Goal: Information Seeking & Learning: Compare options

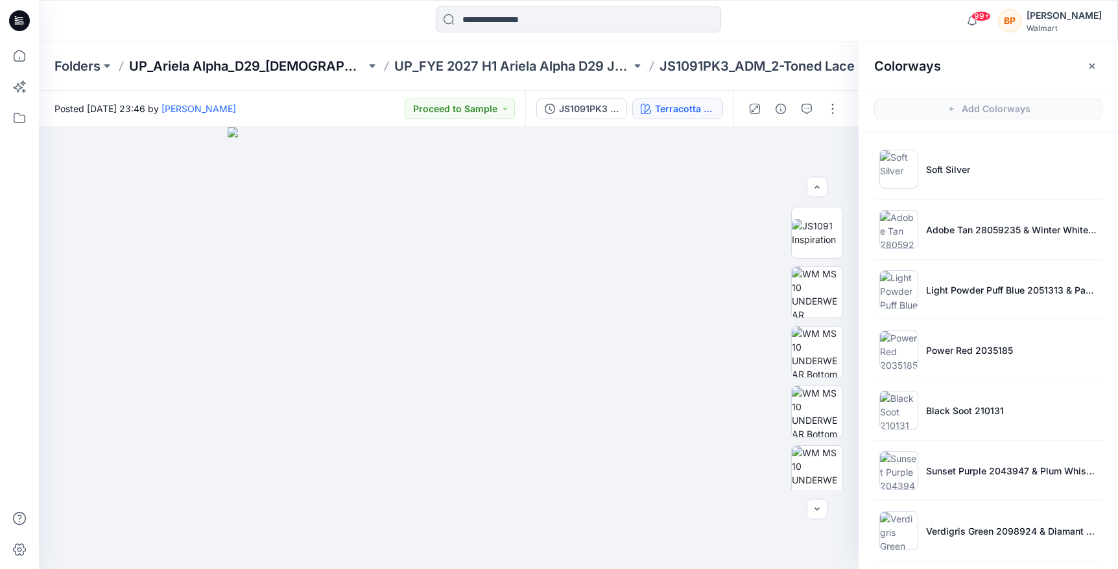
scroll to position [126, 0]
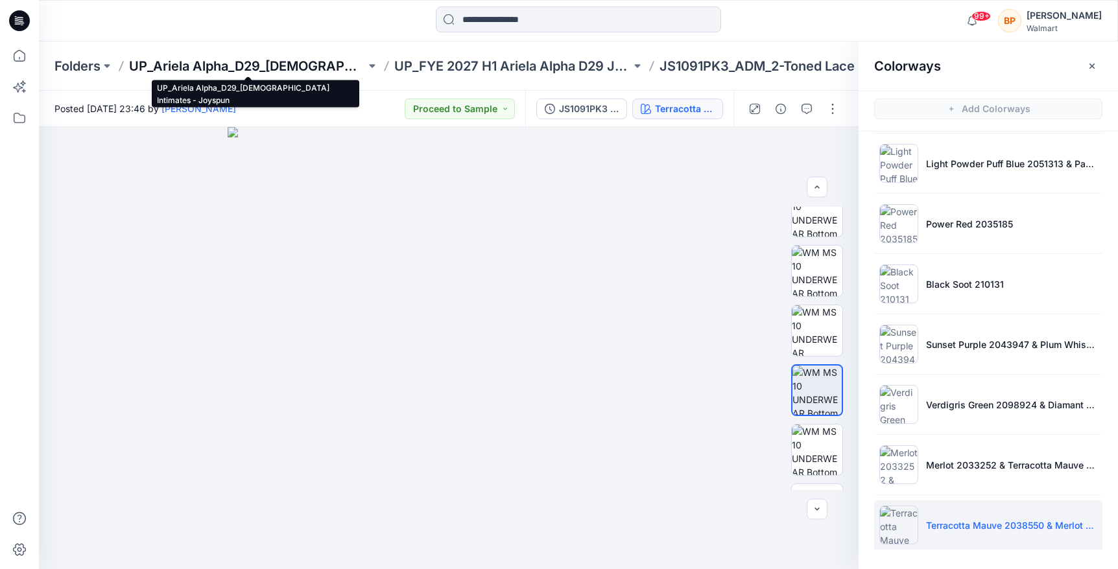
click at [324, 62] on p "UP_Ariela Alpha_D29_[DEMOGRAPHIC_DATA] Intimates - Joyspun" at bounding box center [247, 66] width 237 height 18
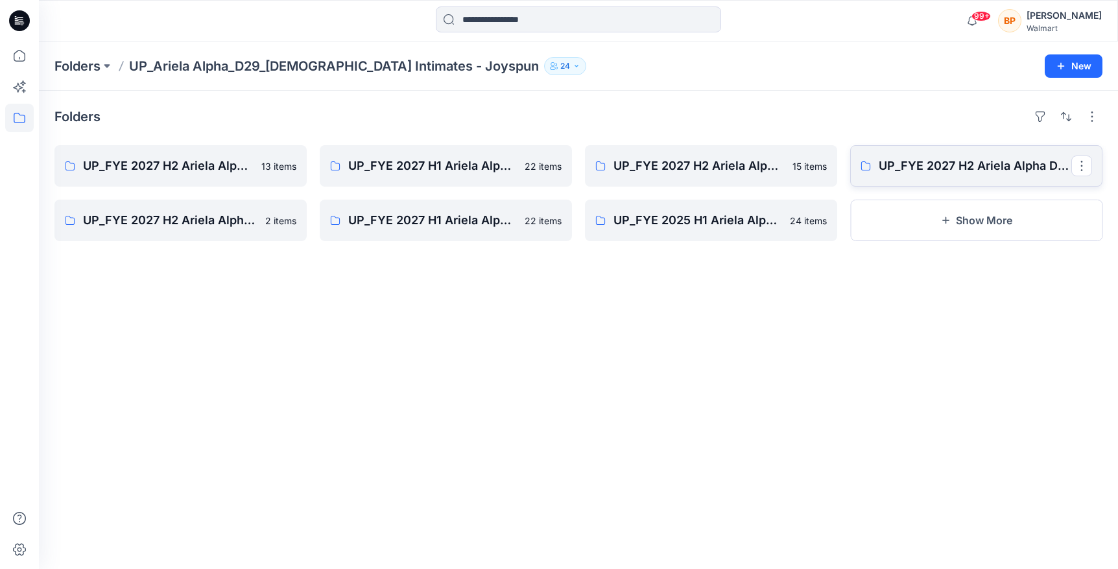
click at [873, 177] on link "UP_FYE 2027 H2 Ariela Alpha D29 Joyspun Tops" at bounding box center [976, 165] width 252 height 41
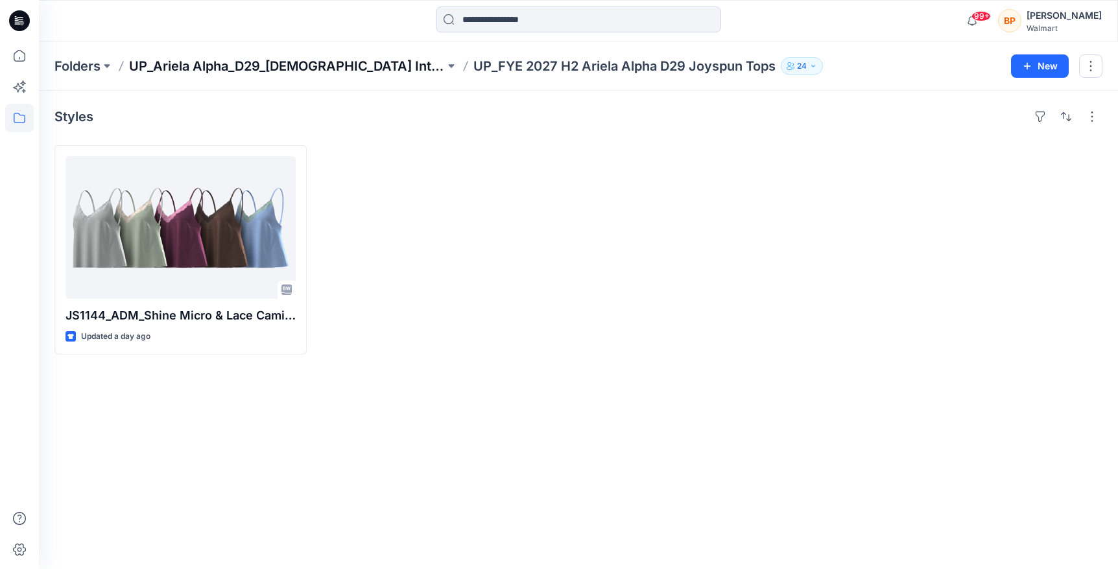
click at [229, 71] on p "UP_Ariela Alpha_D29_[DEMOGRAPHIC_DATA] Intimates - Joyspun" at bounding box center [287, 66] width 316 height 18
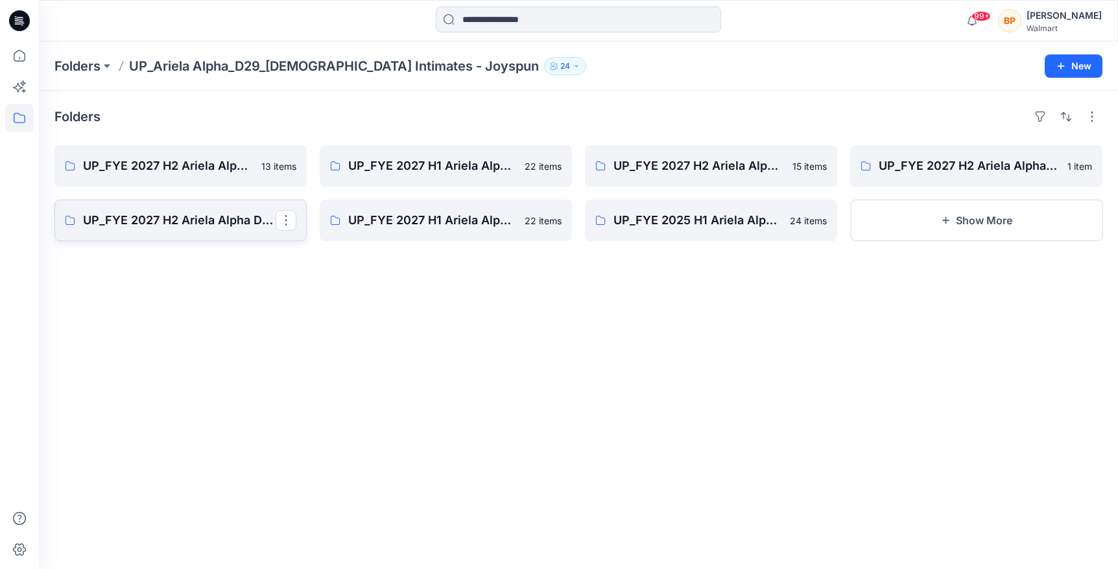
click at [196, 221] on p "UP_FYE 2027 H2 Ariela Alpha D29 Joyspun Bodysuits" at bounding box center [179, 220] width 193 height 18
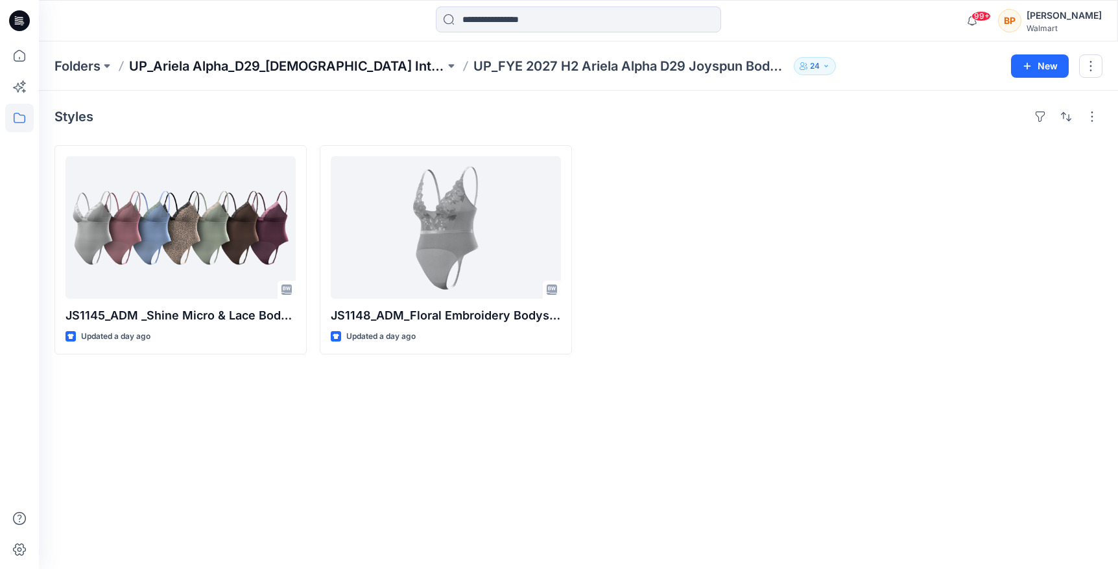
click at [322, 71] on p "UP_Ariela Alpha_D29_[DEMOGRAPHIC_DATA] Intimates - Joyspun" at bounding box center [287, 66] width 316 height 18
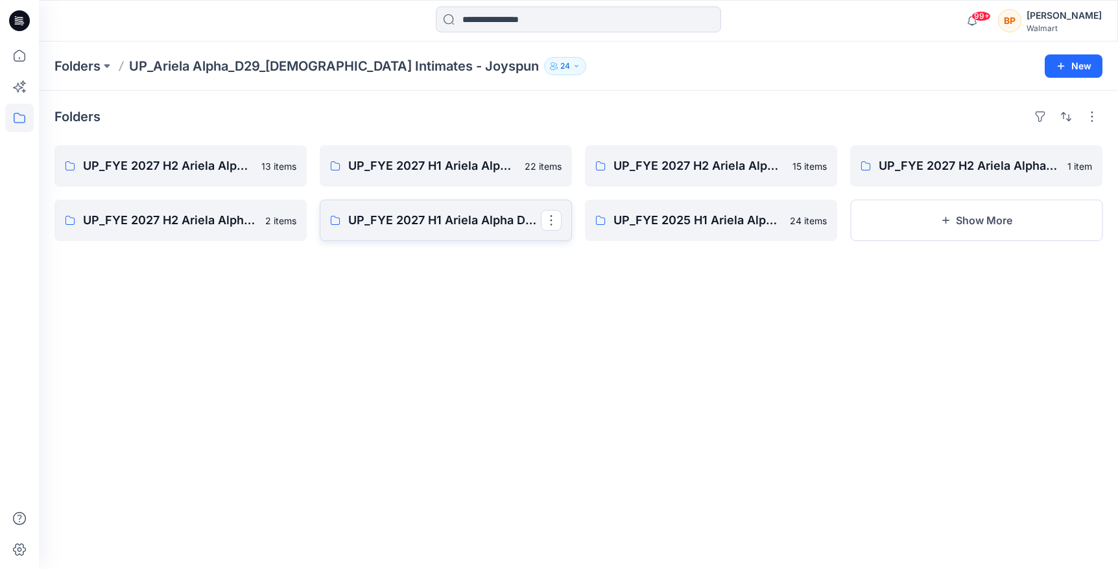
click at [451, 233] on link "UP_FYE 2027 H1 Ariela Alpha D29 Joyspun Bras" at bounding box center [446, 220] width 252 height 41
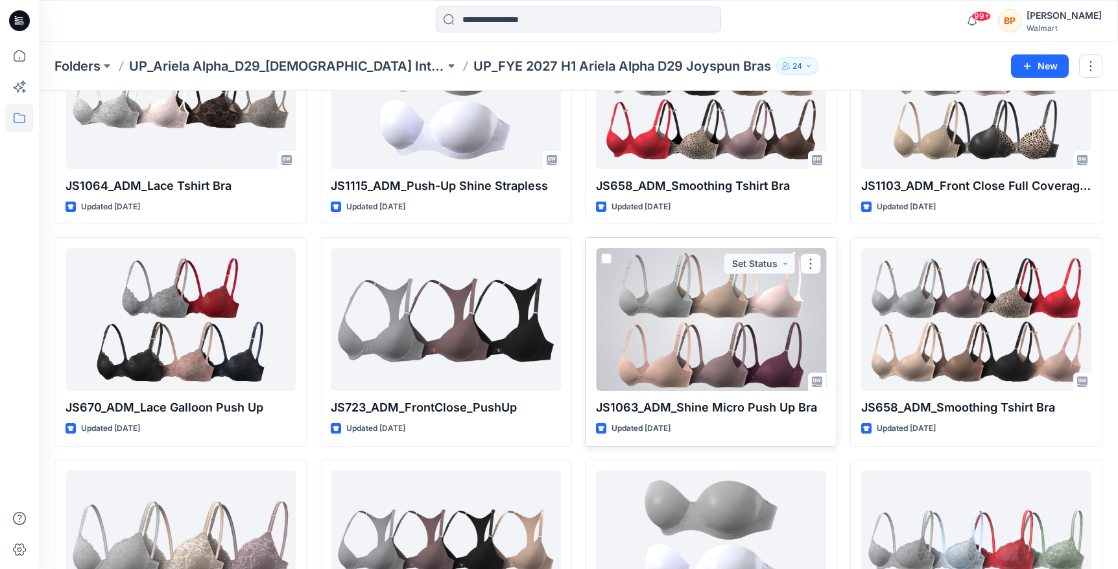
scroll to position [381, 0]
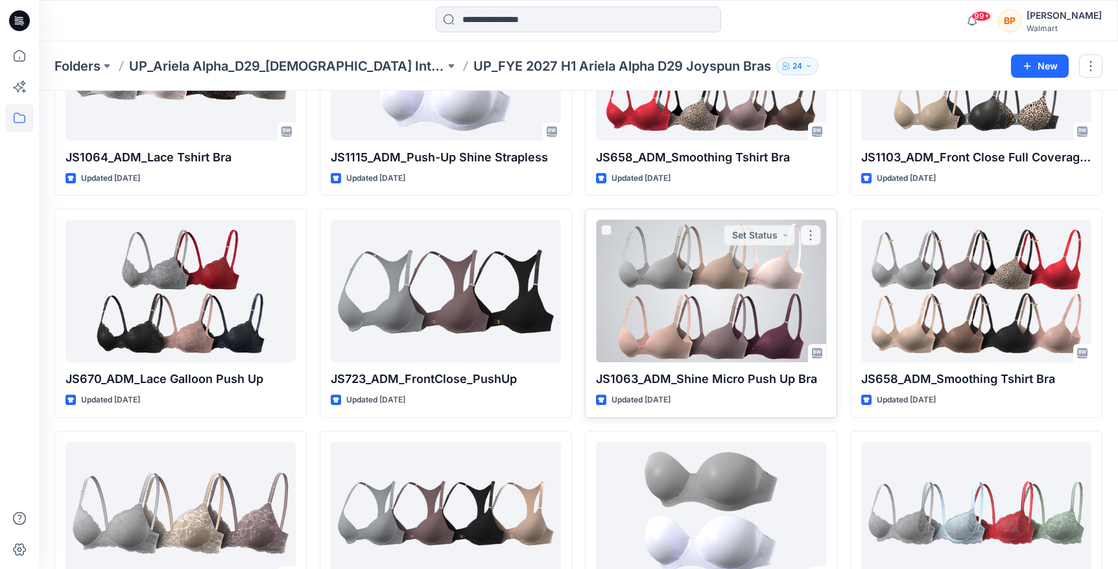
click at [702, 311] on div at bounding box center [711, 291] width 230 height 143
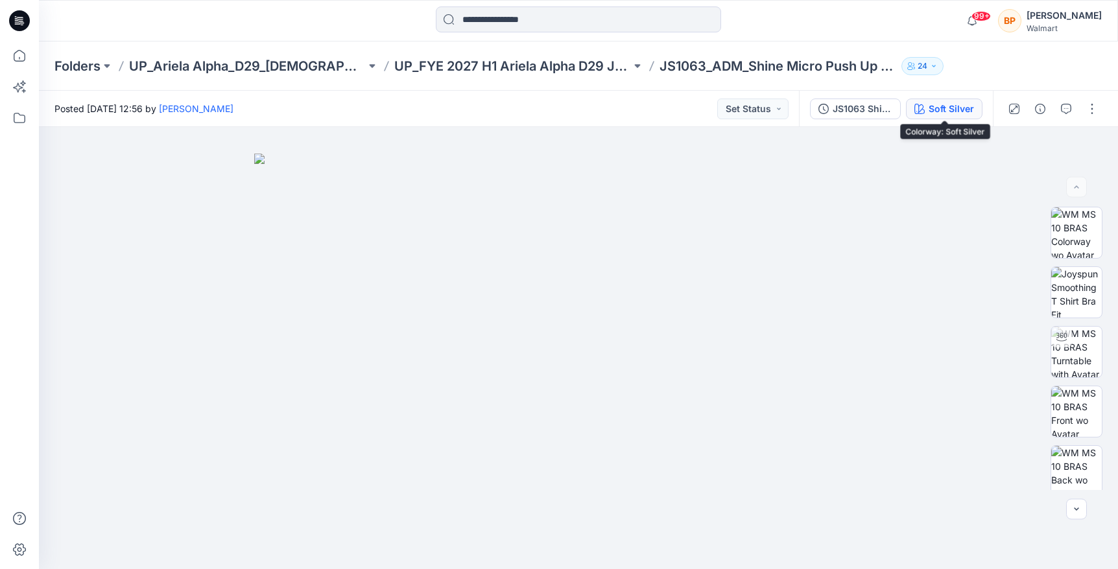
click at [956, 108] on div "Soft Silver" at bounding box center [951, 109] width 45 height 14
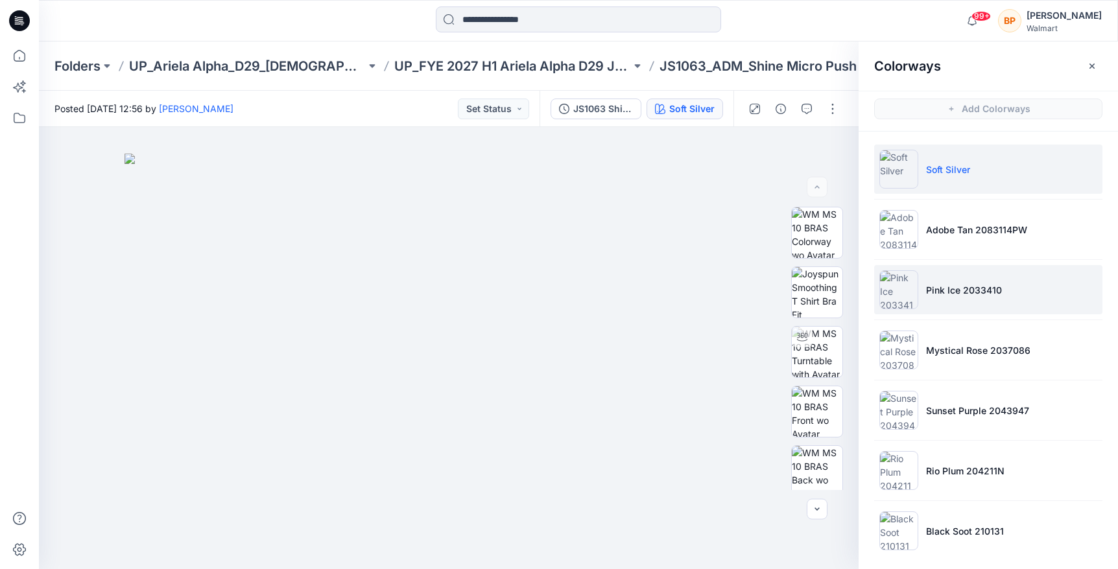
click at [936, 280] on li "Pink Ice 2033410" at bounding box center [988, 289] width 228 height 49
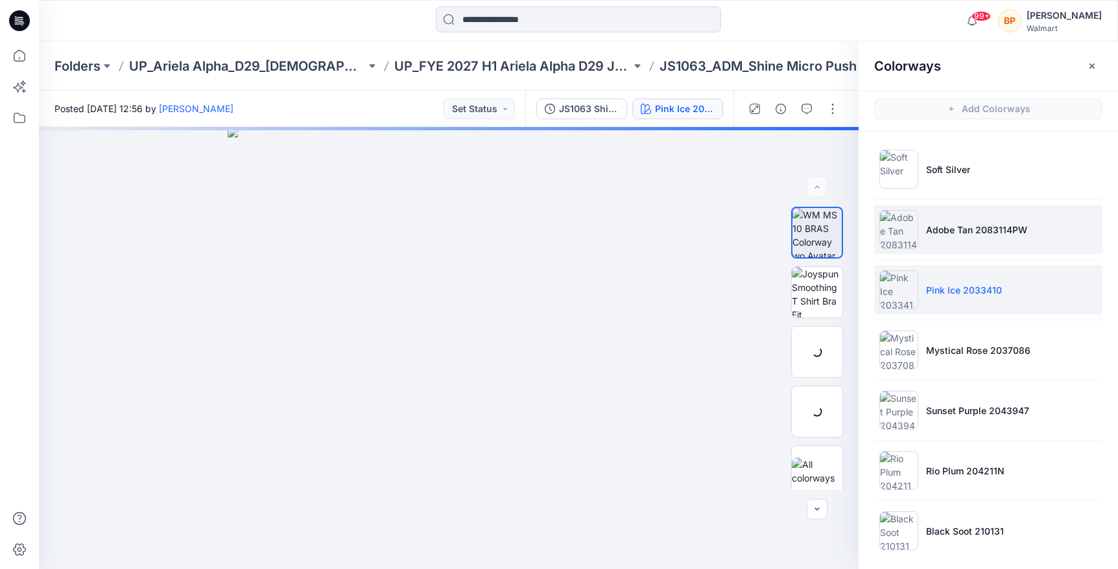
click at [925, 250] on li "Adobe Tan 2083114PW" at bounding box center [988, 229] width 228 height 49
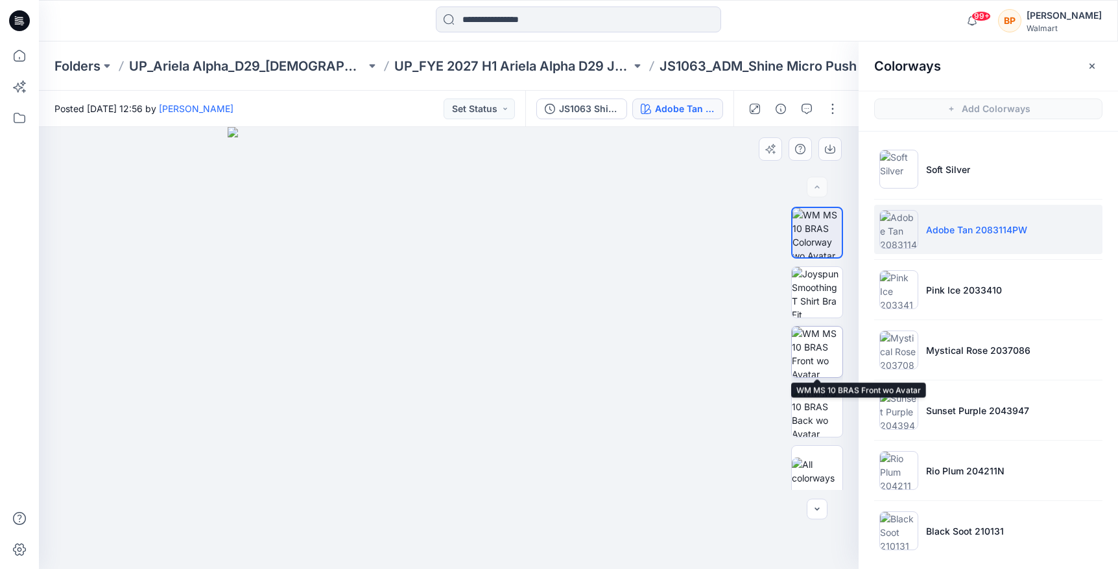
click at [827, 333] on img at bounding box center [817, 352] width 51 height 51
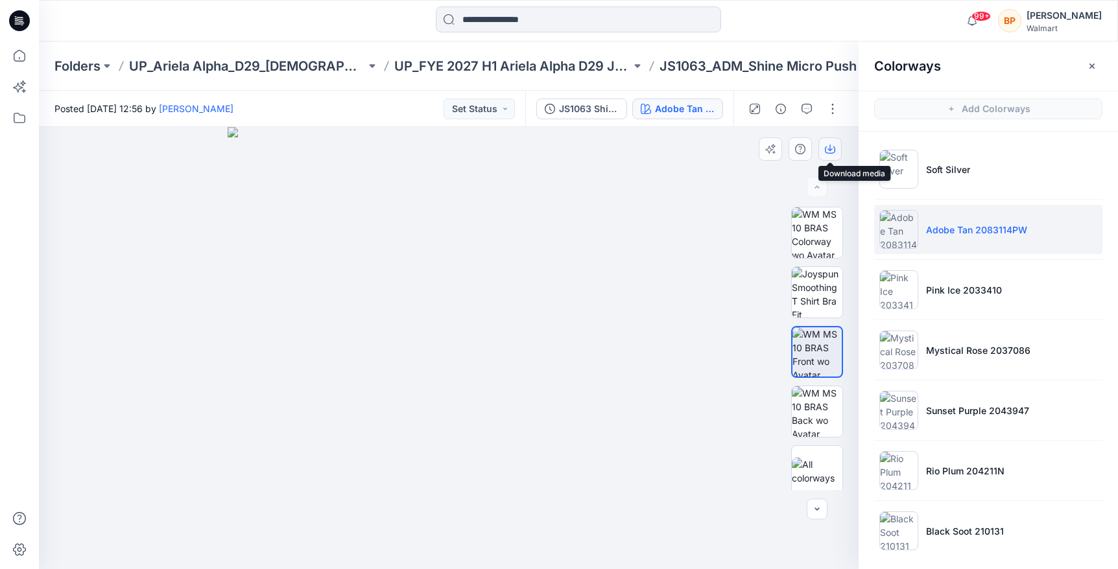
click at [832, 153] on icon "button" at bounding box center [830, 150] width 10 height 7
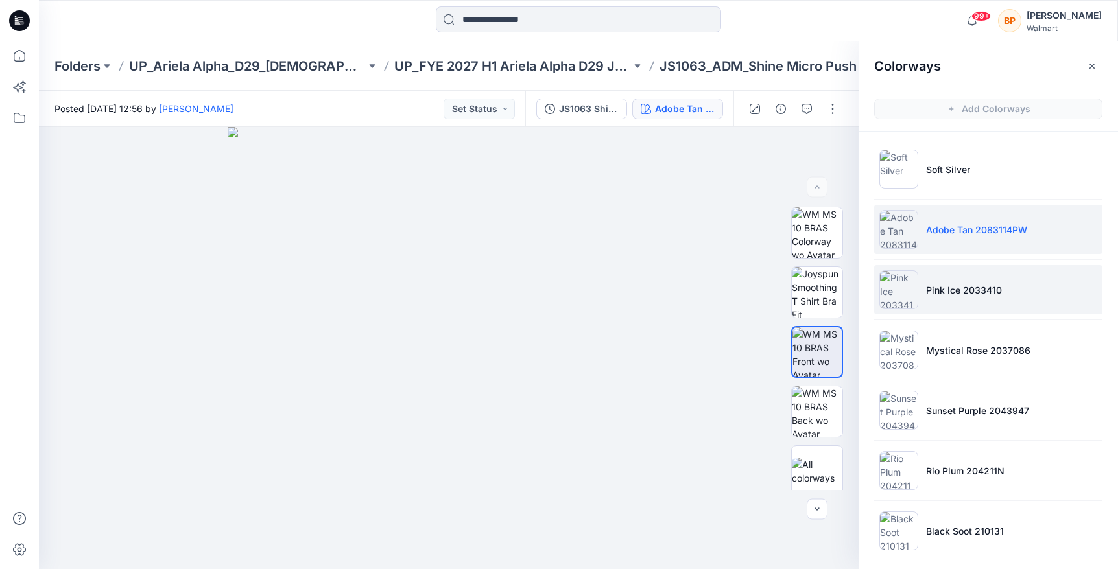
click at [936, 281] on li "Pink Ice 2033410" at bounding box center [988, 289] width 228 height 49
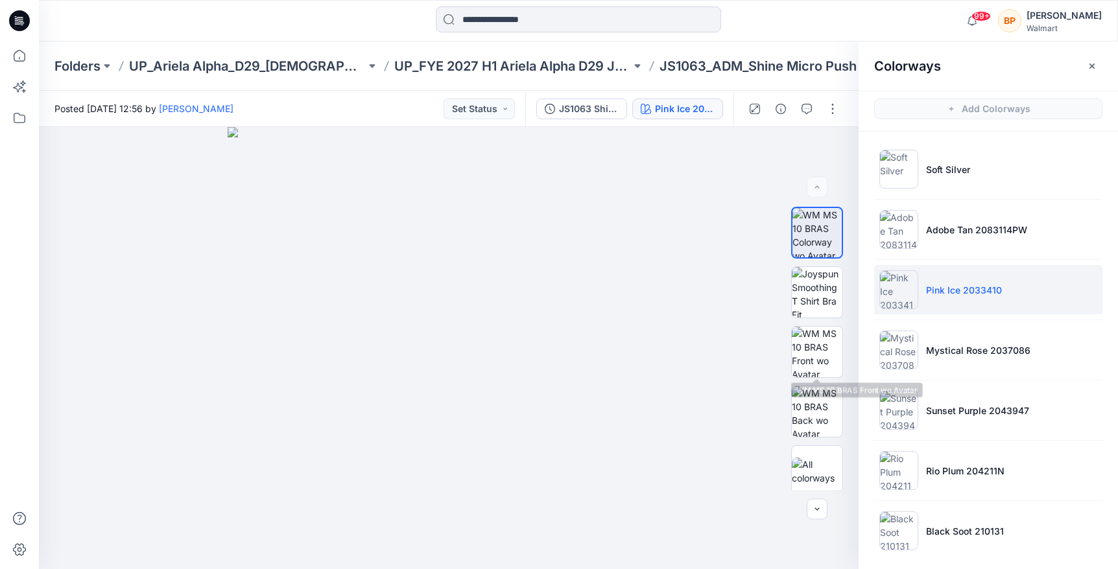
click at [826, 348] on img at bounding box center [817, 352] width 51 height 51
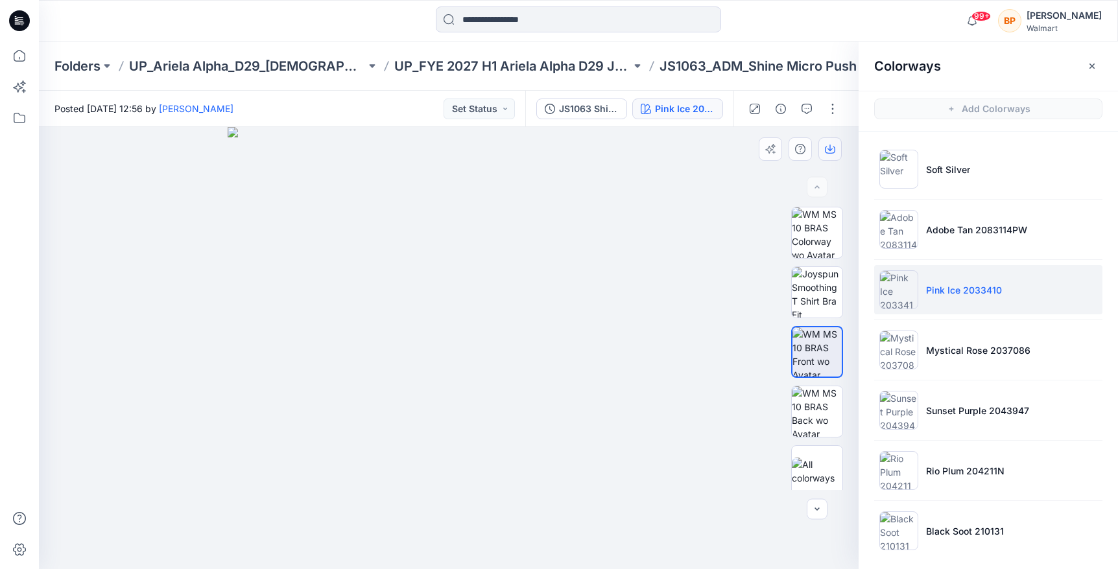
click at [832, 147] on icon "button" at bounding box center [830, 149] width 10 height 10
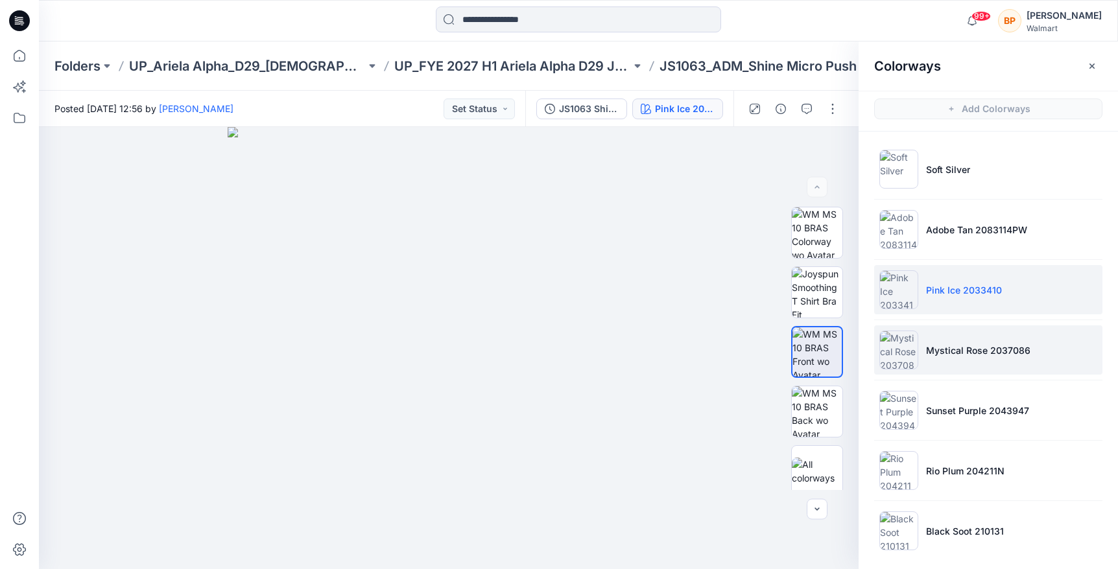
click at [950, 372] on li "Mystical Rose 2037086" at bounding box center [988, 350] width 228 height 49
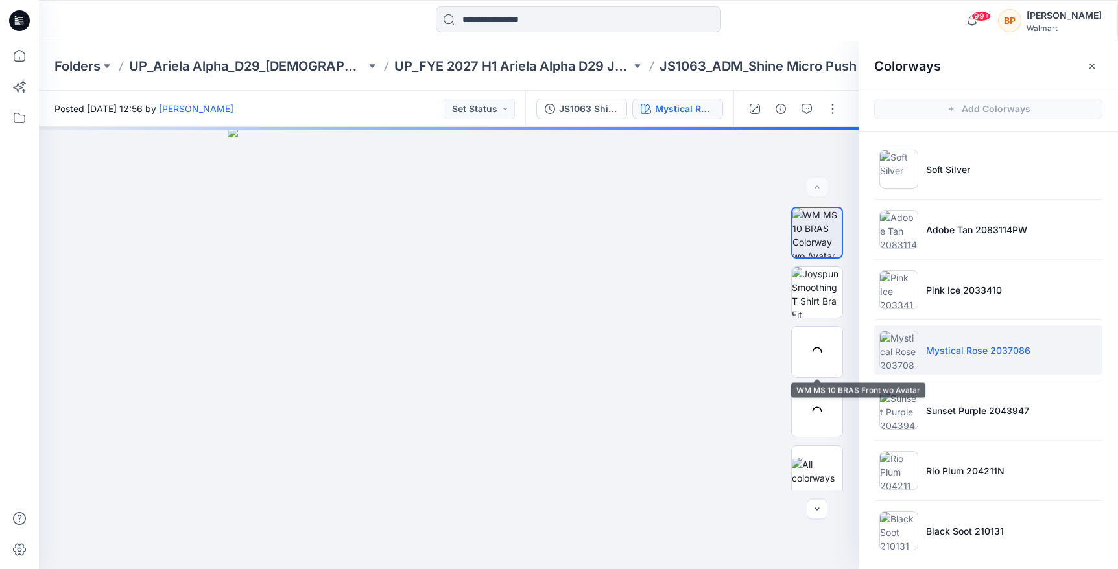
click at [824, 355] on div at bounding box center [817, 352] width 52 height 52
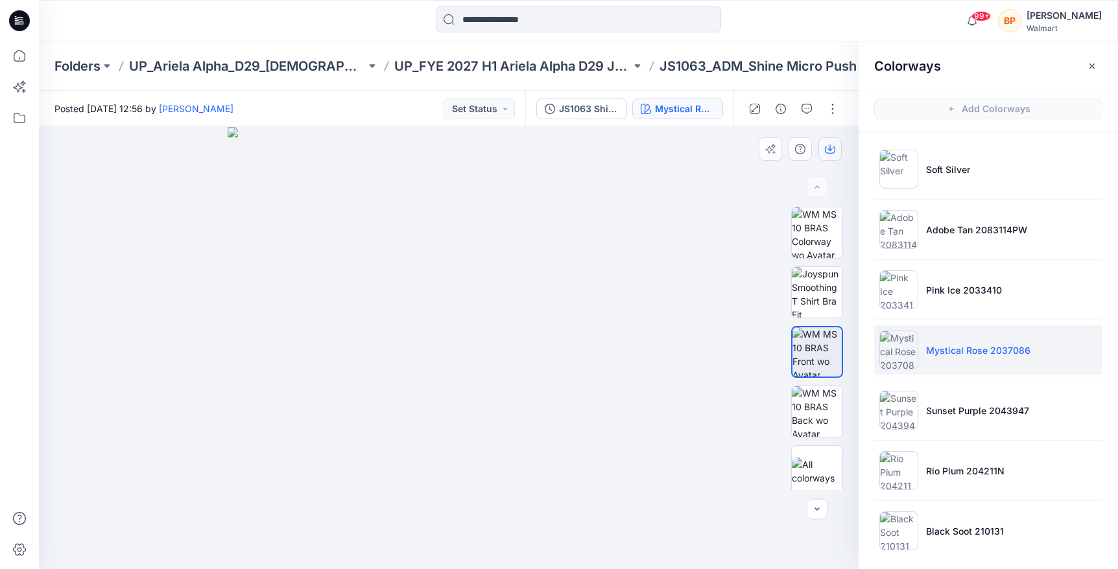
click at [836, 143] on button "button" at bounding box center [829, 148] width 23 height 23
click at [930, 471] on p "Rio Plum 204211N" at bounding box center [965, 471] width 78 height 14
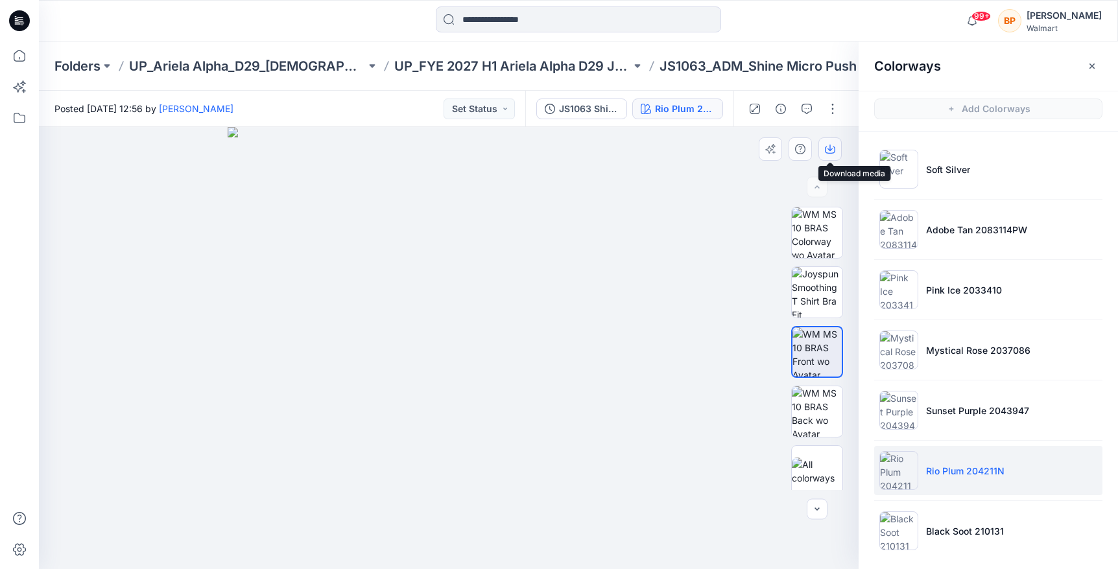
click at [834, 147] on icon "button" at bounding box center [830, 149] width 10 height 10
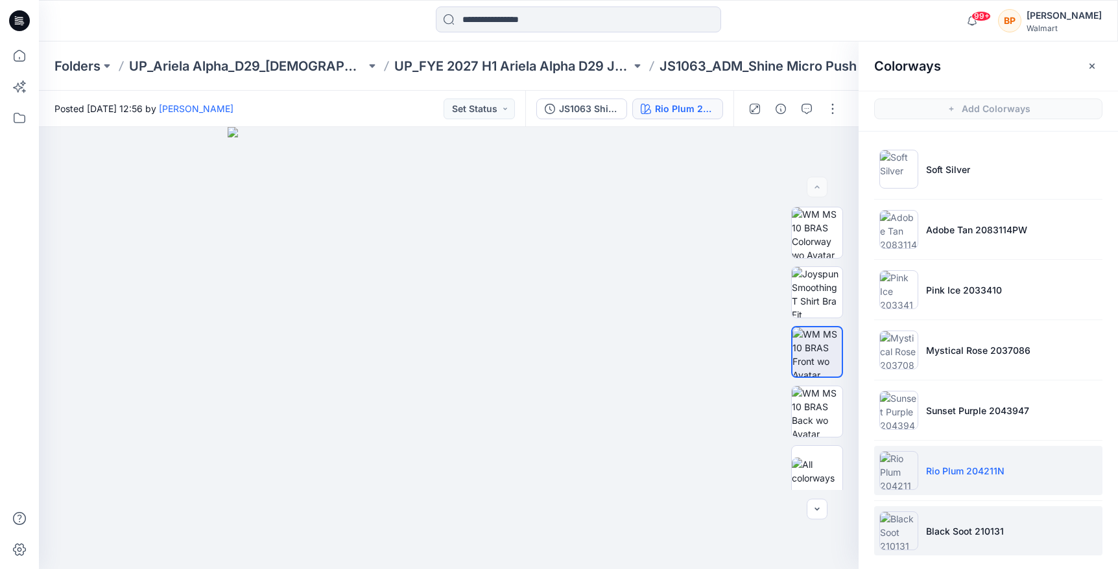
click at [911, 548] on img at bounding box center [898, 531] width 39 height 39
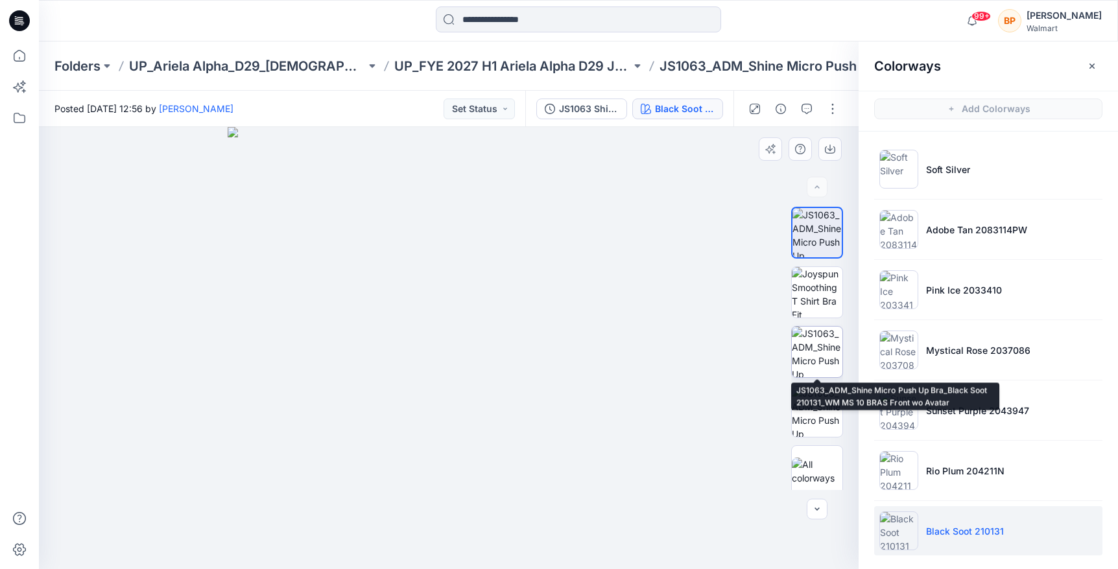
click at [819, 363] on img at bounding box center [817, 352] width 51 height 51
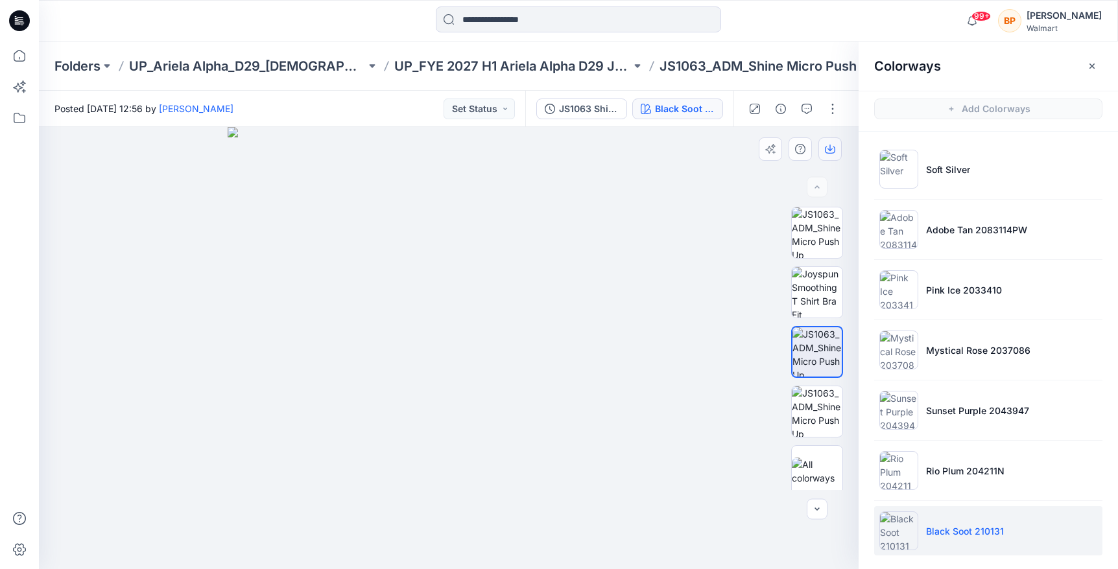
click at [828, 160] on div "Black Soot 210131 Loading... Material Properties Loading..." at bounding box center [449, 348] width 820 height 442
click at [830, 143] on button "button" at bounding box center [829, 148] width 23 height 23
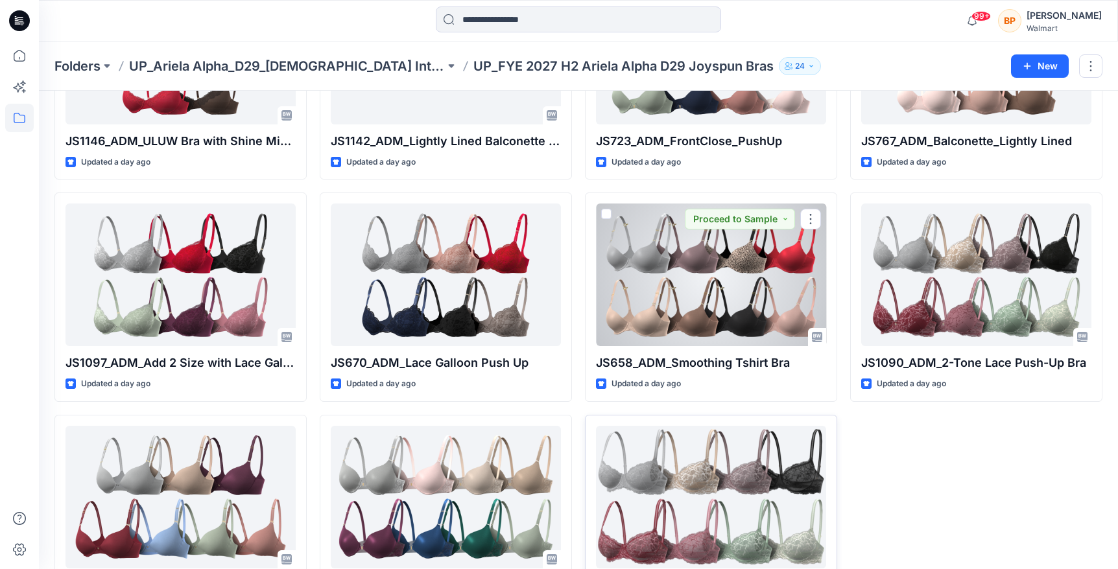
scroll to position [403, 0]
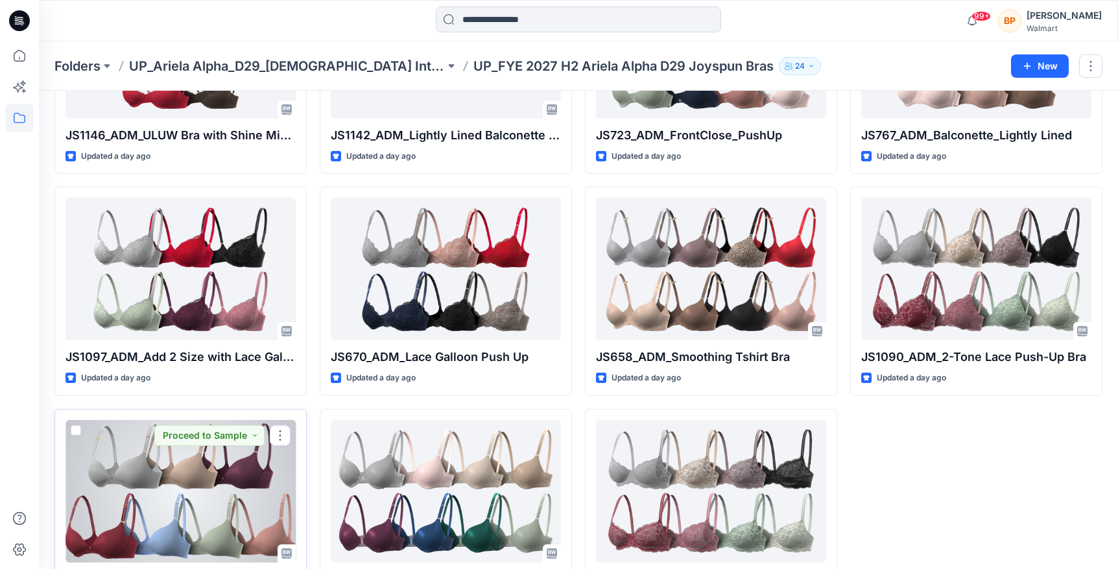
click at [209, 472] on div at bounding box center [180, 491] width 230 height 143
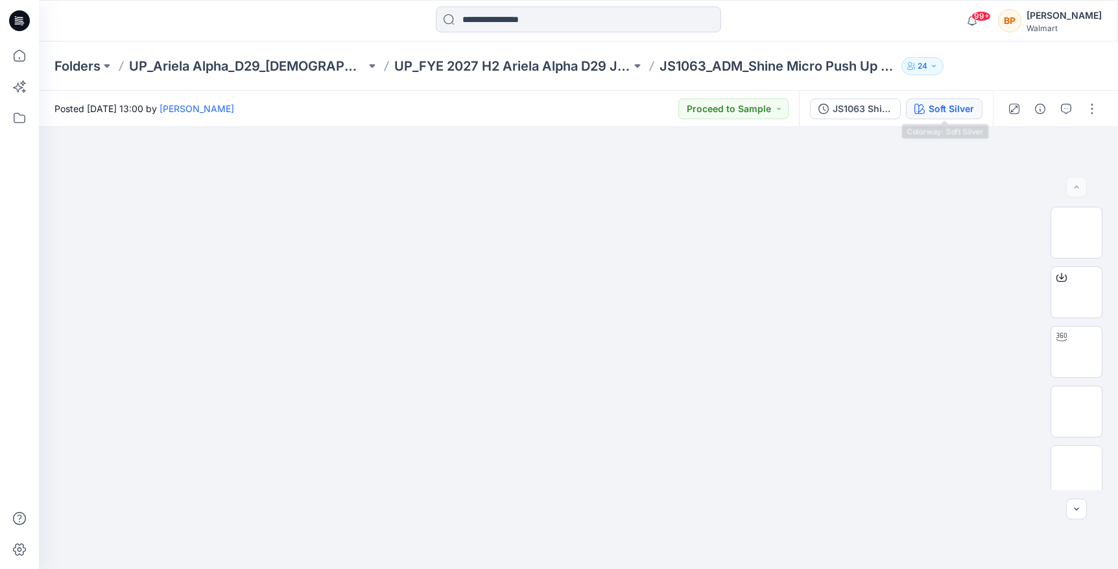
click at [967, 113] on div "Soft Silver" at bounding box center [951, 109] width 45 height 14
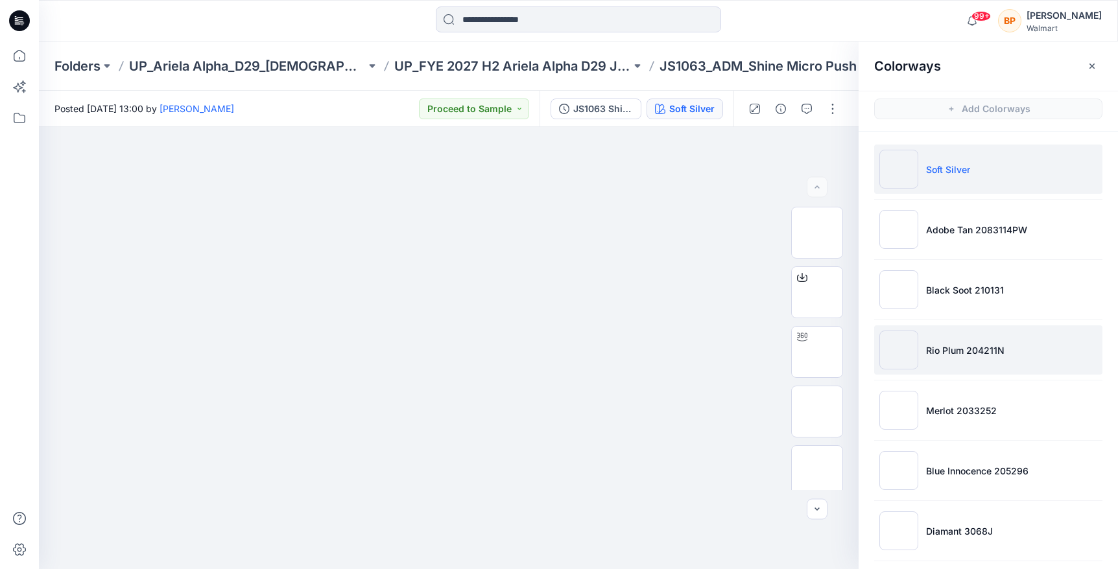
click at [951, 336] on li "Rio Plum 204211N" at bounding box center [988, 350] width 228 height 49
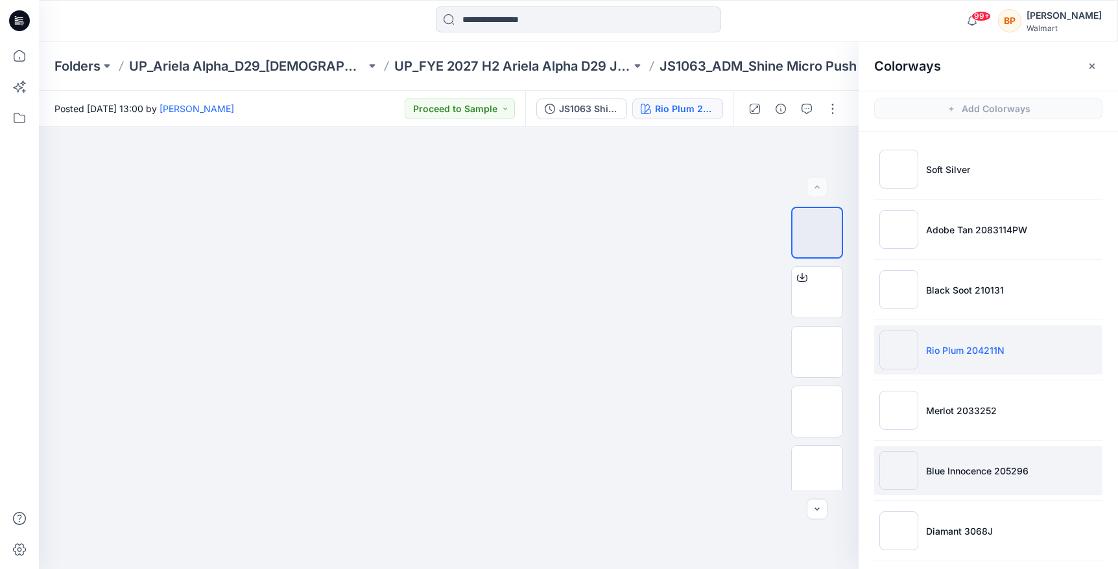
click at [912, 446] on li "Blue Innocence 205296" at bounding box center [988, 470] width 228 height 49
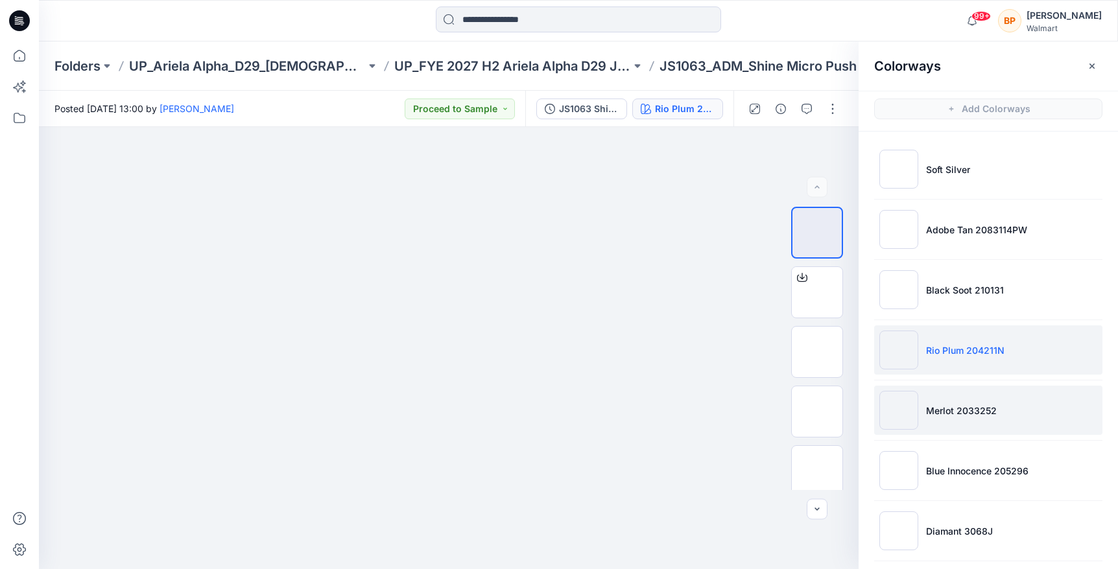
click at [912, 401] on img at bounding box center [898, 410] width 39 height 39
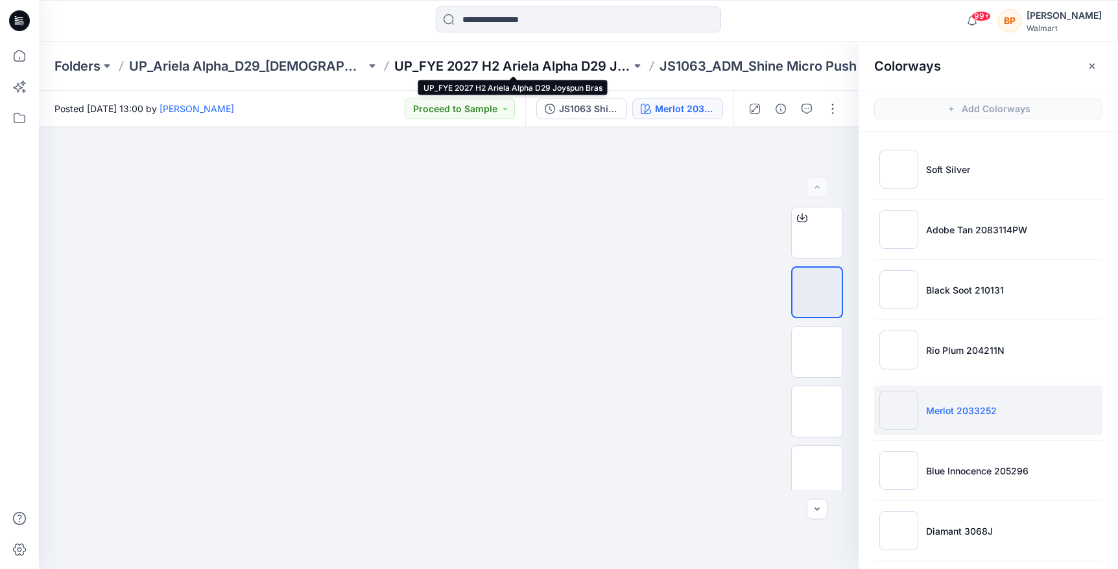
click at [547, 64] on p "UP_FYE 2027 H2 Ariela Alpha D29 Joyspun Bras" at bounding box center [512, 66] width 237 height 18
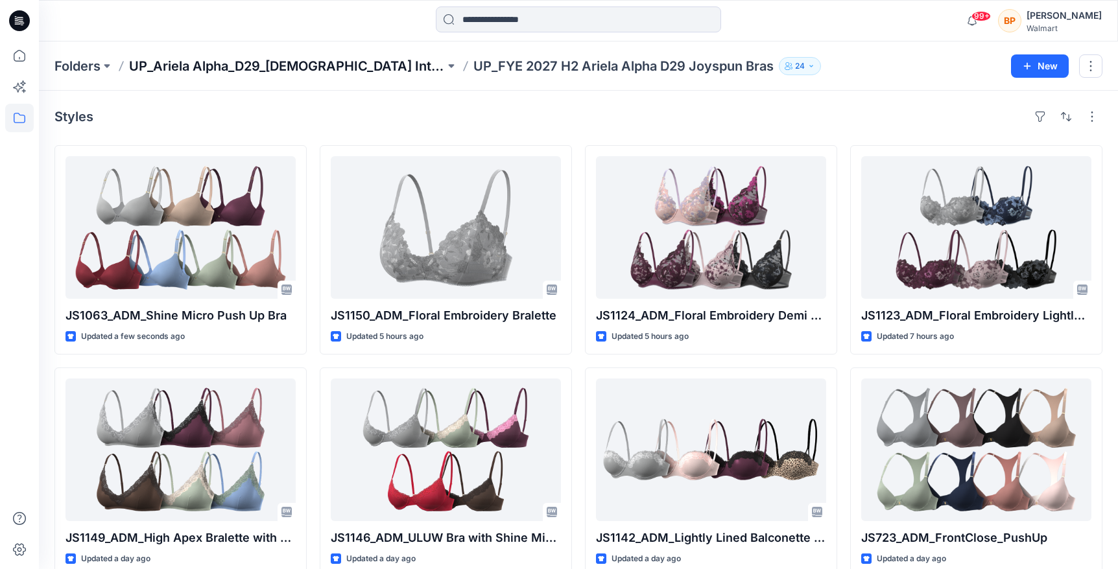
click at [338, 62] on p "UP_Ariela Alpha_D29_[DEMOGRAPHIC_DATA] Intimates - Joyspun" at bounding box center [287, 66] width 316 height 18
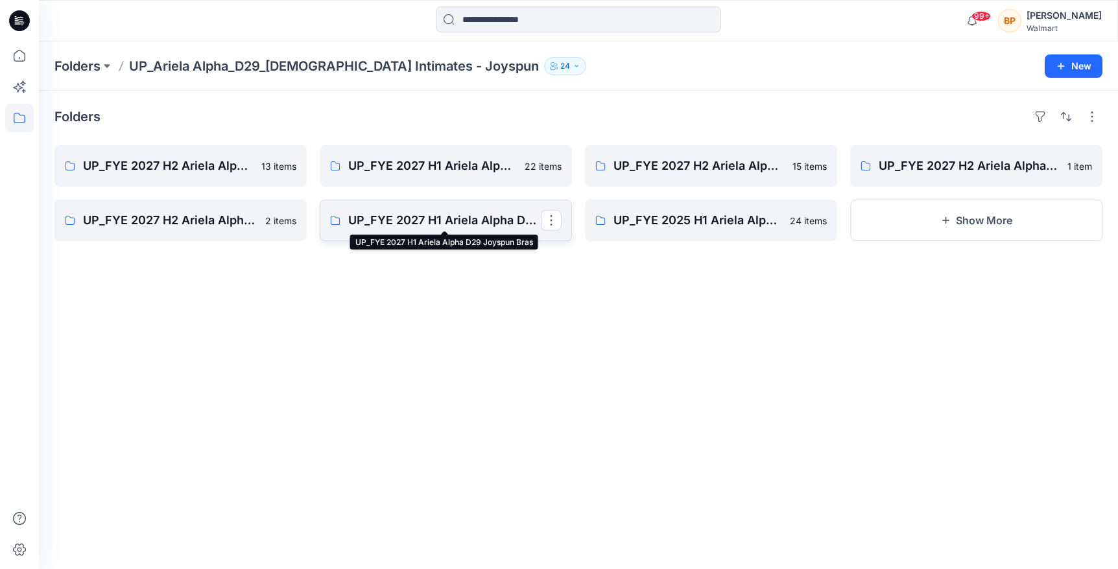
click at [480, 229] on p "UP_FYE 2027 H1 Ariela Alpha D29 Joyspun Bras" at bounding box center [444, 220] width 193 height 18
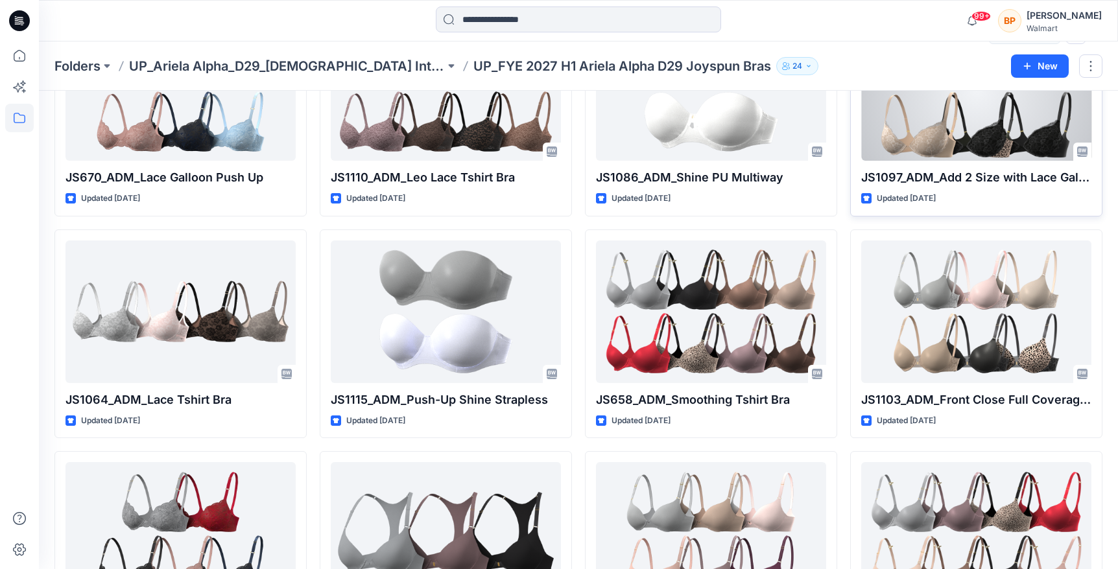
scroll to position [233, 0]
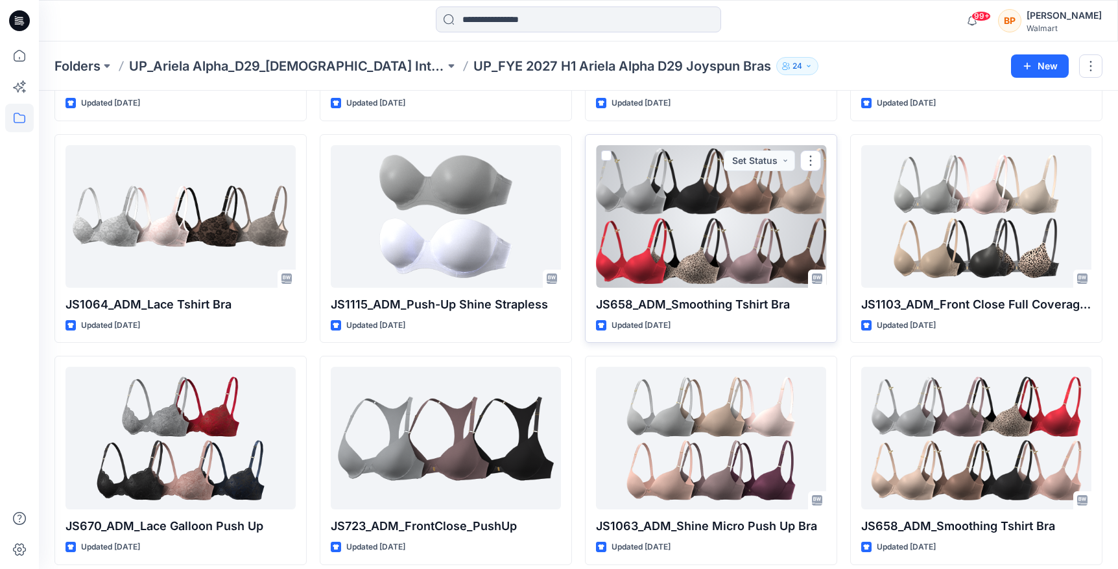
click at [754, 241] on div at bounding box center [711, 216] width 230 height 143
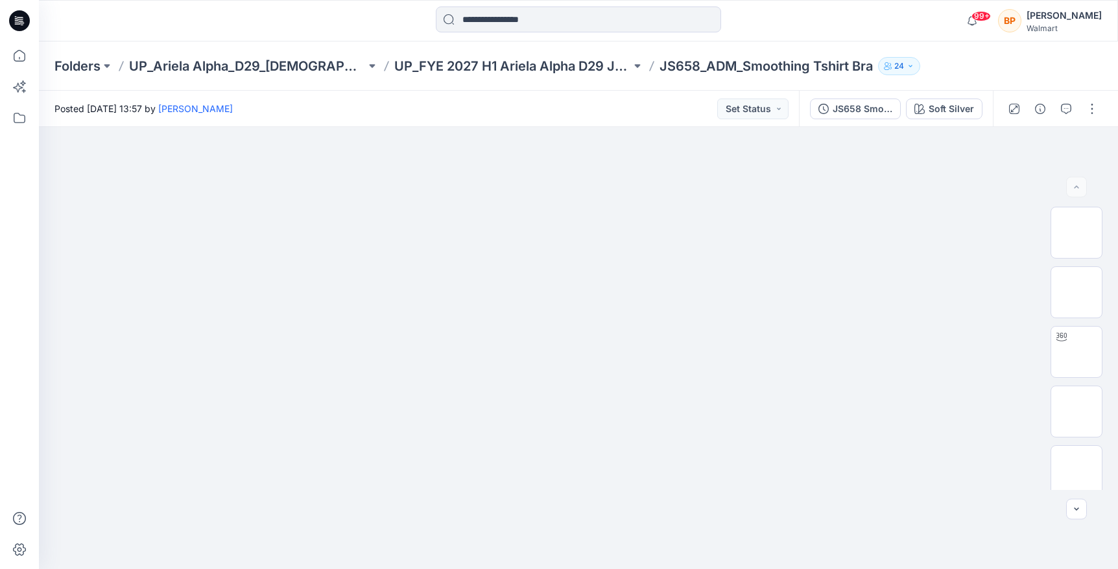
click at [968, 126] on div "JS658 Smoothing Tshirt Bra Second Colorway Soft Silver" at bounding box center [896, 109] width 194 height 36
click at [968, 118] on button "Soft Silver" at bounding box center [944, 109] width 77 height 21
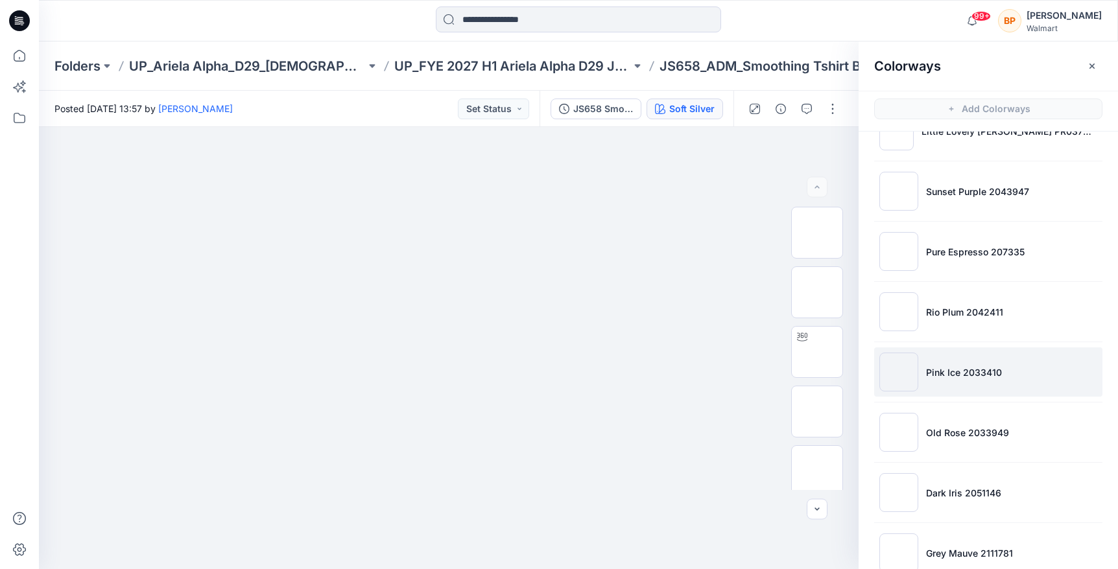
scroll to position [338, 0]
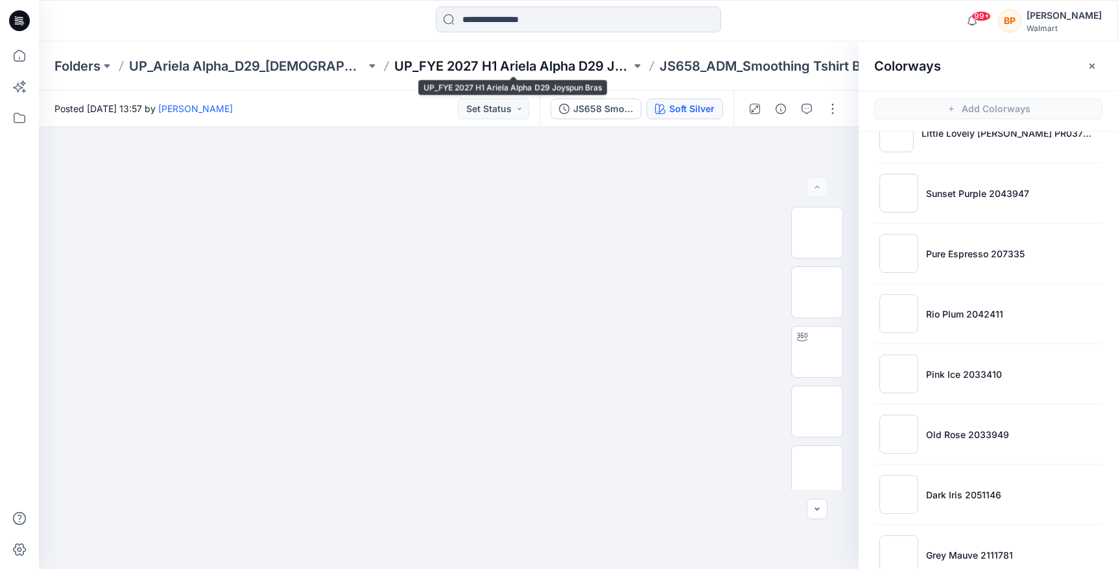
click at [454, 58] on p "UP_FYE 2027 H1 Ariela Alpha D29 Joyspun Bras" at bounding box center [512, 66] width 237 height 18
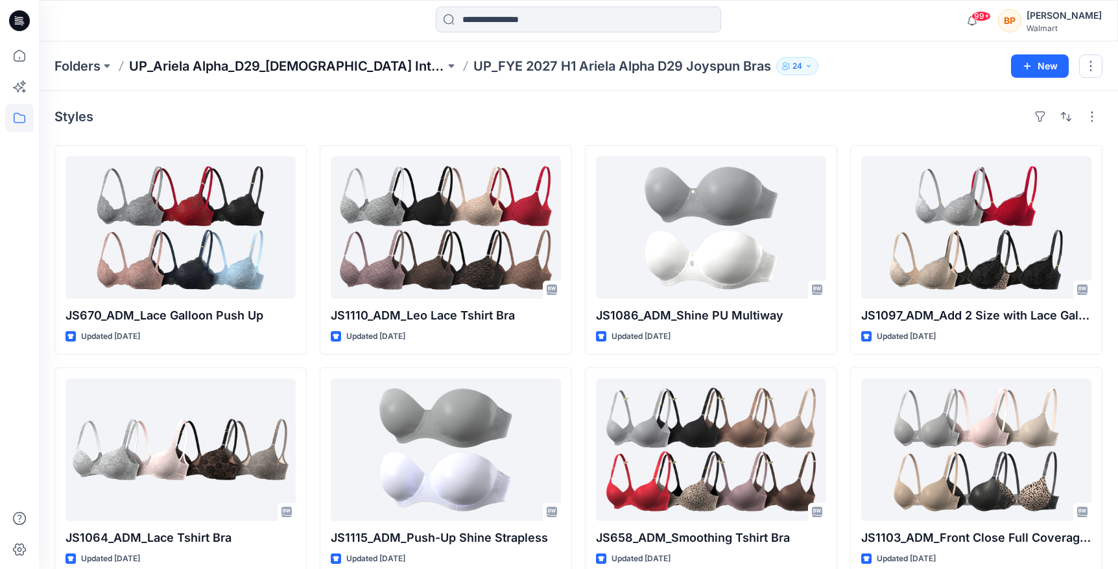
click at [340, 60] on p "UP_Ariela Alpha_D29_[DEMOGRAPHIC_DATA] Intimates - Joyspun" at bounding box center [287, 66] width 316 height 18
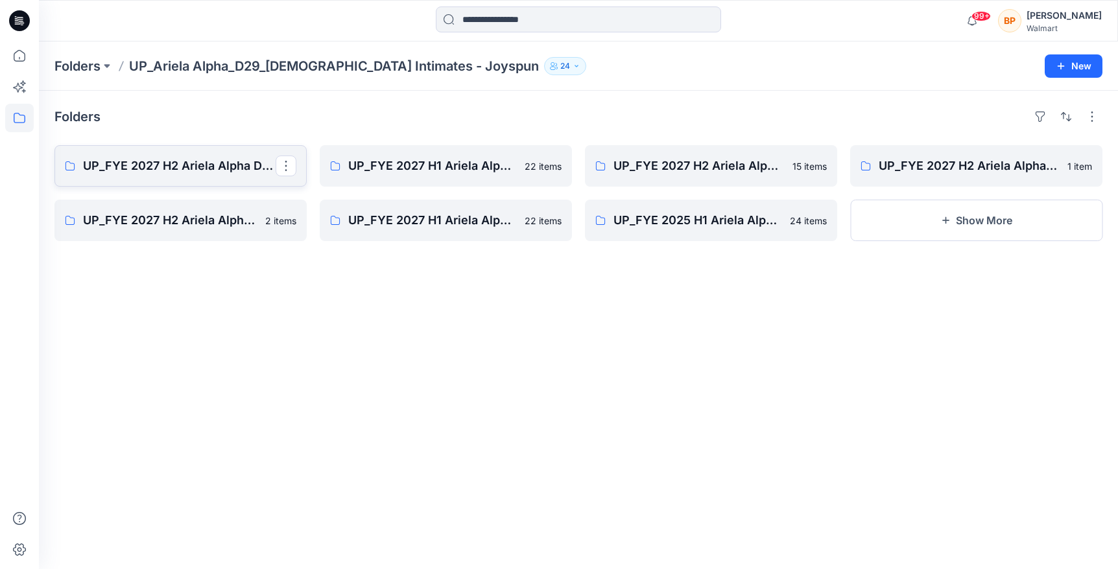
click at [202, 177] on link "UP_FYE 2027 H2 Ariela Alpha D29 Joyspun Panties" at bounding box center [180, 165] width 252 height 41
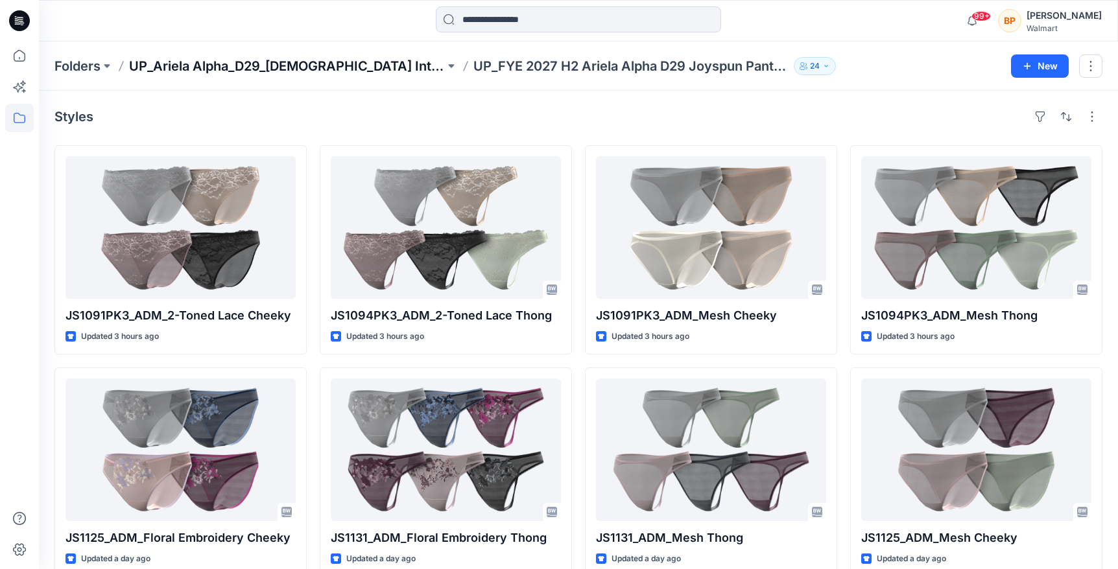
click at [222, 64] on p "UP_Ariela Alpha_D29_[DEMOGRAPHIC_DATA] Intimates - Joyspun" at bounding box center [287, 66] width 316 height 18
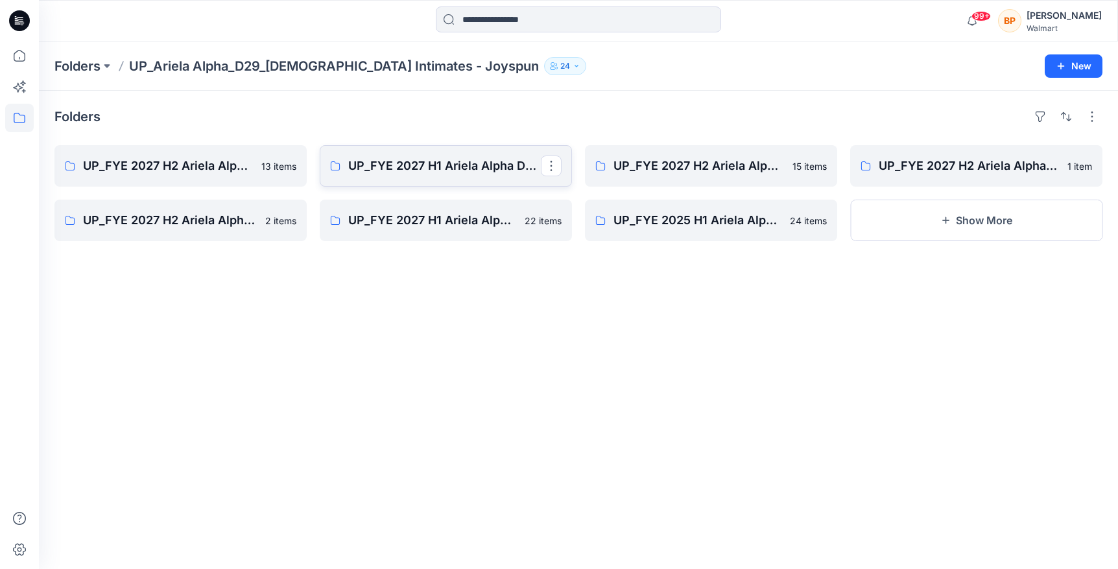
click at [463, 181] on link "UP_FYE 2027 H1 Ariela Alpha D29 Joyspun Panties" at bounding box center [446, 165] width 252 height 41
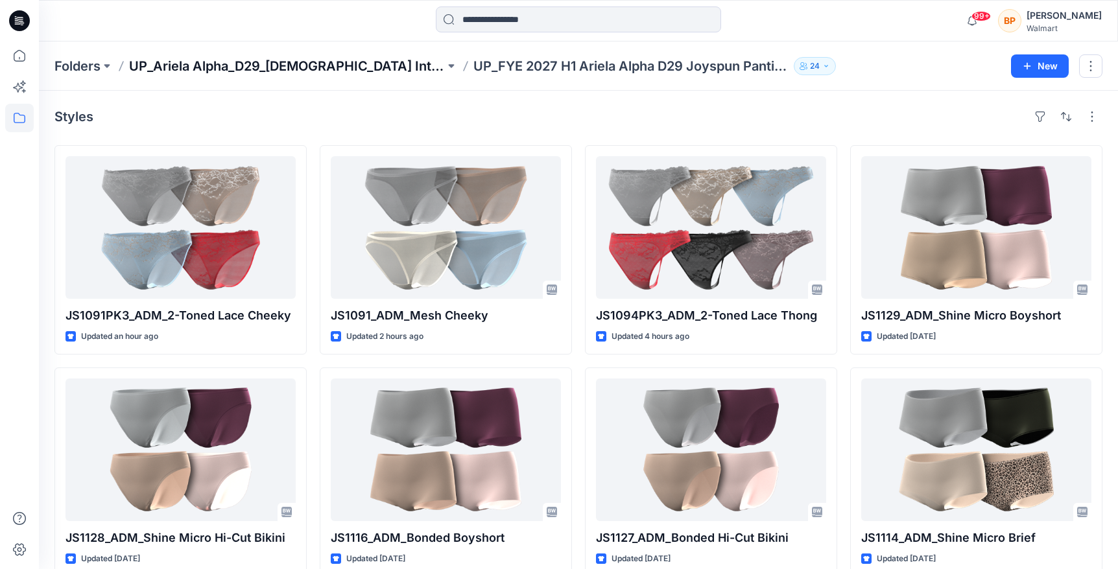
click at [358, 73] on p "UP_Ariela Alpha_D29_[DEMOGRAPHIC_DATA] Intimates - Joyspun" at bounding box center [287, 66] width 316 height 18
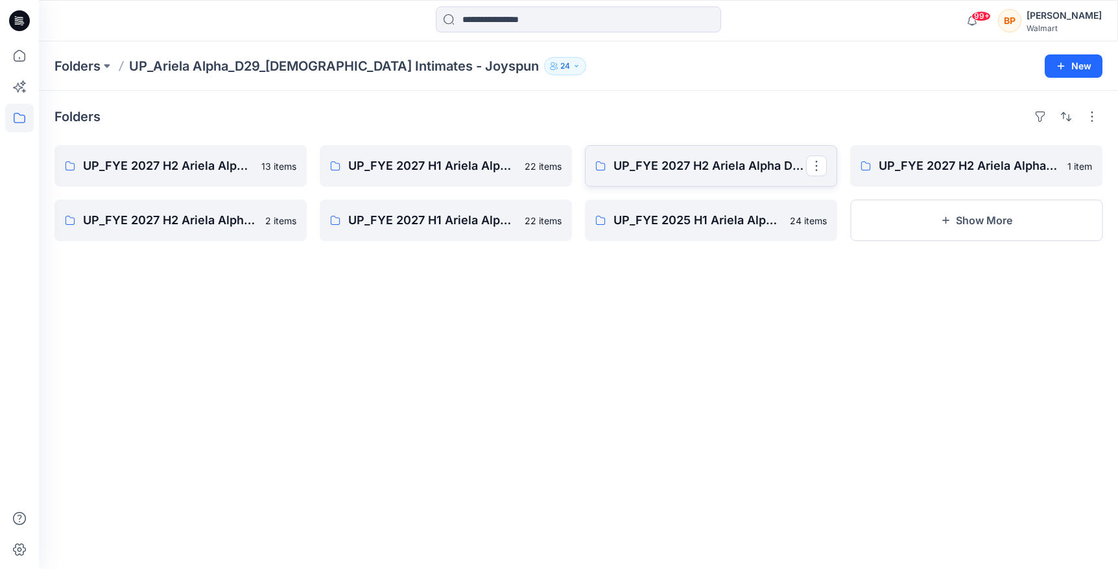
click at [721, 178] on link "UP_FYE 2027 H2 Ariela Alpha D29 Joyspun Bras" at bounding box center [711, 165] width 252 height 41
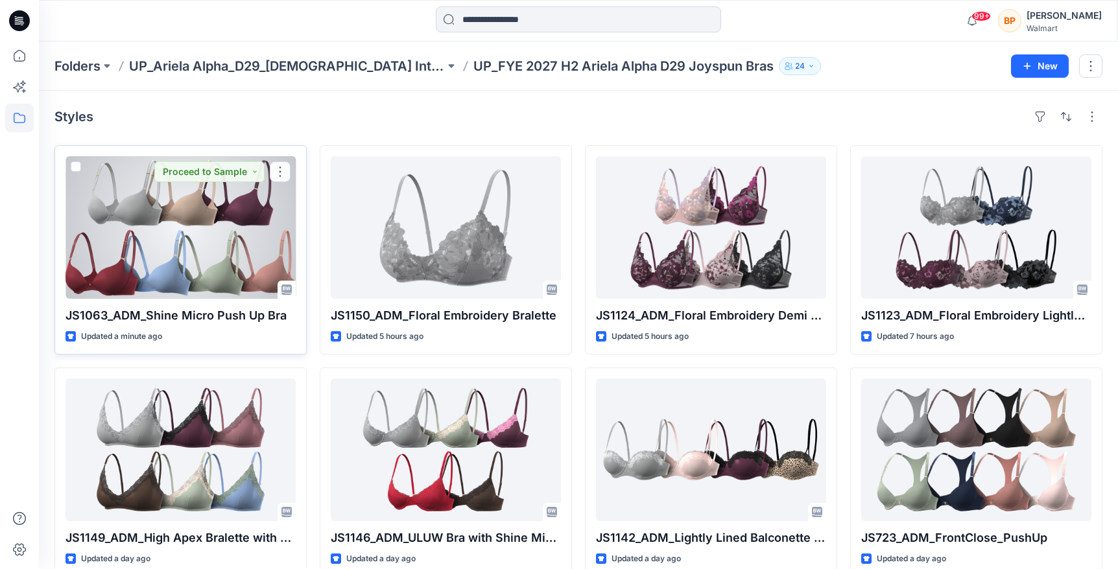
click at [246, 243] on div at bounding box center [180, 227] width 230 height 143
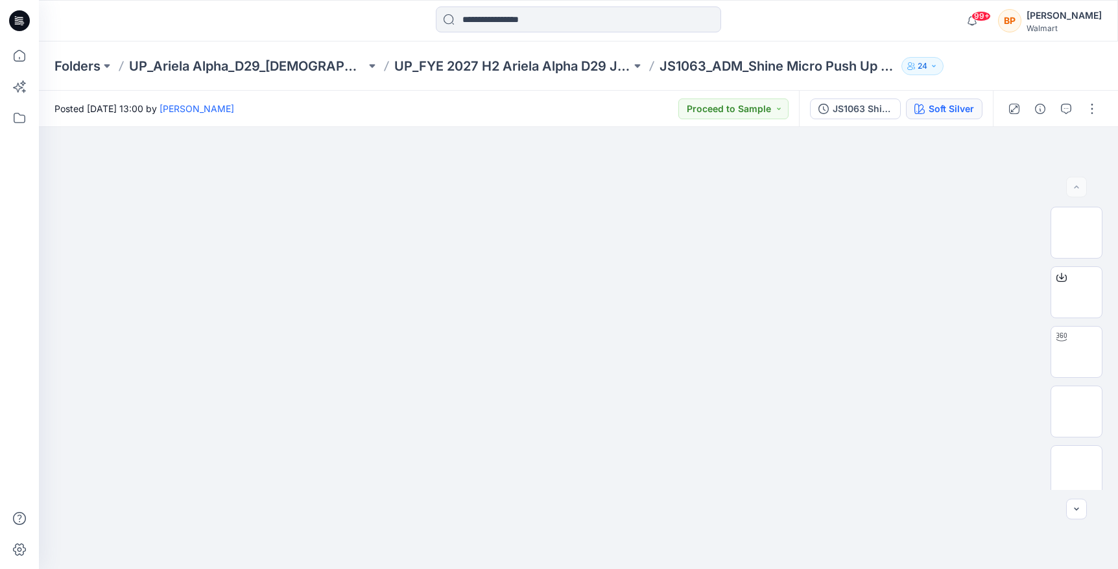
click at [947, 113] on div "Soft Silver" at bounding box center [951, 109] width 45 height 14
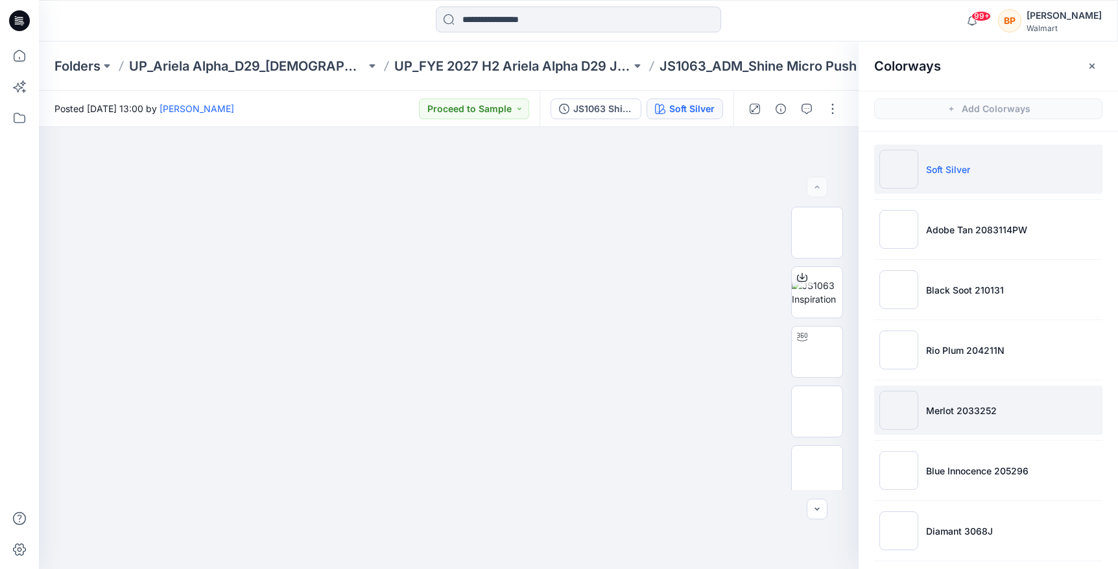
click at [954, 401] on li "Merlot 2033252" at bounding box center [988, 410] width 228 height 49
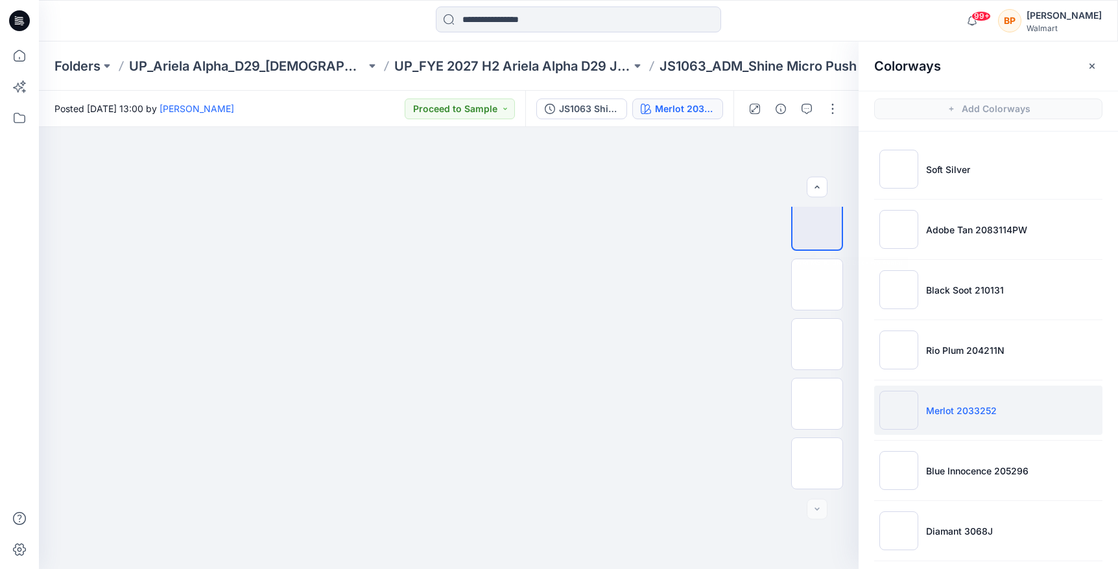
scroll to position [186, 0]
click at [817, 345] on img at bounding box center [817, 345] width 0 height 0
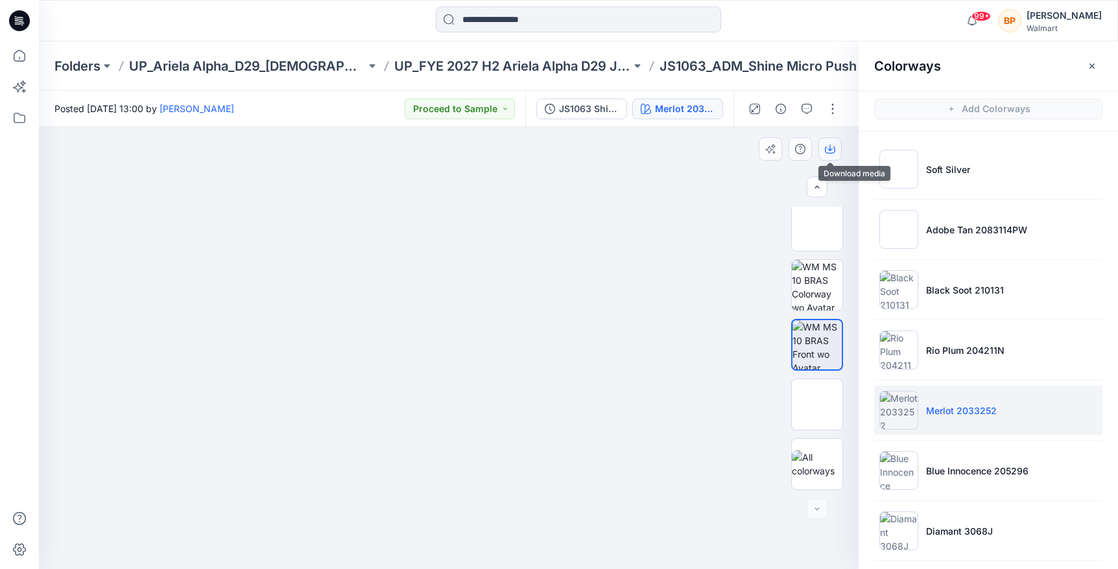
click at [827, 145] on icon "button" at bounding box center [830, 149] width 10 height 10
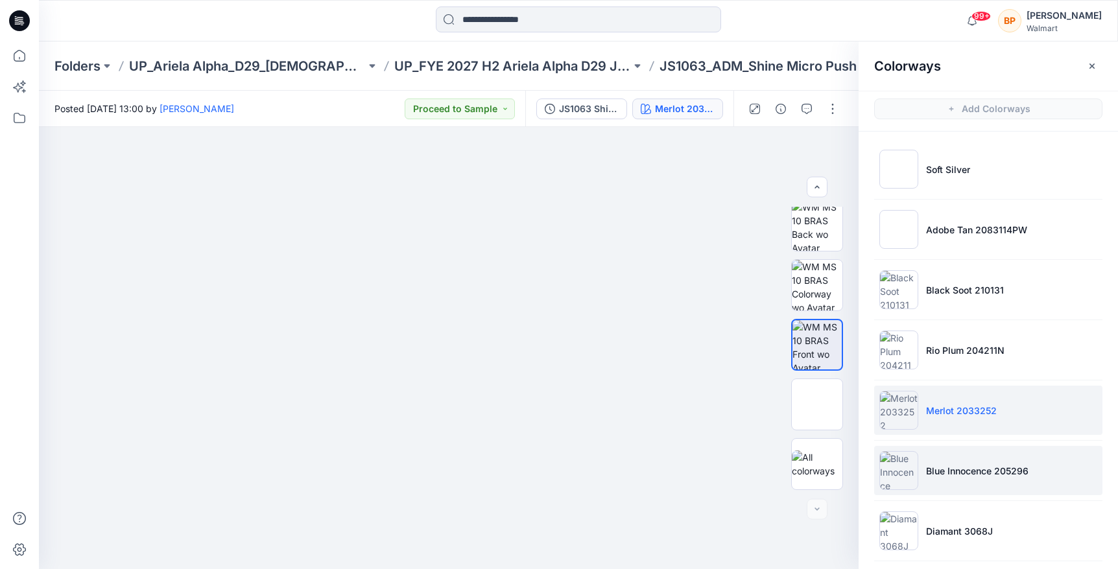
click at [937, 451] on li "Blue Innocence 205296" at bounding box center [988, 470] width 228 height 49
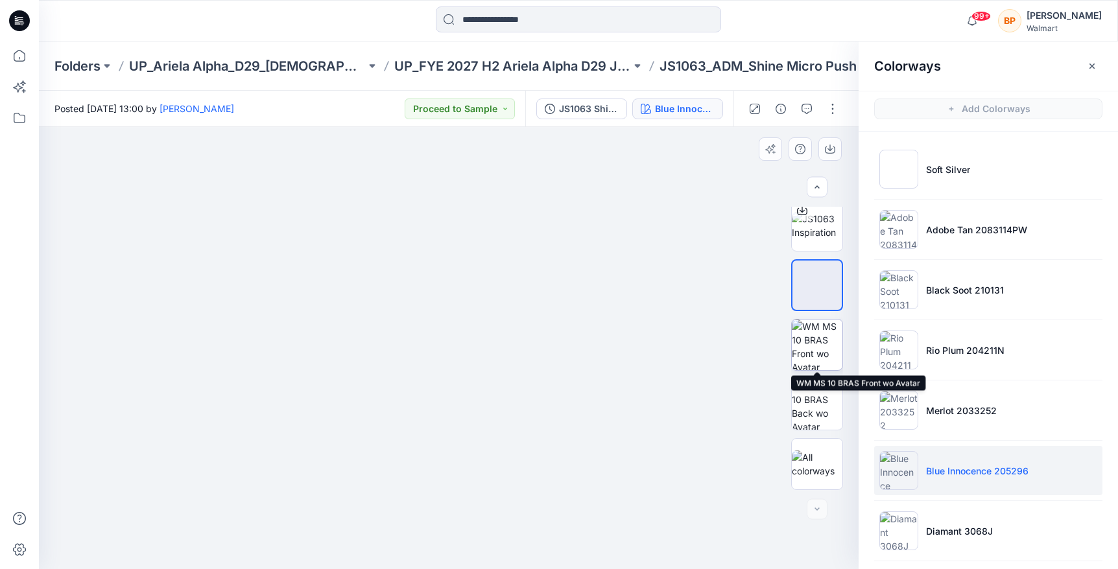
click at [827, 348] on img at bounding box center [817, 345] width 51 height 51
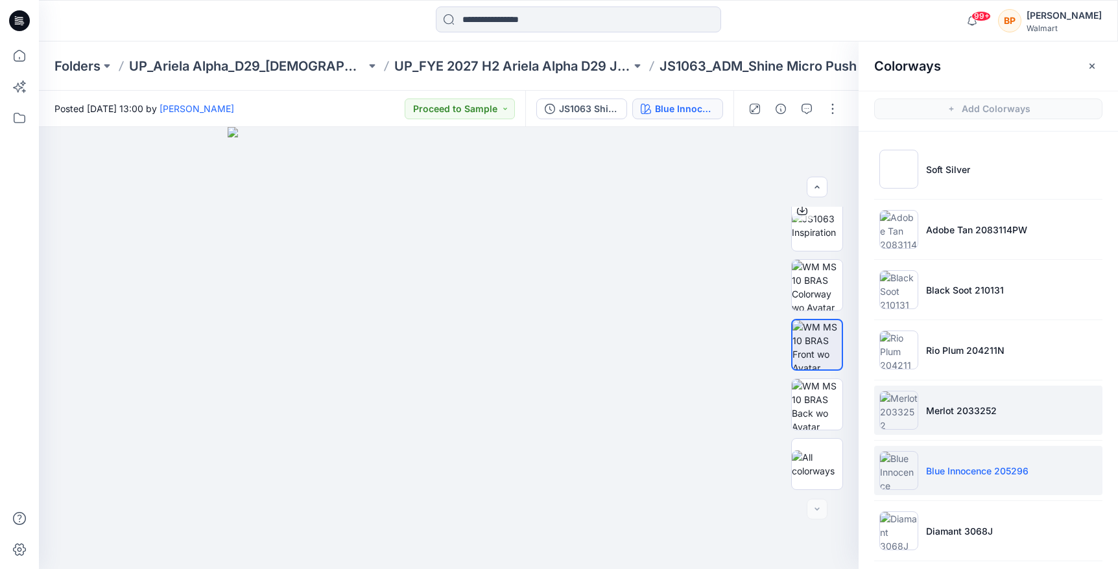
click at [910, 407] on img at bounding box center [898, 410] width 39 height 39
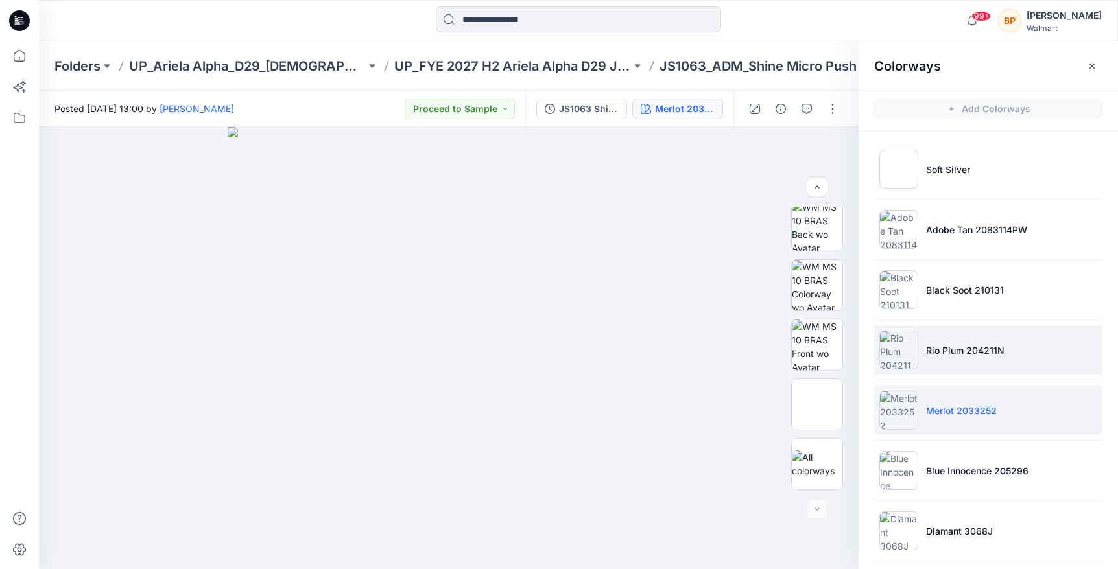
click at [932, 334] on li "Rio Plum 204211N" at bounding box center [988, 350] width 228 height 49
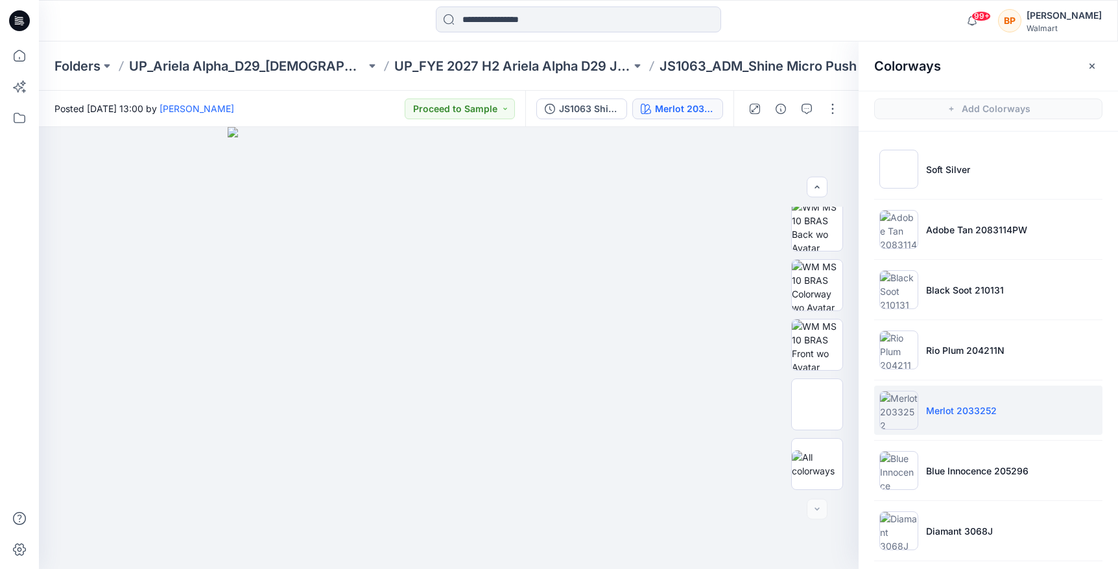
scroll to position [7, 0]
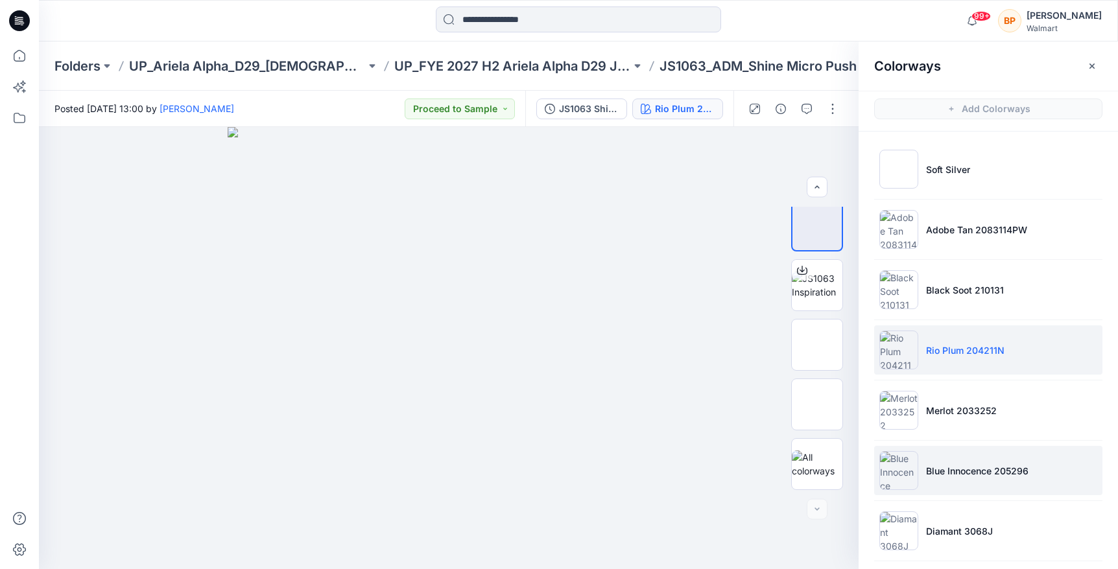
click at [915, 466] on img at bounding box center [898, 470] width 39 height 39
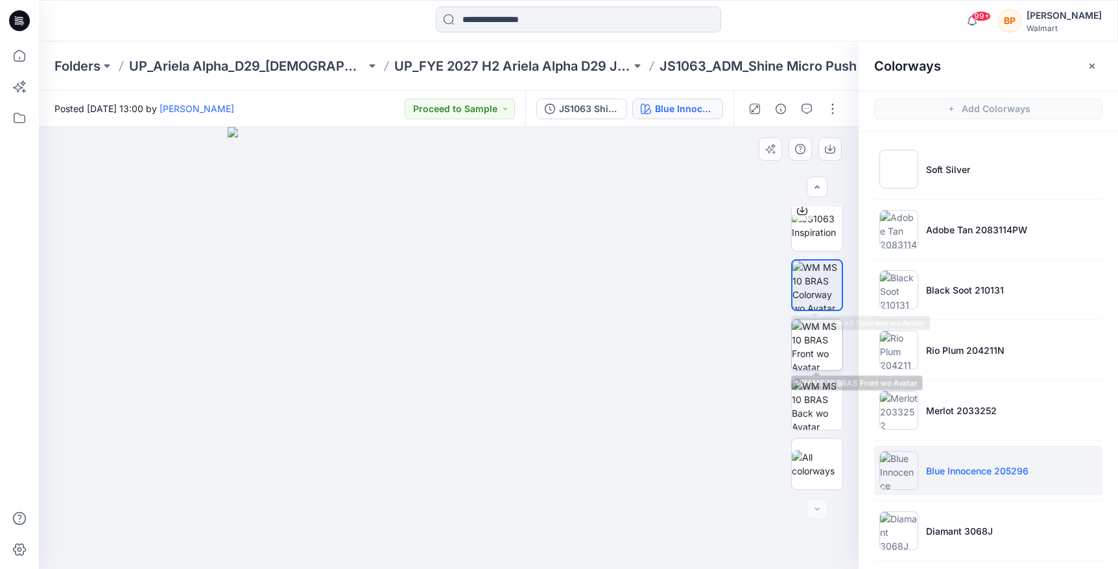
click at [807, 323] on img at bounding box center [817, 345] width 51 height 51
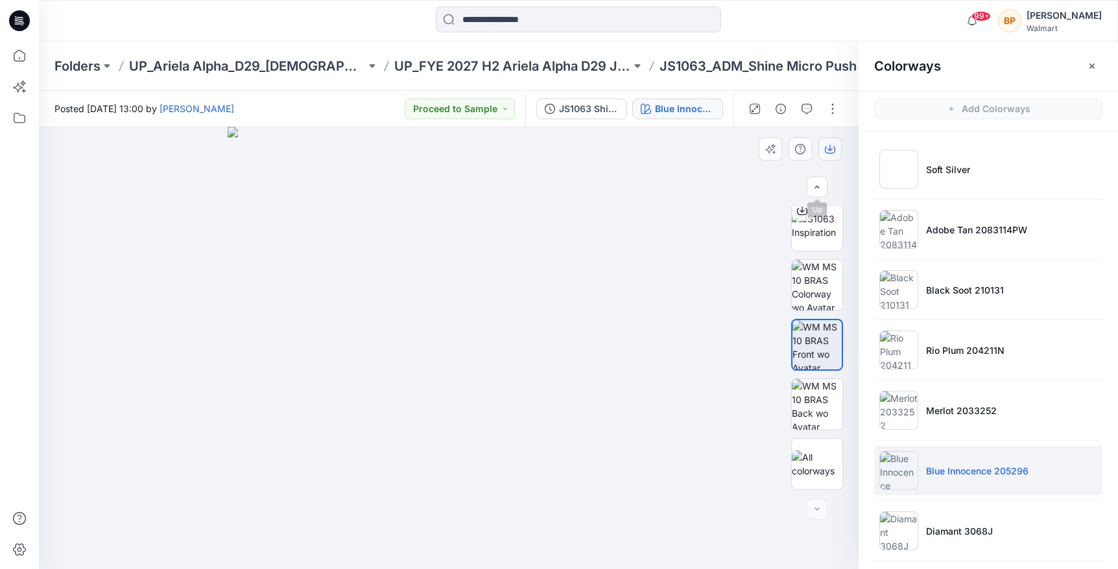
click at [833, 151] on icon "button" at bounding box center [830, 149] width 10 height 10
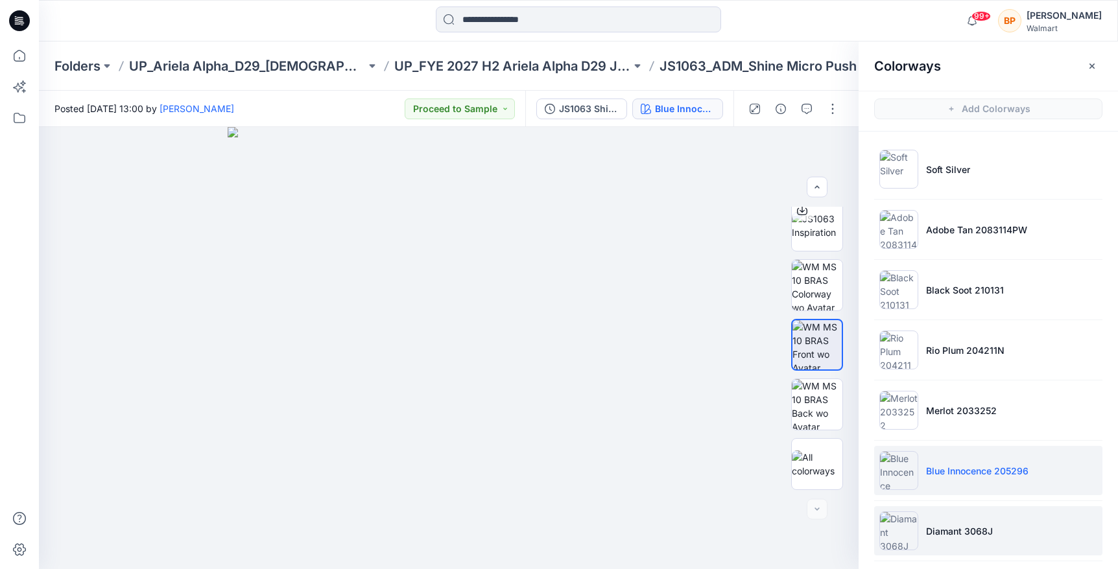
click at [923, 539] on li "Diamant 3068J" at bounding box center [988, 530] width 228 height 49
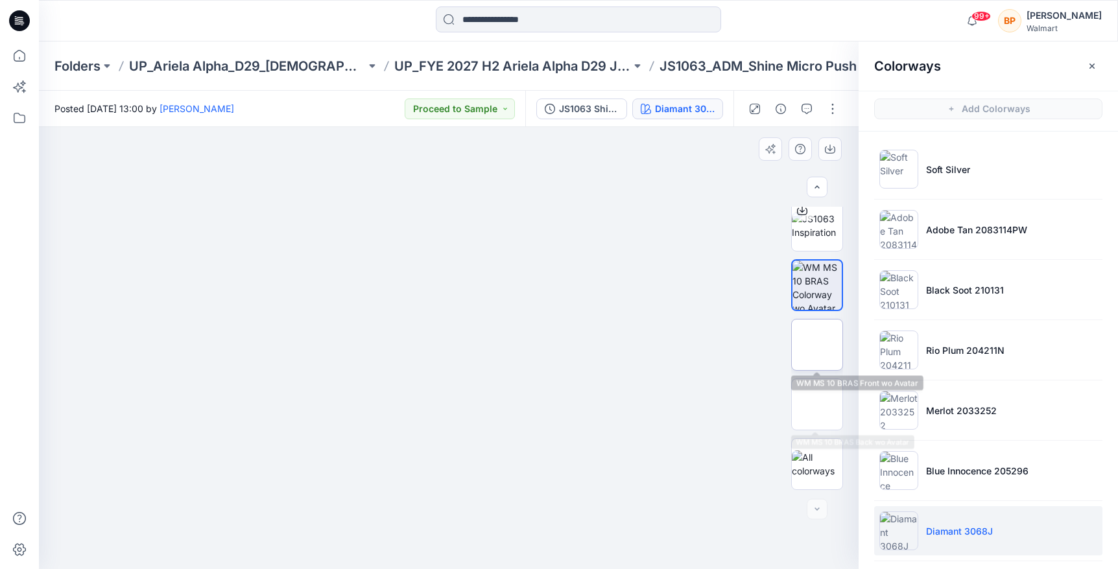
click at [822, 355] on img at bounding box center [817, 345] width 51 height 51
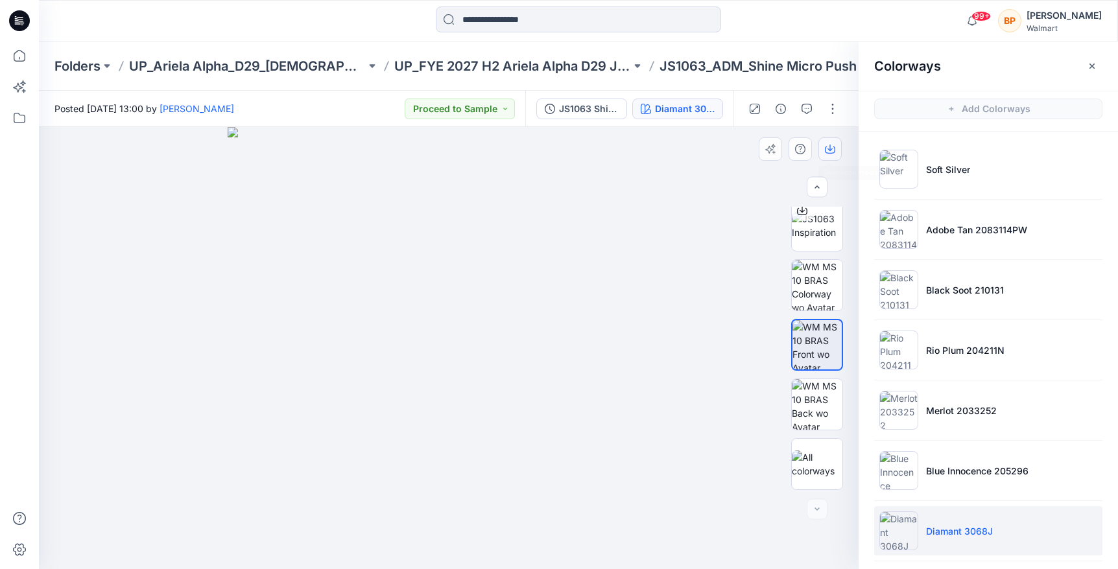
click at [839, 149] on button "button" at bounding box center [829, 148] width 23 height 23
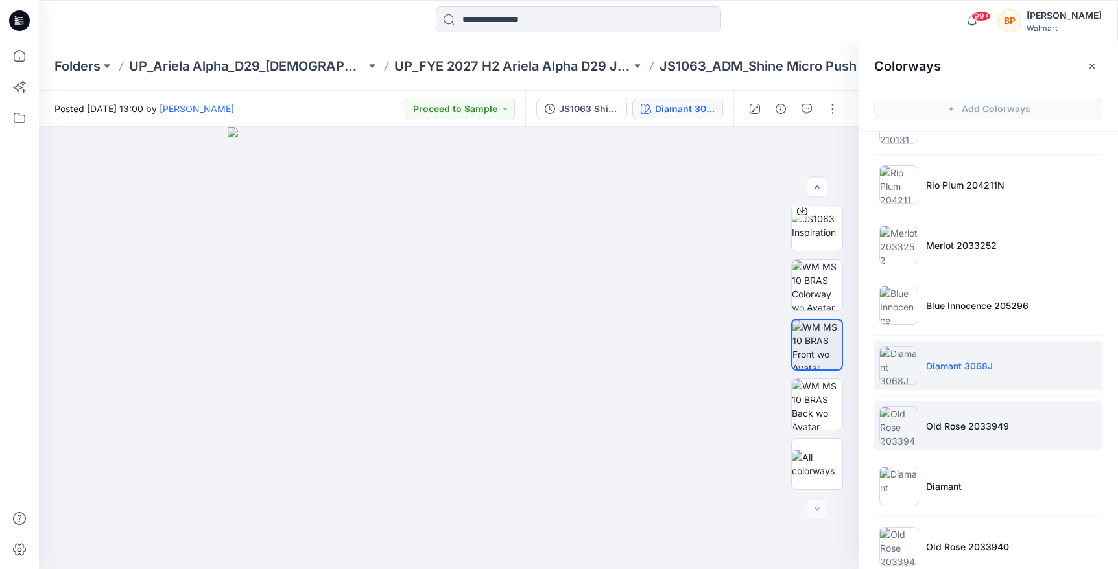
scroll to position [247, 0]
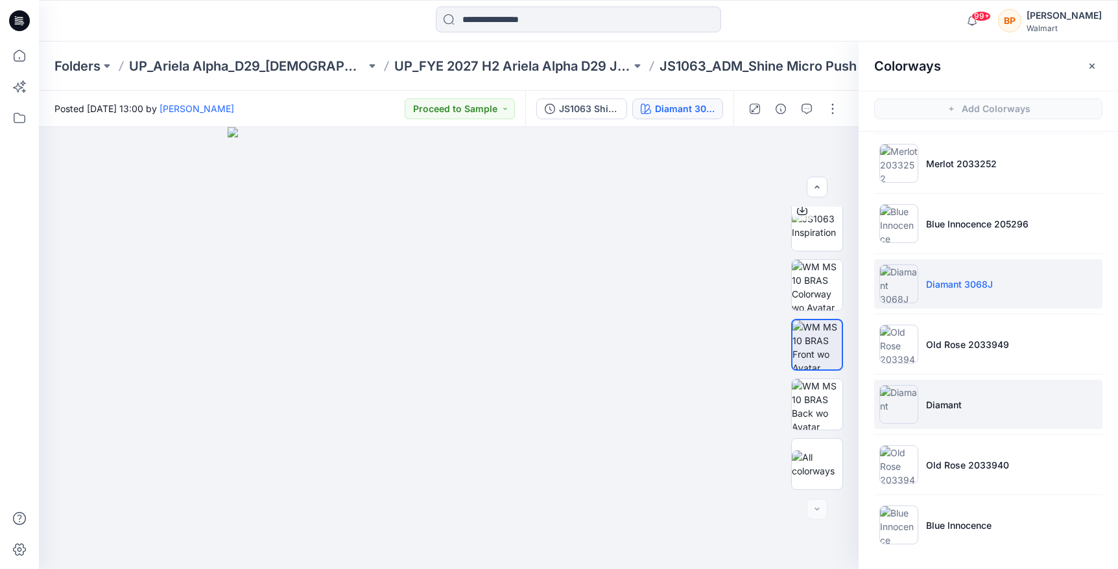
click at [932, 407] on p "Diamant" at bounding box center [944, 405] width 36 height 14
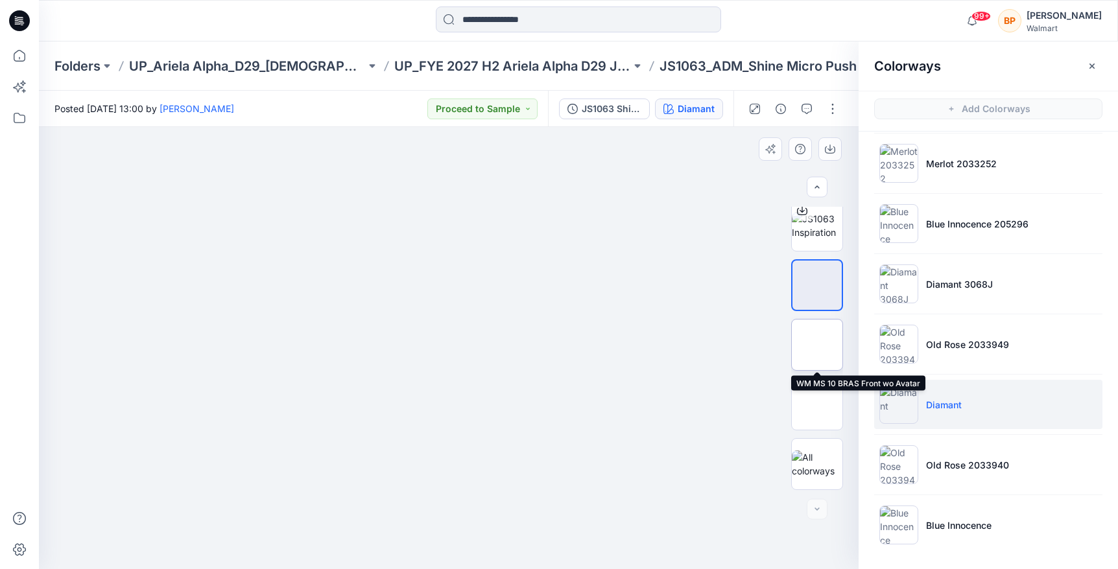
click at [817, 345] on img at bounding box center [817, 345] width 0 height 0
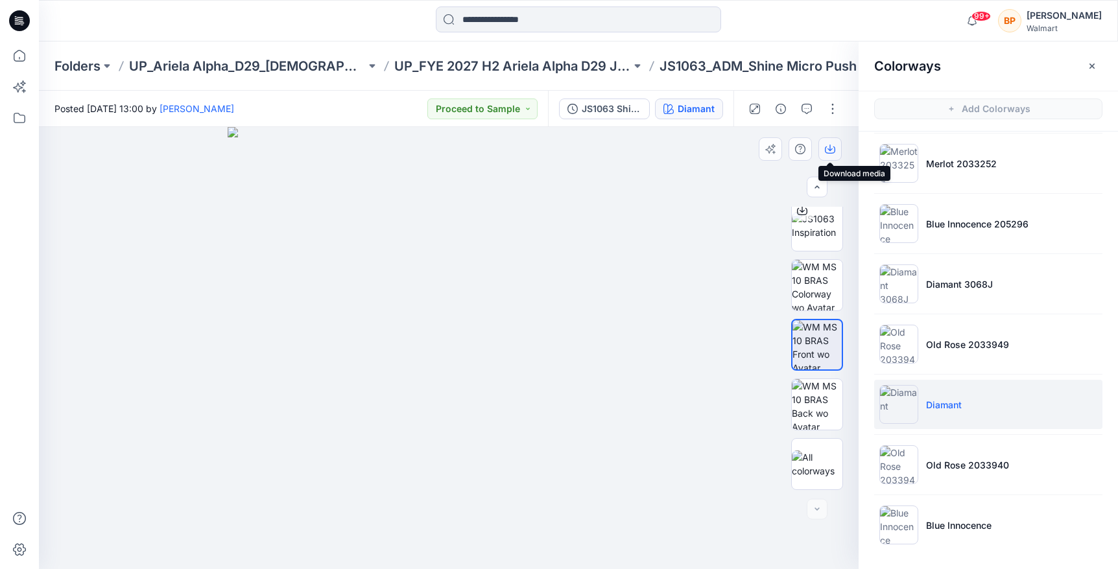
click at [828, 148] on icon "button" at bounding box center [830, 149] width 10 height 10
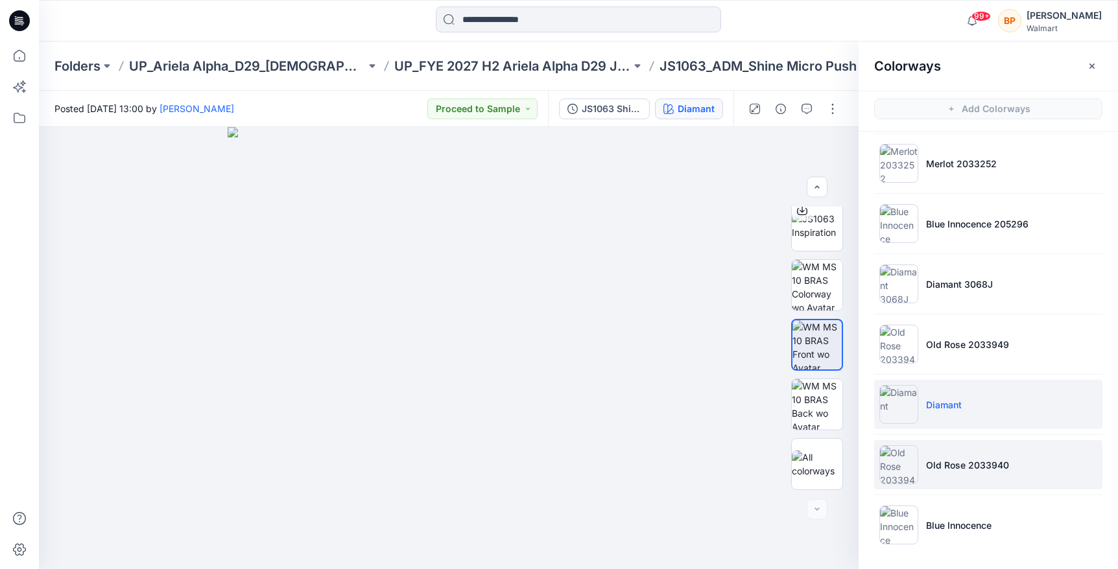
click at [934, 453] on li "Old Rose 2033940" at bounding box center [988, 464] width 228 height 49
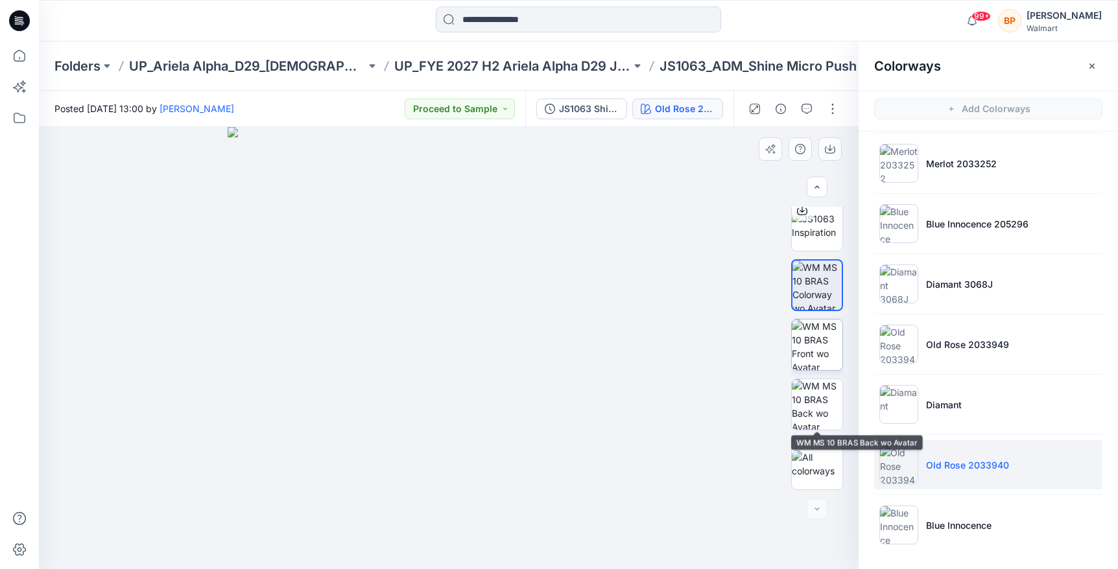
click at [820, 351] on img at bounding box center [817, 345] width 51 height 51
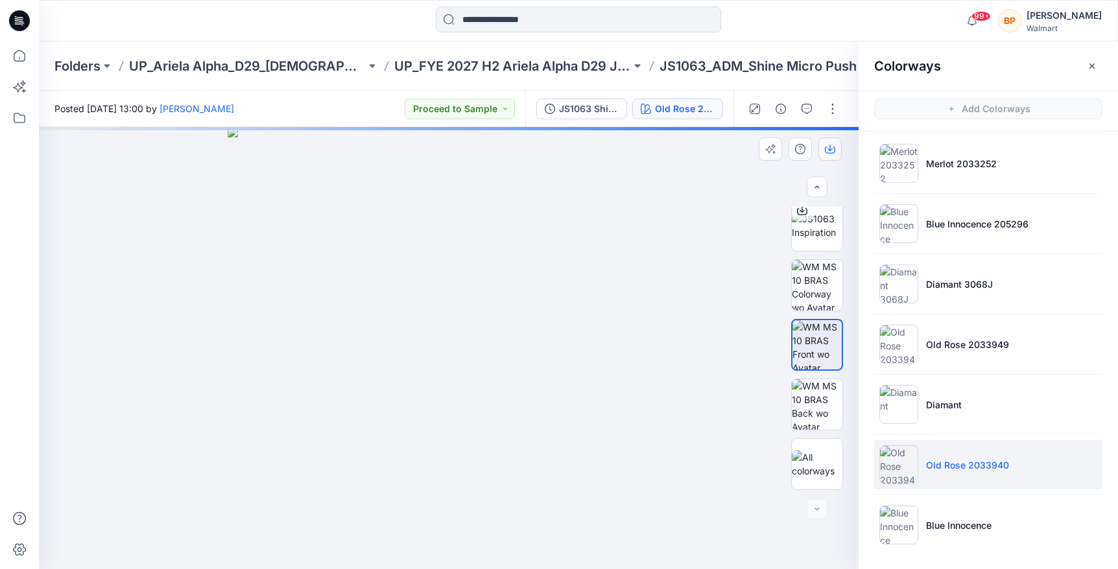
click at [825, 150] on icon "button" at bounding box center [830, 150] width 10 height 7
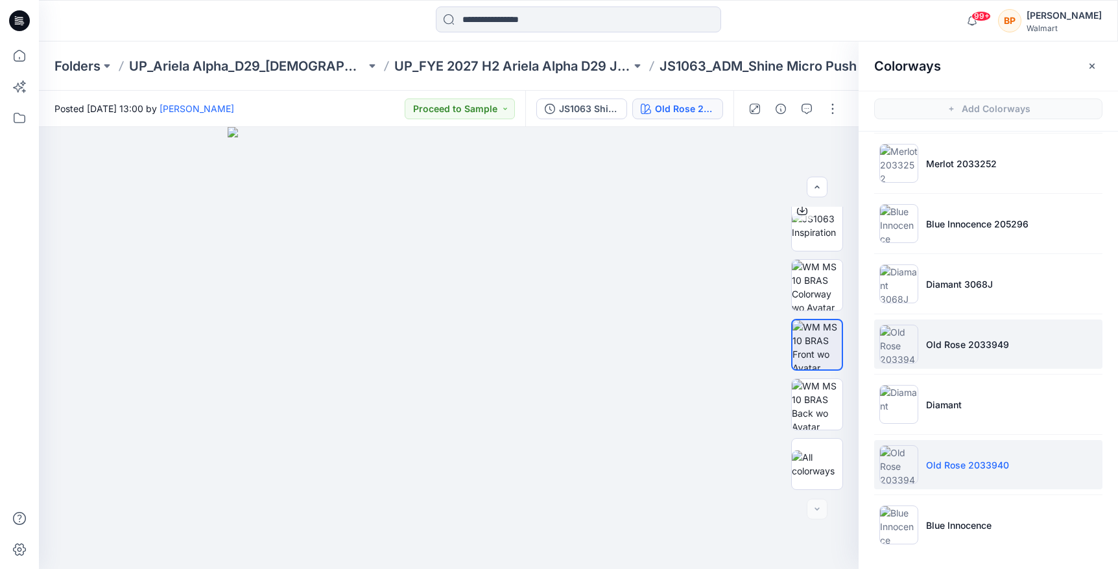
click at [953, 341] on p "Old Rose 2033949" at bounding box center [967, 345] width 83 height 14
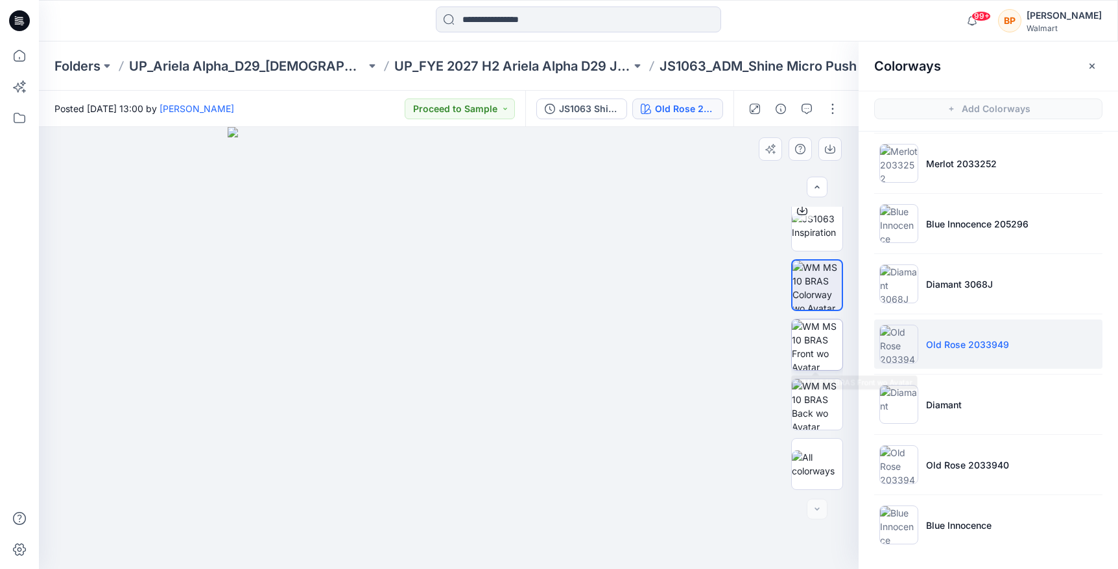
click at [826, 345] on img at bounding box center [817, 345] width 51 height 51
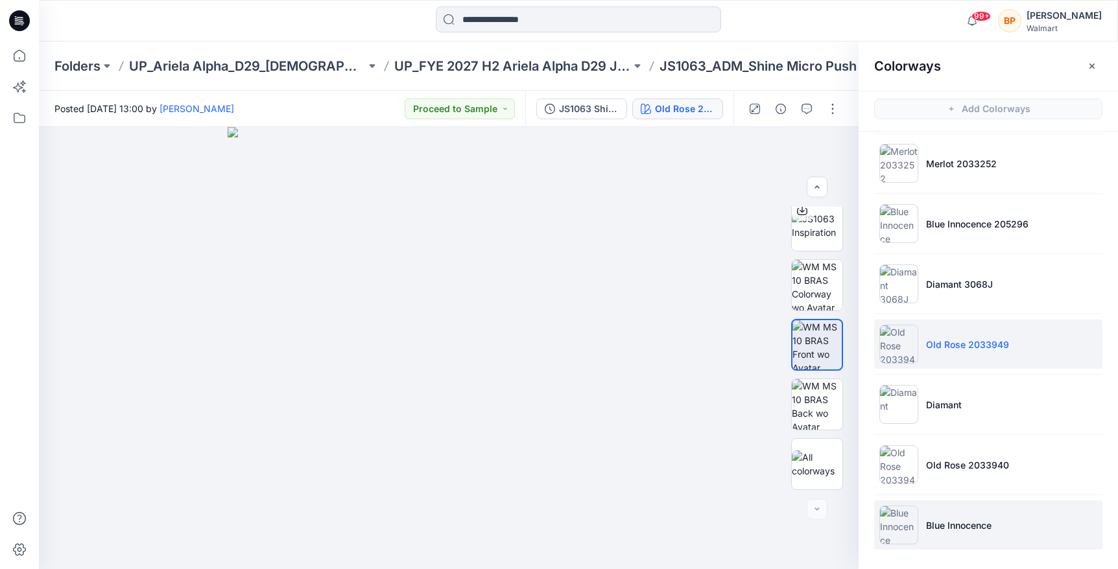
click at [971, 525] on p "Blue Innocence" at bounding box center [958, 526] width 65 height 14
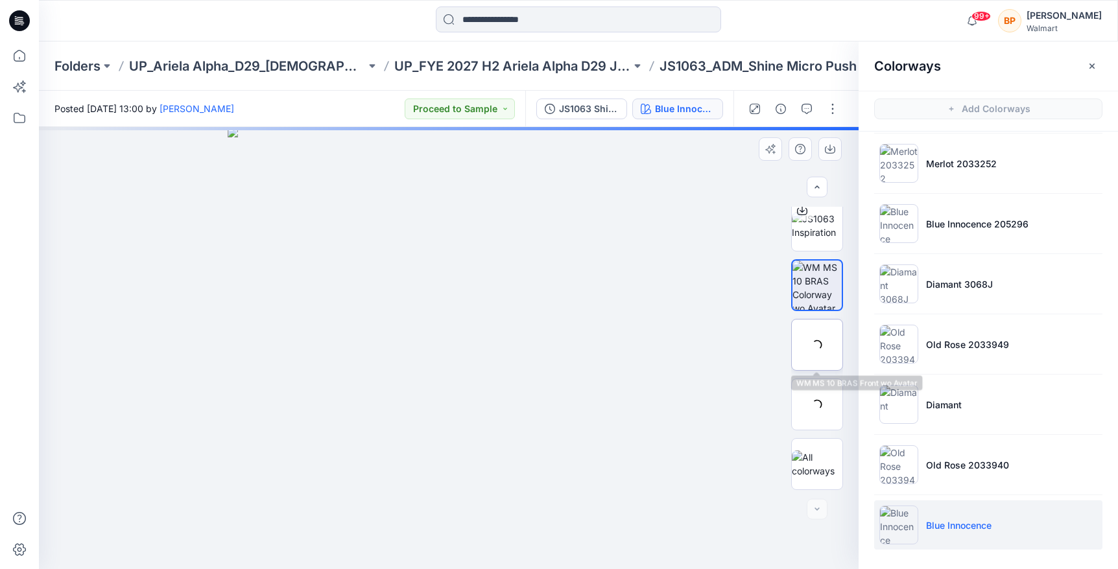
click at [0, 0] on img at bounding box center [0, 0] width 0 height 0
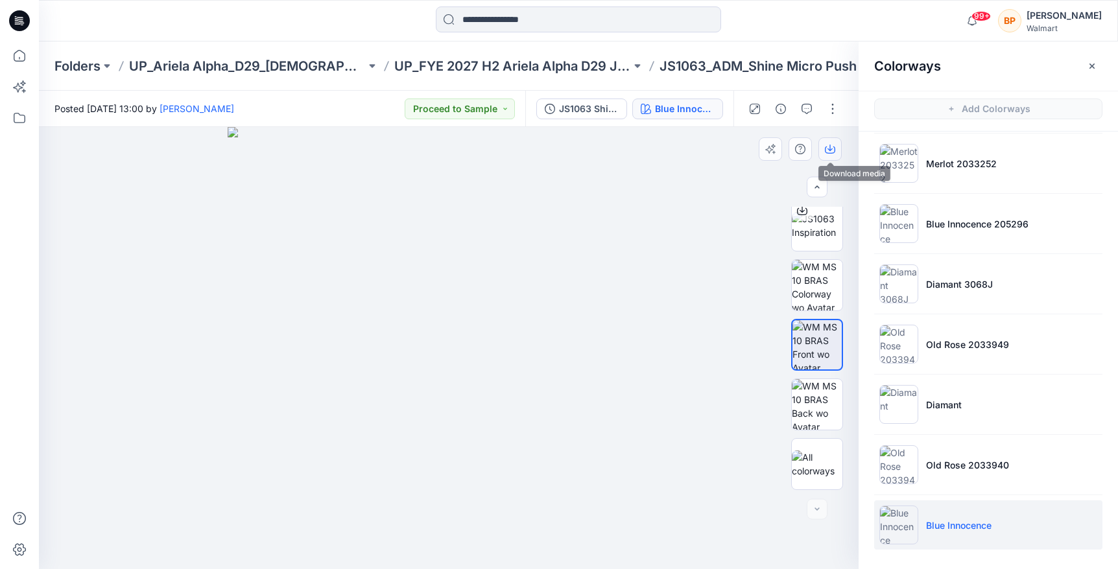
click at [831, 152] on icon "button" at bounding box center [830, 149] width 10 height 10
click at [345, 58] on p "UP_Ariela Alpha_D29_[DEMOGRAPHIC_DATA] Intimates - Joyspun" at bounding box center [247, 66] width 237 height 18
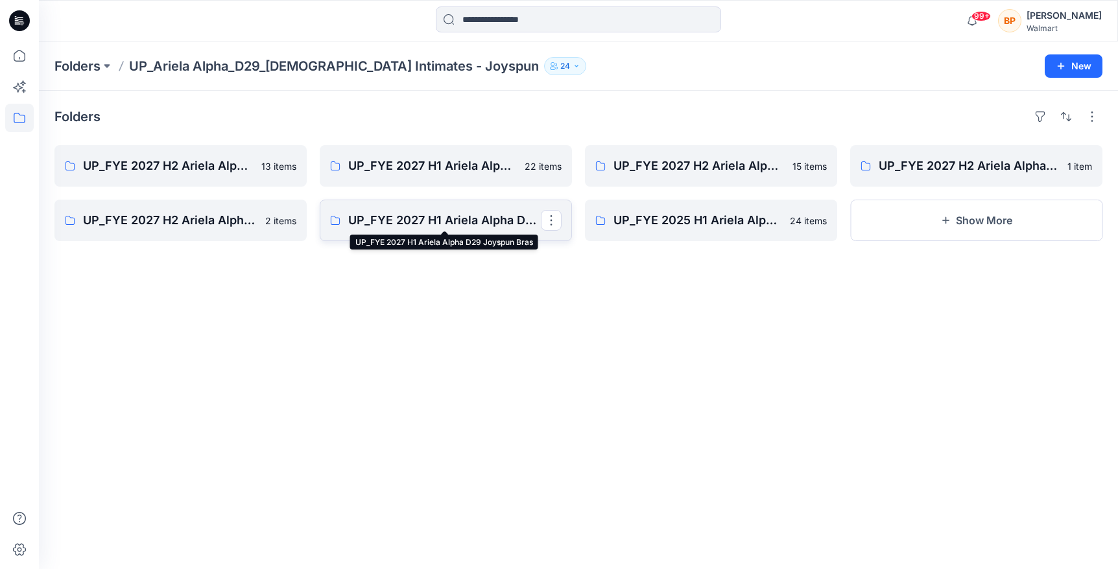
click at [375, 223] on p "UP_FYE 2027 H1 Ariela Alpha D29 Joyspun Bras" at bounding box center [444, 220] width 193 height 18
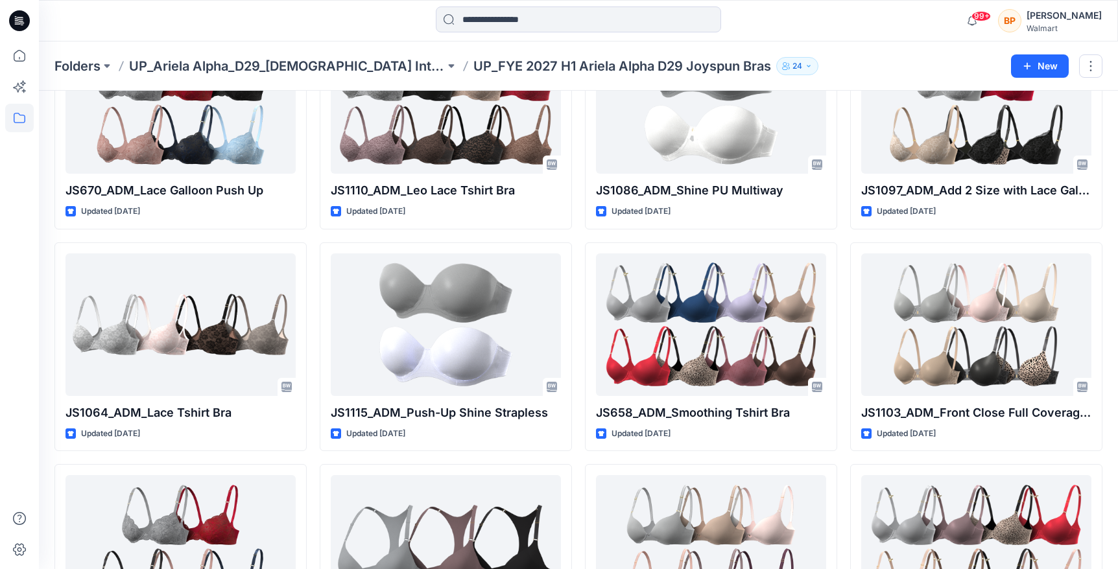
scroll to position [165, 0]
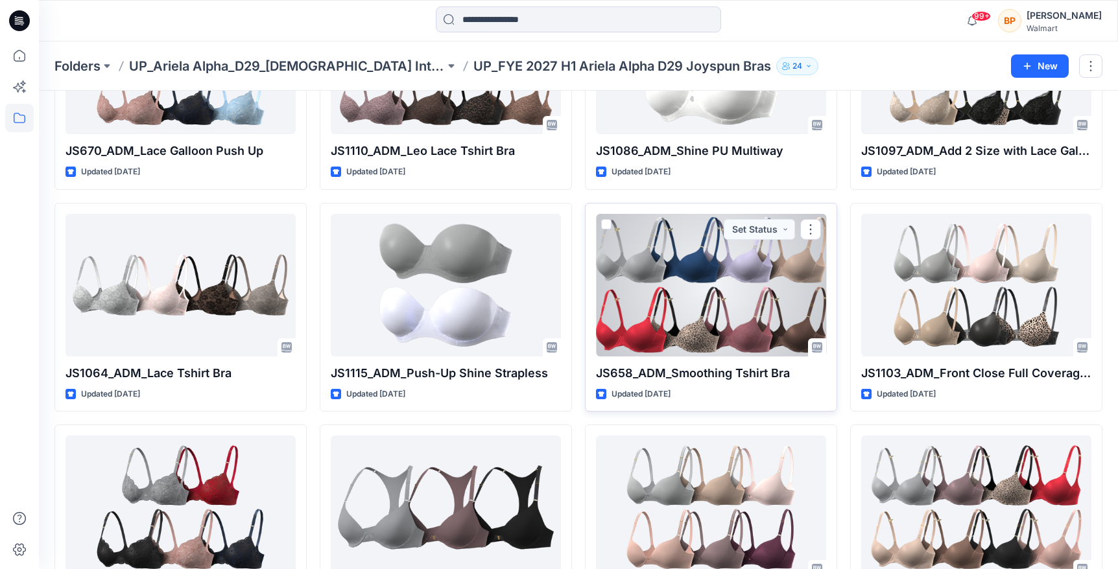
click at [720, 316] on div at bounding box center [711, 285] width 230 height 143
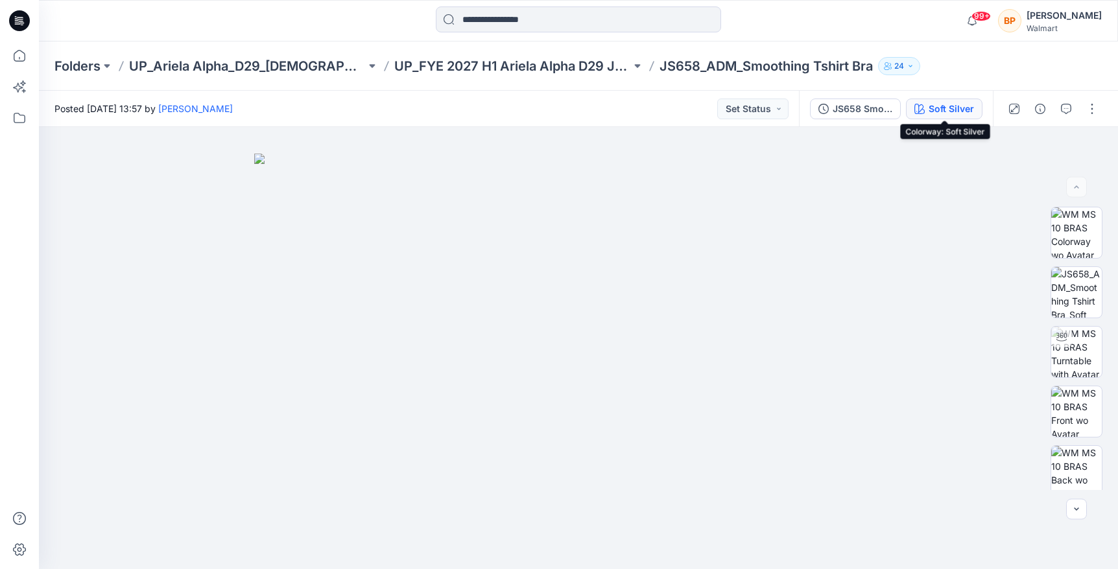
click at [966, 112] on div "Soft Silver" at bounding box center [951, 109] width 45 height 14
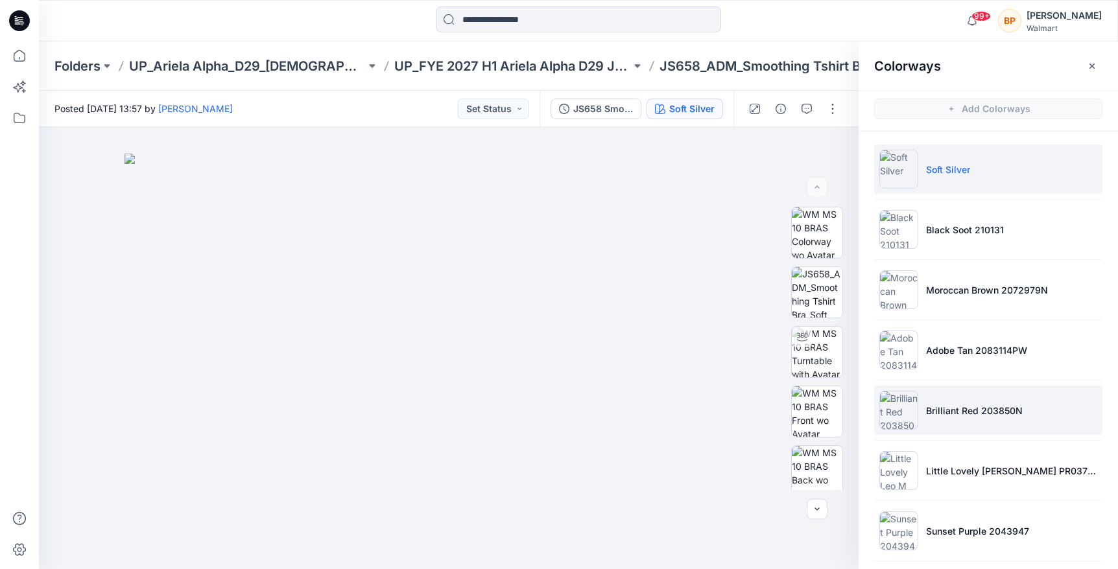
scroll to position [368, 0]
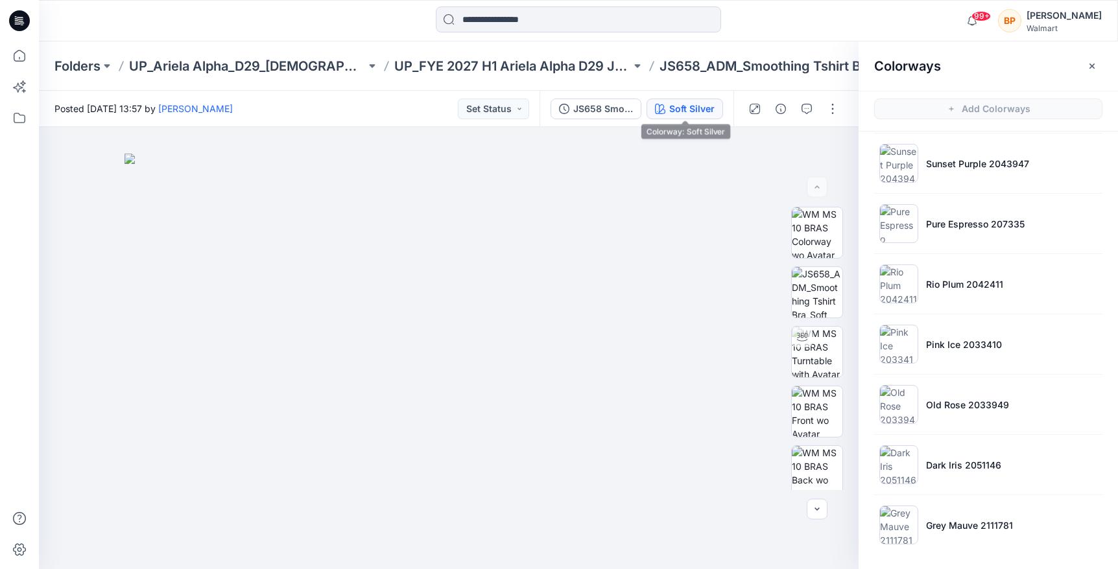
click at [655, 111] on button "Soft Silver" at bounding box center [684, 109] width 77 height 21
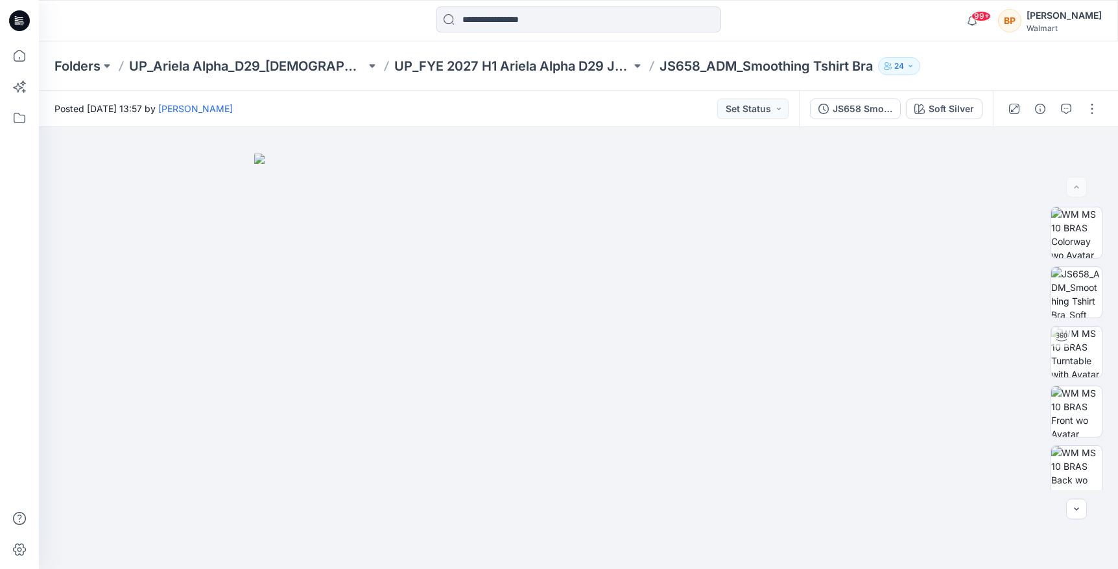
click at [567, 77] on div "Folders UP_Ariela Alpha_D29_Ladies Intimates - Joyspun UP_FYE 2027 H1 Ariela Al…" at bounding box center [578, 65] width 1079 height 49
click at [566, 69] on p "UP_FYE 2027 H1 Ariela Alpha D29 Joyspun Bras" at bounding box center [512, 66] width 237 height 18
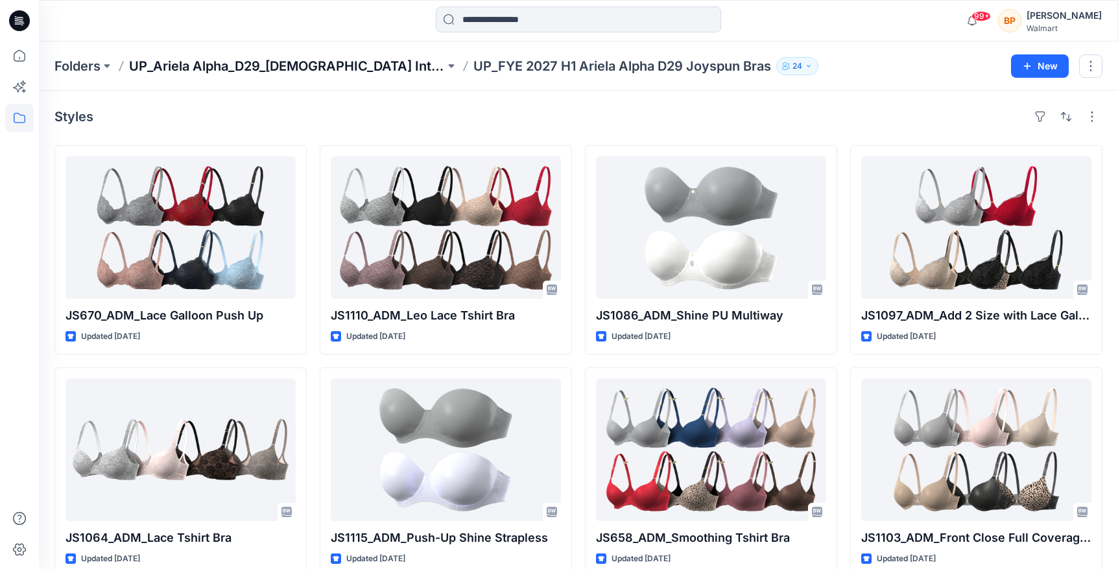
click at [272, 68] on p "UP_Ariela Alpha_D29_[DEMOGRAPHIC_DATA] Intimates - Joyspun" at bounding box center [287, 66] width 316 height 18
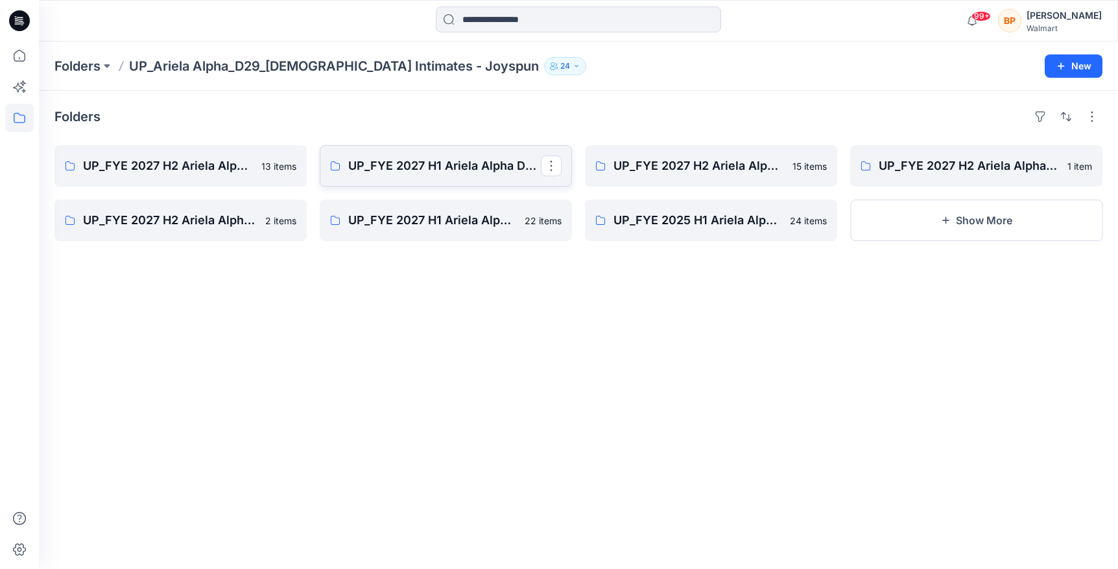
click at [395, 185] on link "UP_FYE 2027 H1 Ariela Alpha D29 Joyspun Panties" at bounding box center [446, 165] width 252 height 41
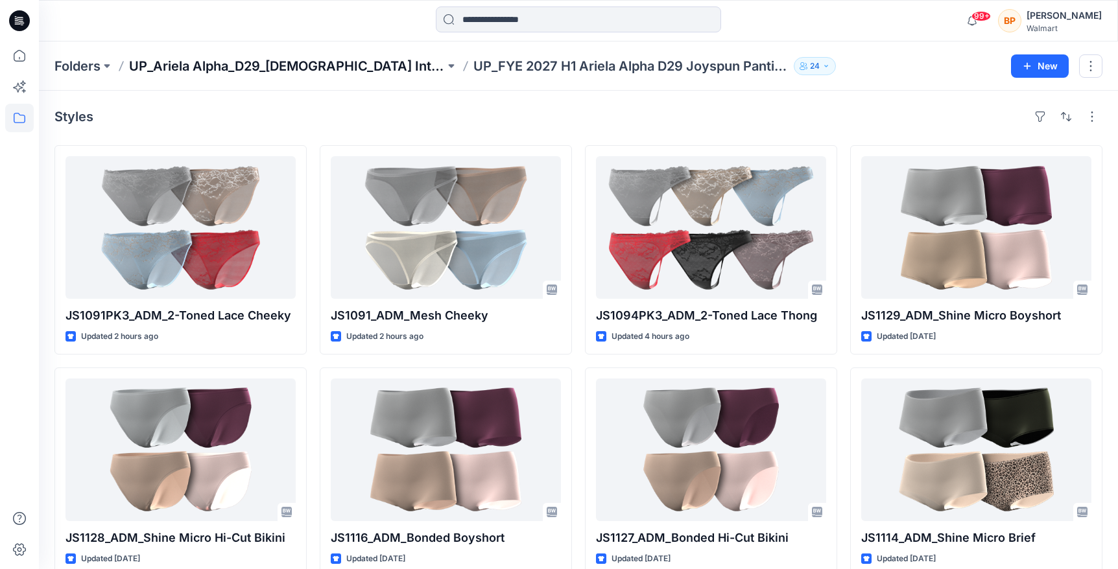
click at [208, 73] on p "UP_Ariela Alpha_D29_[DEMOGRAPHIC_DATA] Intimates - Joyspun" at bounding box center [287, 66] width 316 height 18
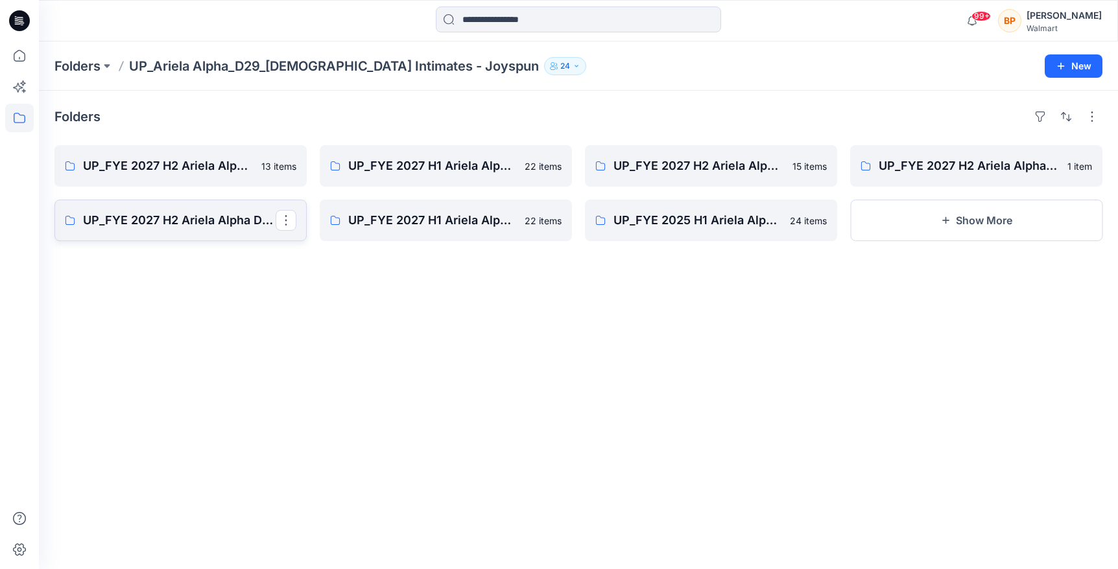
click at [210, 219] on p "UP_FYE 2027 H2 Ariela Alpha D29 Joyspun Bodysuits" at bounding box center [179, 220] width 193 height 18
click at [1065, 120] on button "button" at bounding box center [1066, 116] width 21 height 21
click at [697, 99] on div "Folders Last update A to Z UP_FYE 2027 H2 Ariela Alpha D29 Joyspun Panties 13 i…" at bounding box center [578, 330] width 1079 height 479
click at [214, 183] on link "UP_FYE 2027 H2 Ariela Alpha D29 Joyspun Panties" at bounding box center [180, 165] width 252 height 41
click at [677, 160] on p "UP_FYE 2027 H2 Ariela Alpha D29 Joyspun Bras" at bounding box center [709, 166] width 193 height 18
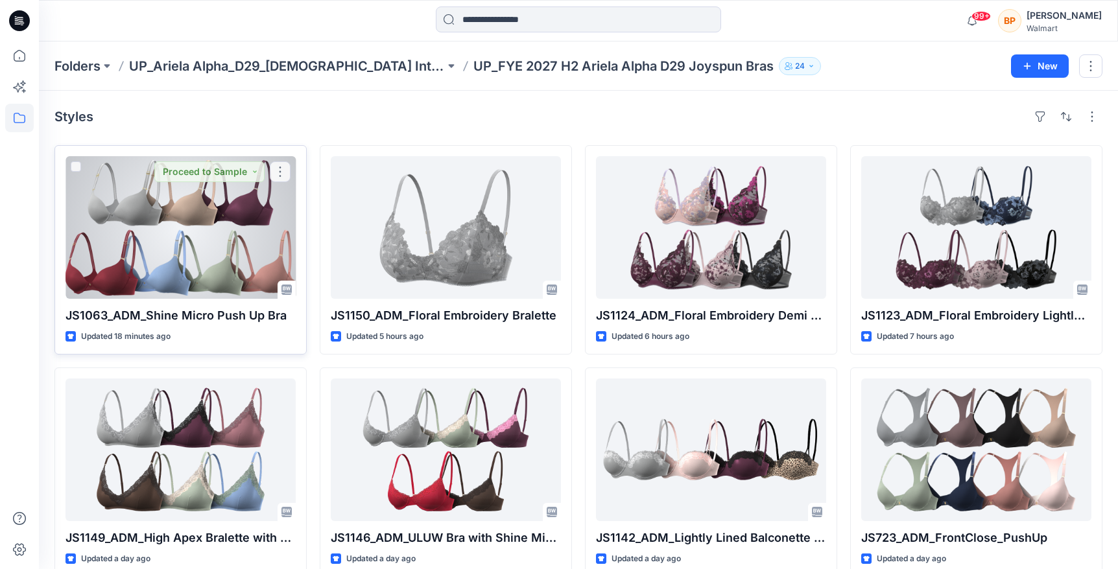
click at [186, 246] on div at bounding box center [180, 227] width 230 height 143
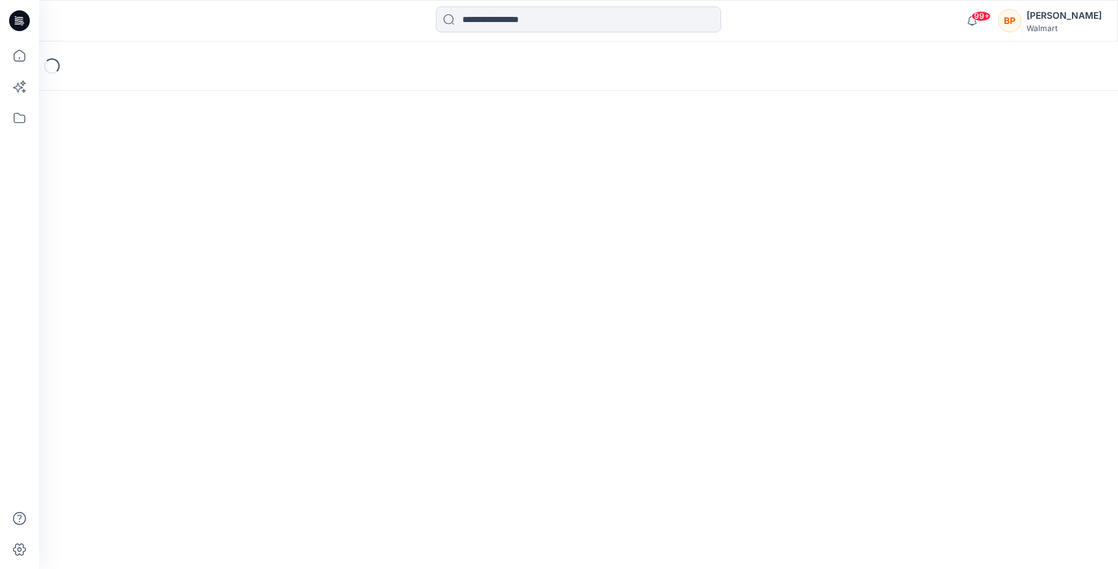
click at [186, 246] on div "Loading..." at bounding box center [578, 305] width 1079 height 528
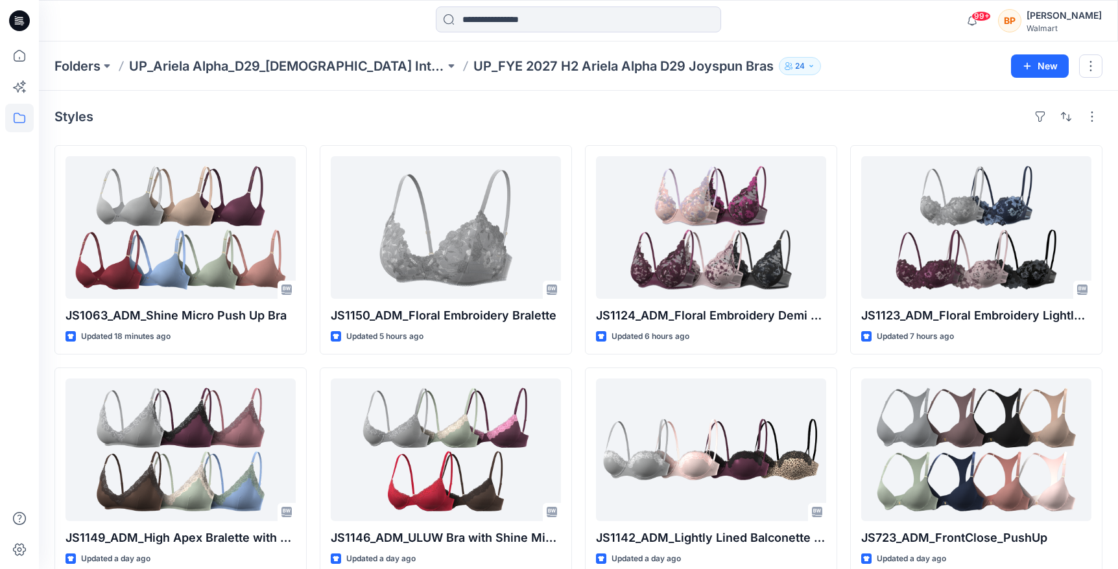
click at [608, 70] on p "UP_FYE 2027 H2 Ariela Alpha D29 Joyspun Bras" at bounding box center [623, 66] width 300 height 18
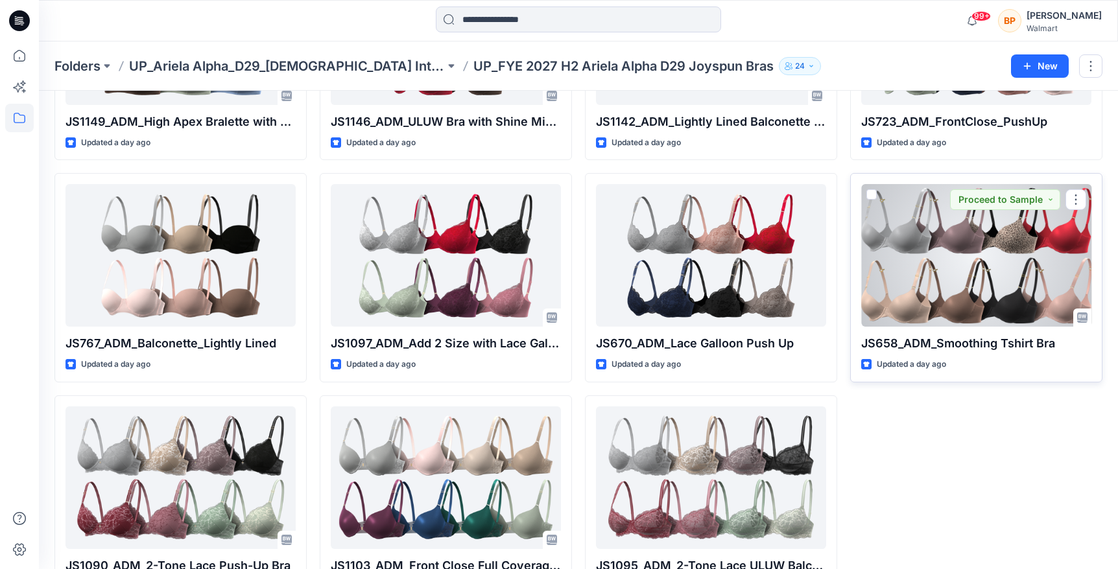
scroll to position [426, 0]
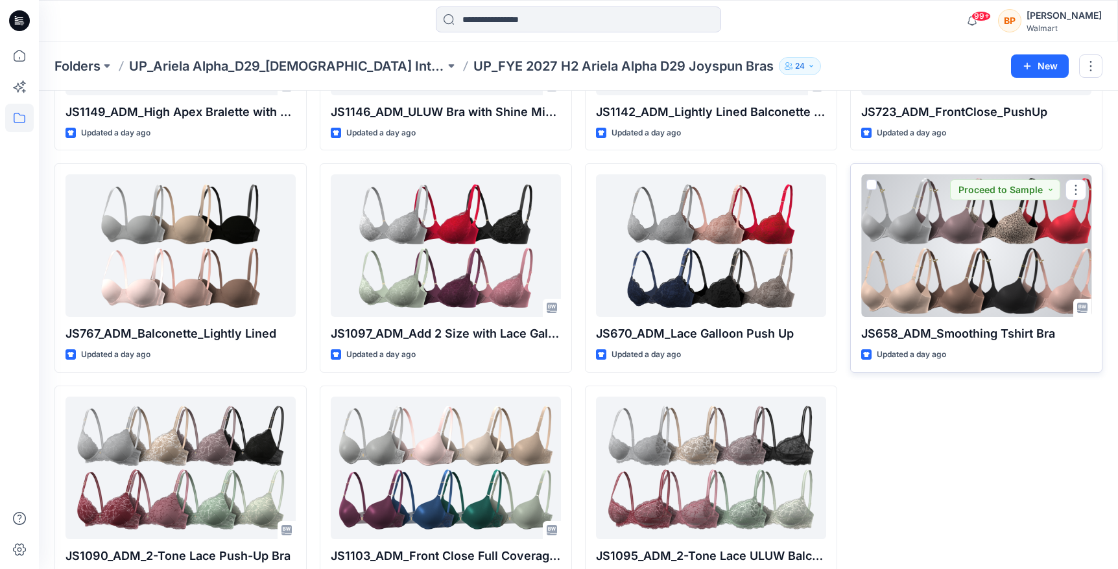
click at [920, 292] on div at bounding box center [976, 245] width 230 height 143
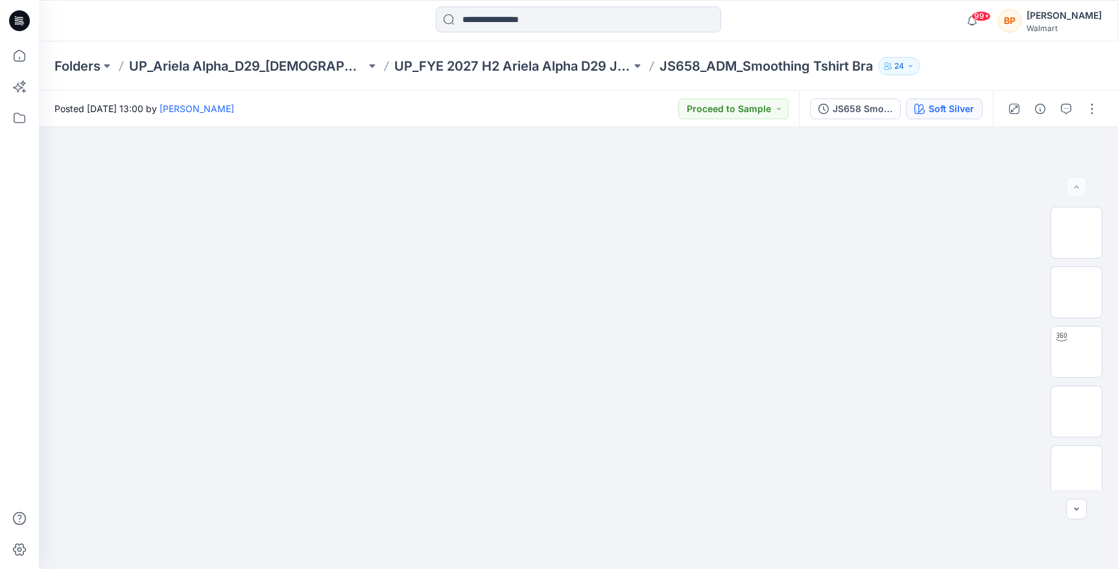
click at [964, 101] on button "Soft Silver" at bounding box center [944, 109] width 77 height 21
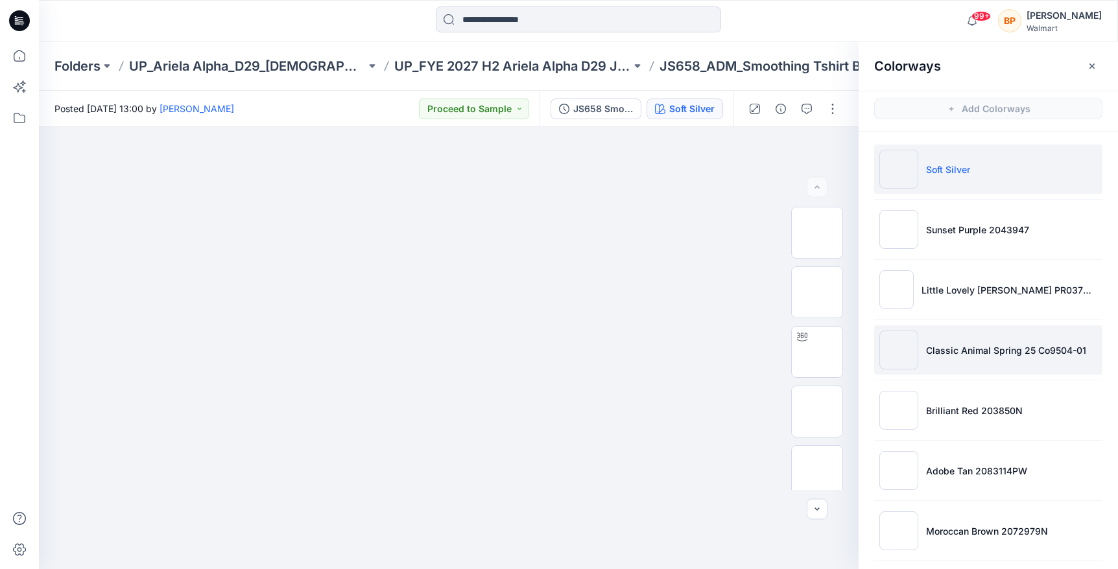
scroll to position [126, 0]
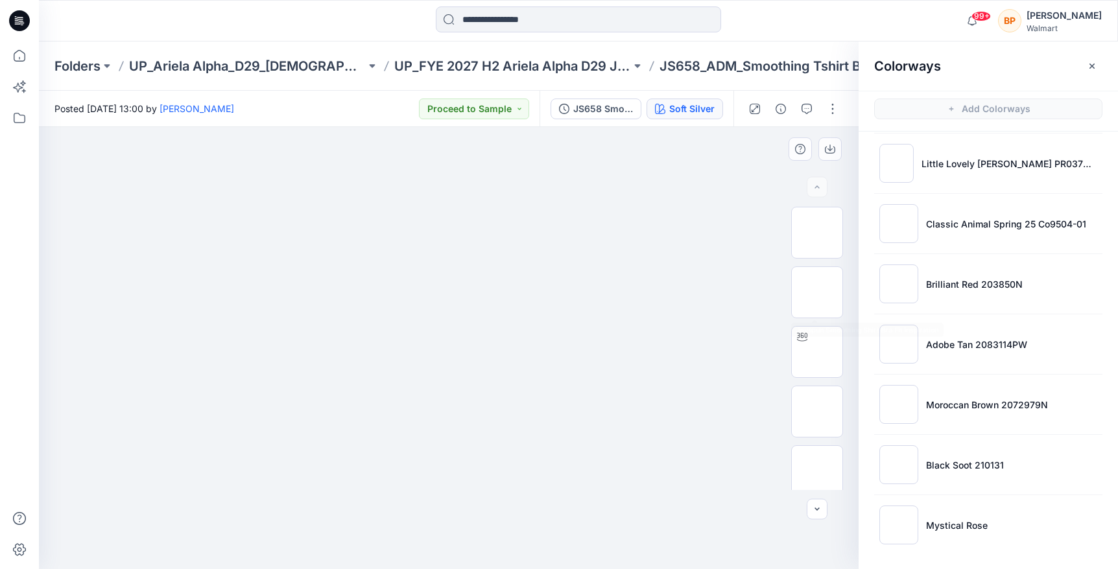
click at [709, 154] on img at bounding box center [448, 154] width 648 height 0
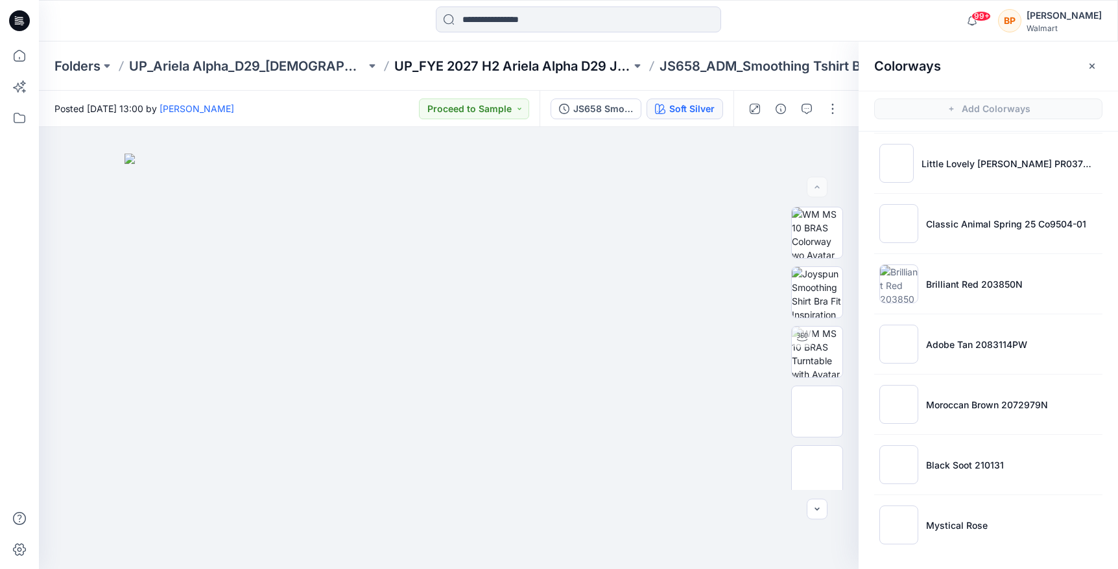
click at [546, 62] on p "UP_FYE 2027 H2 Ariela Alpha D29 Joyspun Bras" at bounding box center [512, 66] width 237 height 18
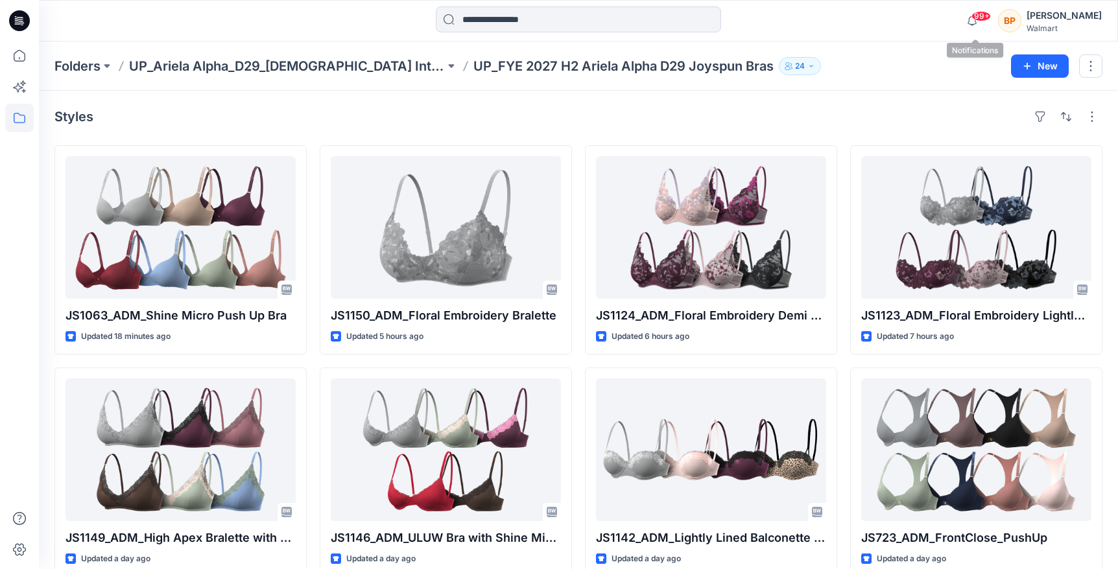
click at [978, 15] on span "99+" at bounding box center [980, 16] width 19 height 10
click at [420, 73] on p "UP_Ariela Alpha_D29_[DEMOGRAPHIC_DATA] Intimates - Joyspun" at bounding box center [287, 66] width 316 height 18
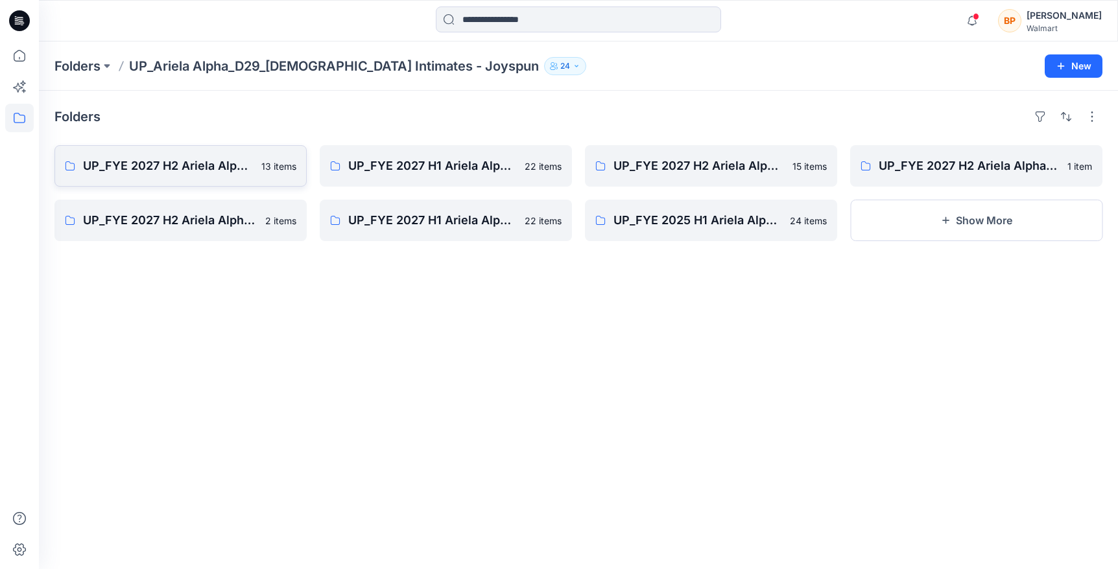
click at [184, 185] on link "UP_FYE 2027 H2 Ariela Alpha D29 Joyspun Panties 13 items" at bounding box center [180, 165] width 252 height 41
click at [388, 148] on link "UP_FYE 2027 H1 Ariela Alpha D29 Joyspun Panties" at bounding box center [446, 165] width 252 height 41
click at [665, 154] on link "UP_FYE 2027 H2 Ariela Alpha D29 Joyspun Bras 15 items" at bounding box center [711, 165] width 252 height 41
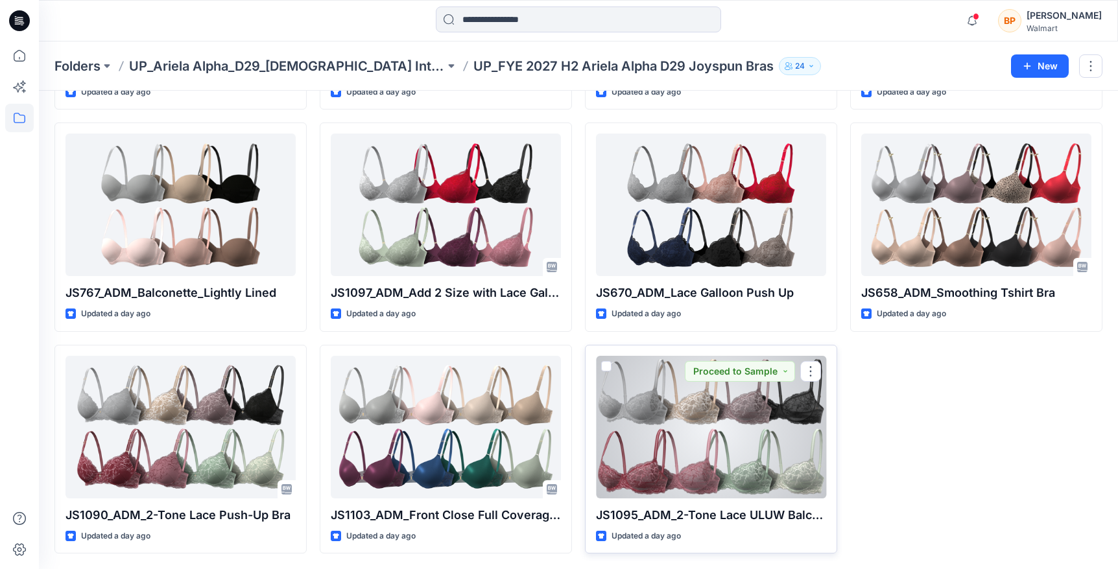
scroll to position [441, 0]
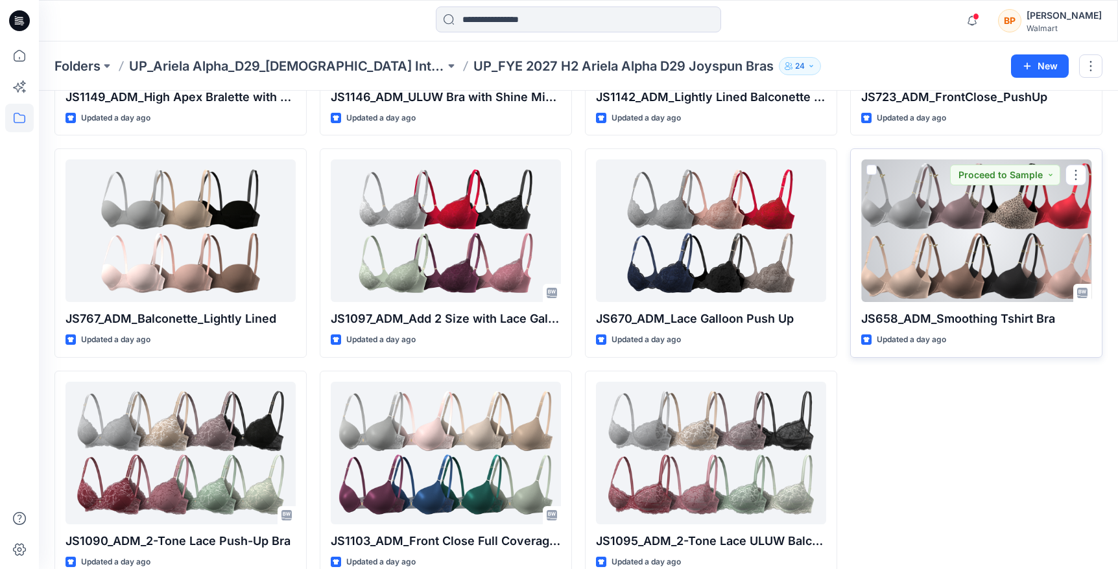
click at [886, 267] on div at bounding box center [976, 231] width 230 height 143
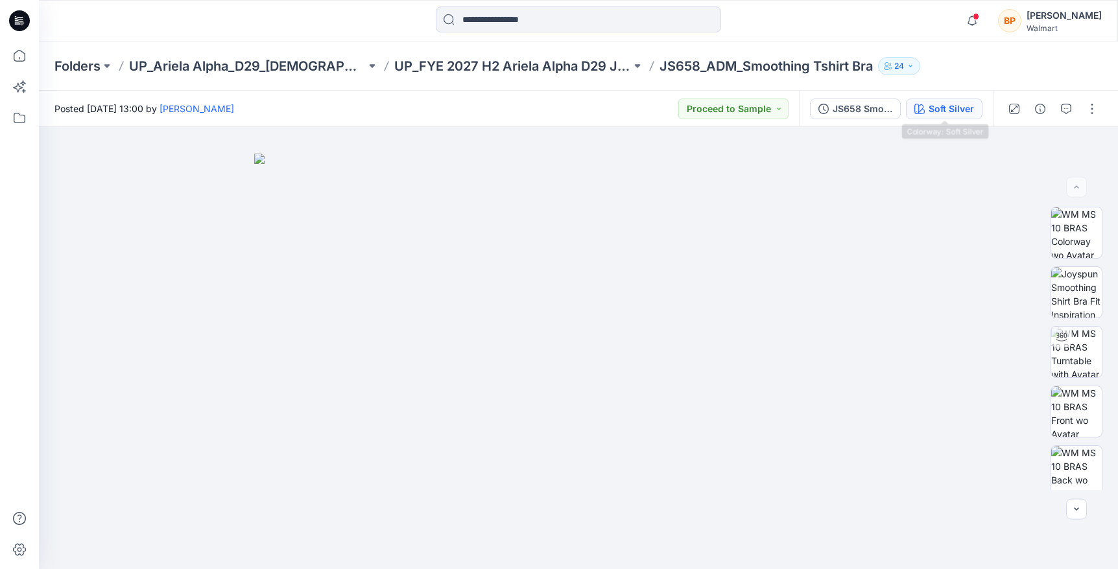
click at [929, 111] on div "Soft Silver" at bounding box center [951, 109] width 45 height 14
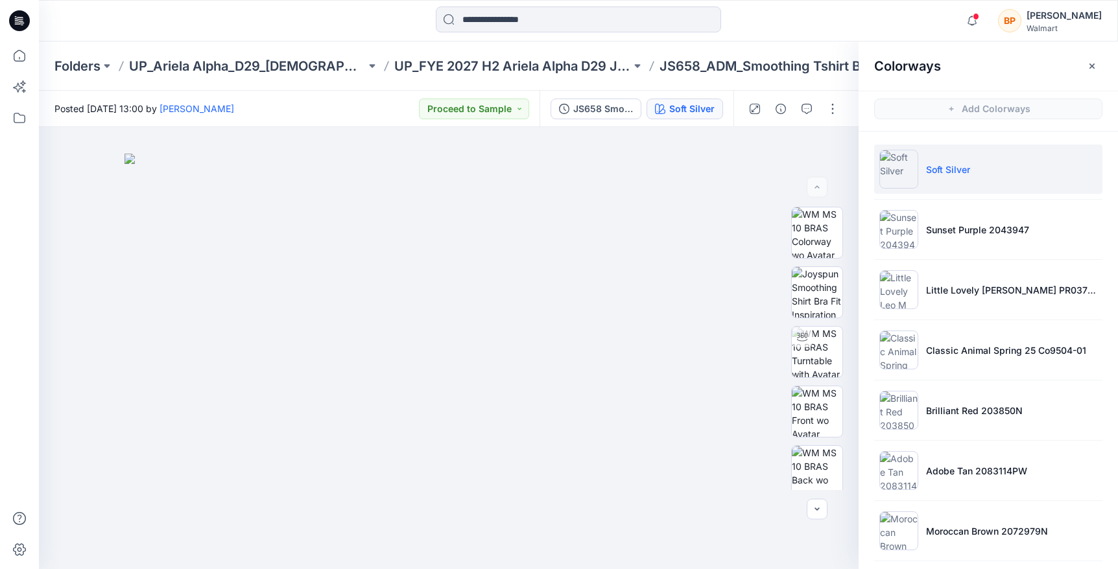
scroll to position [126, 0]
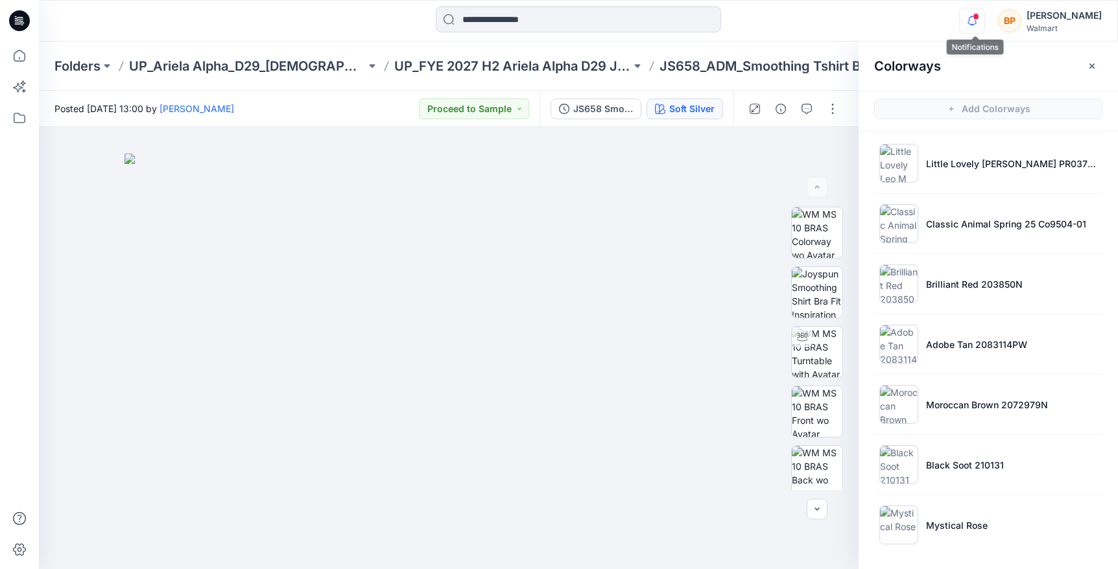
click at [966, 14] on icon "button" at bounding box center [972, 21] width 25 height 26
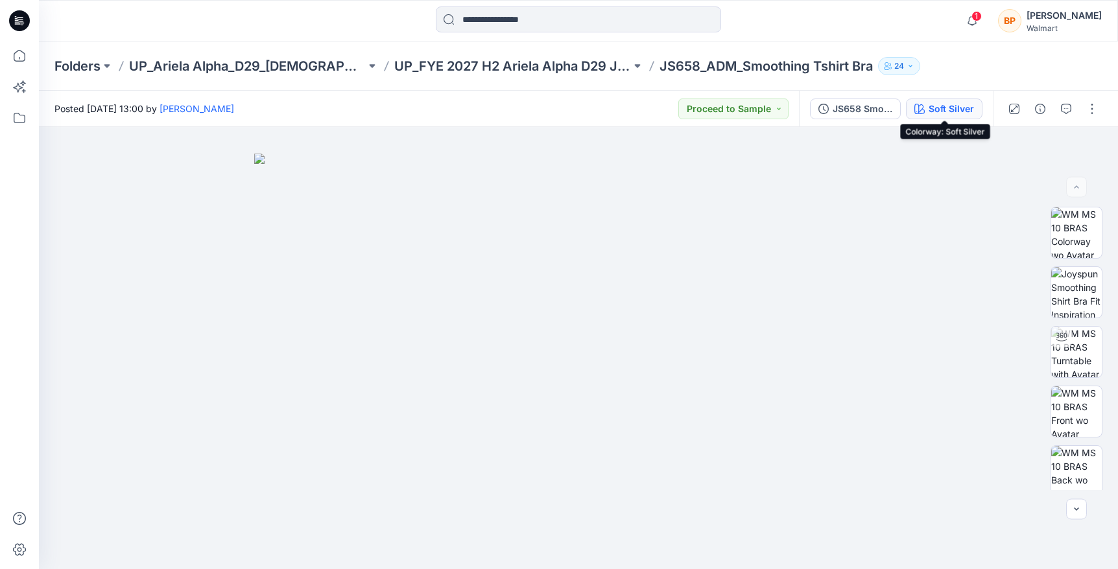
click at [954, 113] on div "Soft Silver" at bounding box center [951, 109] width 45 height 14
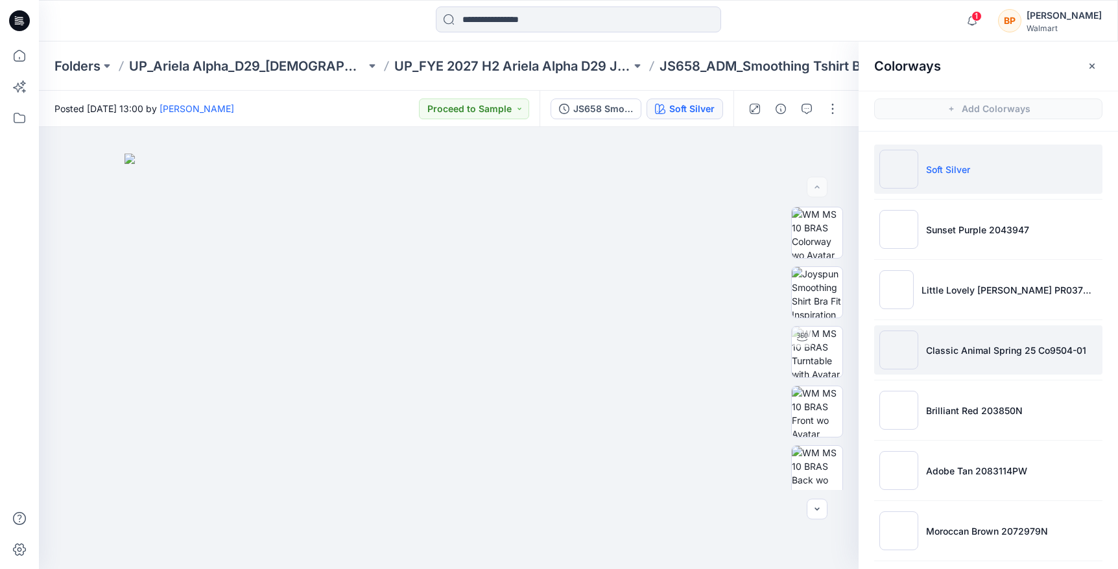
scroll to position [126, 0]
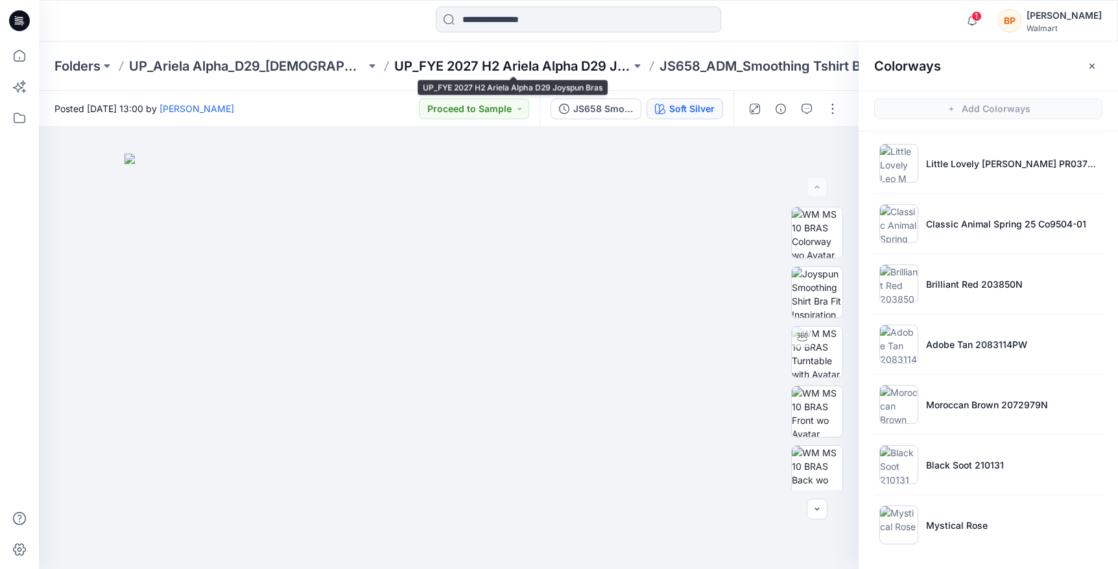
click at [586, 62] on p "UP_FYE 2027 H2 Ariela Alpha D29 Joyspun Bras" at bounding box center [512, 66] width 237 height 18
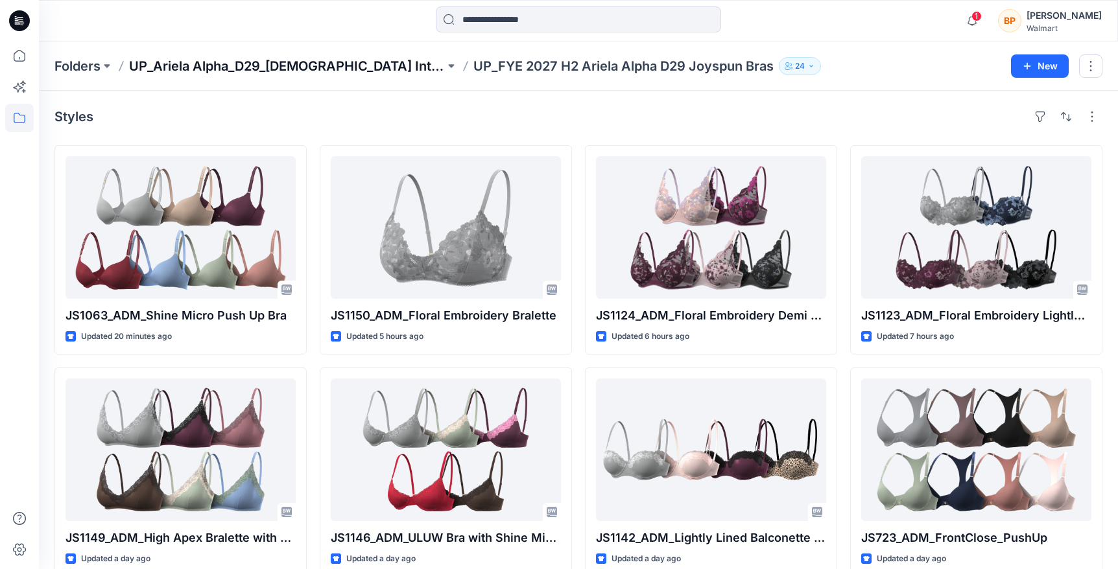
click at [350, 64] on p "UP_Ariela Alpha_D29_[DEMOGRAPHIC_DATA] Intimates - Joyspun" at bounding box center [287, 66] width 316 height 18
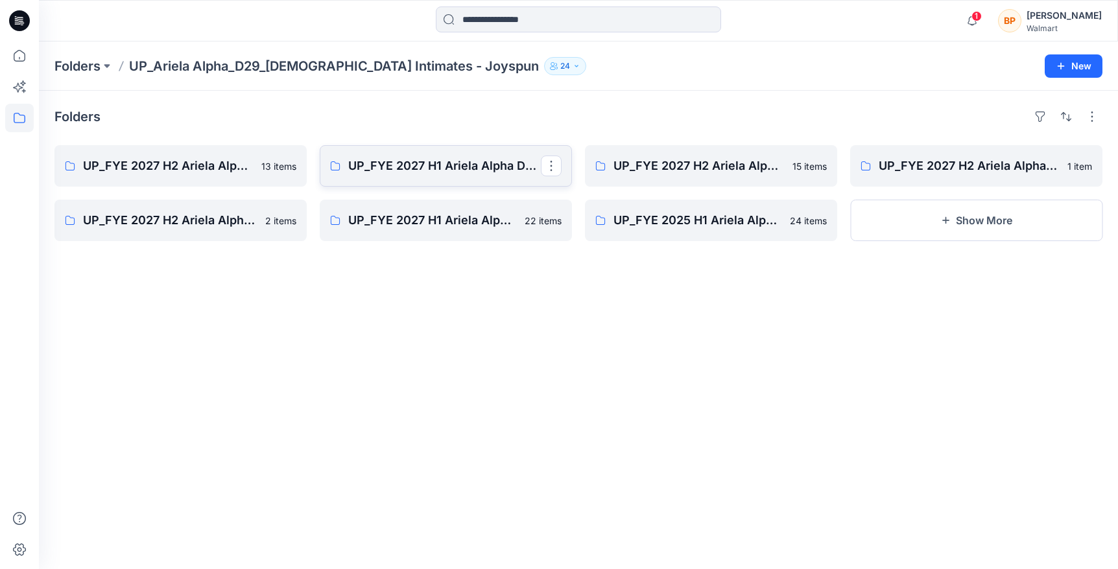
click at [391, 179] on link "UP_FYE 2027 H1 Ariela Alpha D29 Joyspun Panties" at bounding box center [446, 165] width 252 height 41
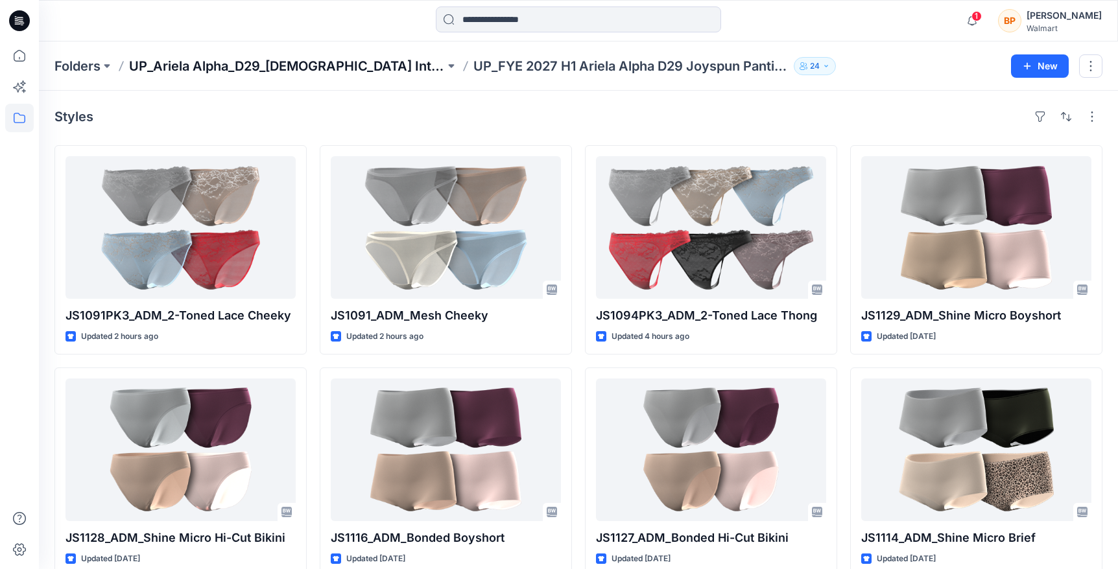
click at [181, 59] on p "UP_Ariela Alpha_D29_[DEMOGRAPHIC_DATA] Intimates - Joyspun" at bounding box center [287, 66] width 316 height 18
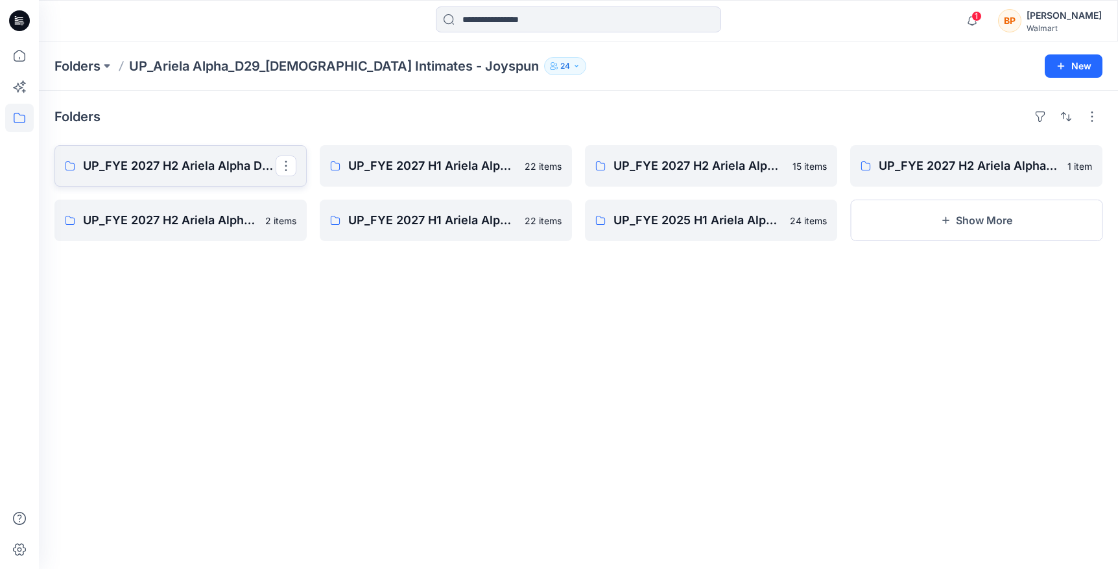
click at [185, 164] on p "UP_FYE 2027 H2 Ariela Alpha D29 Joyspun Panties" at bounding box center [179, 166] width 193 height 18
click at [981, 16] on span "1" at bounding box center [976, 16] width 10 height 10
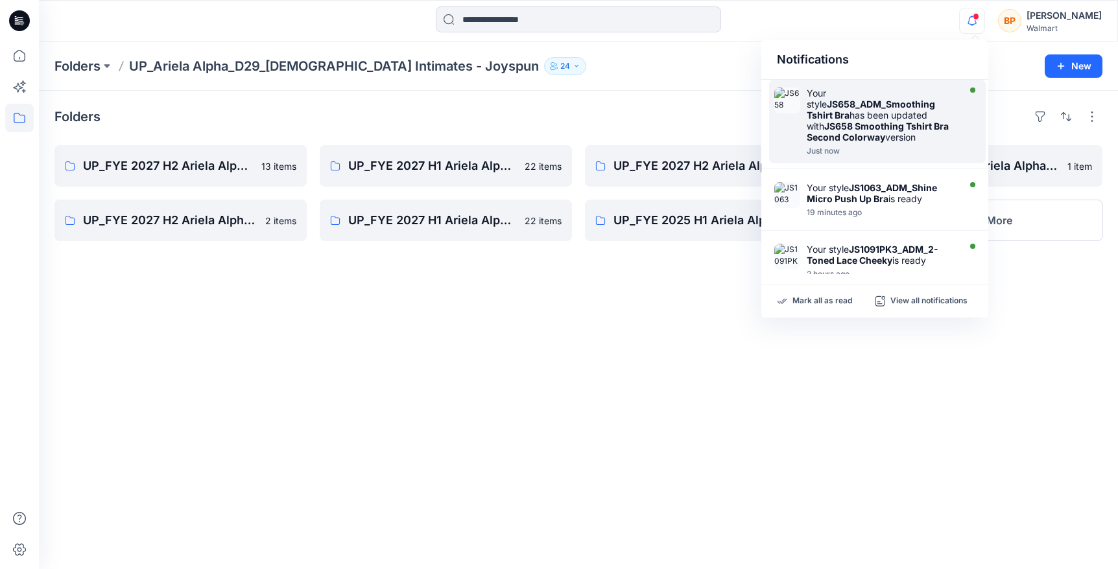
click at [914, 104] on strong "JS658_ADM_Smoothing Tshirt Bra" at bounding box center [871, 110] width 128 height 22
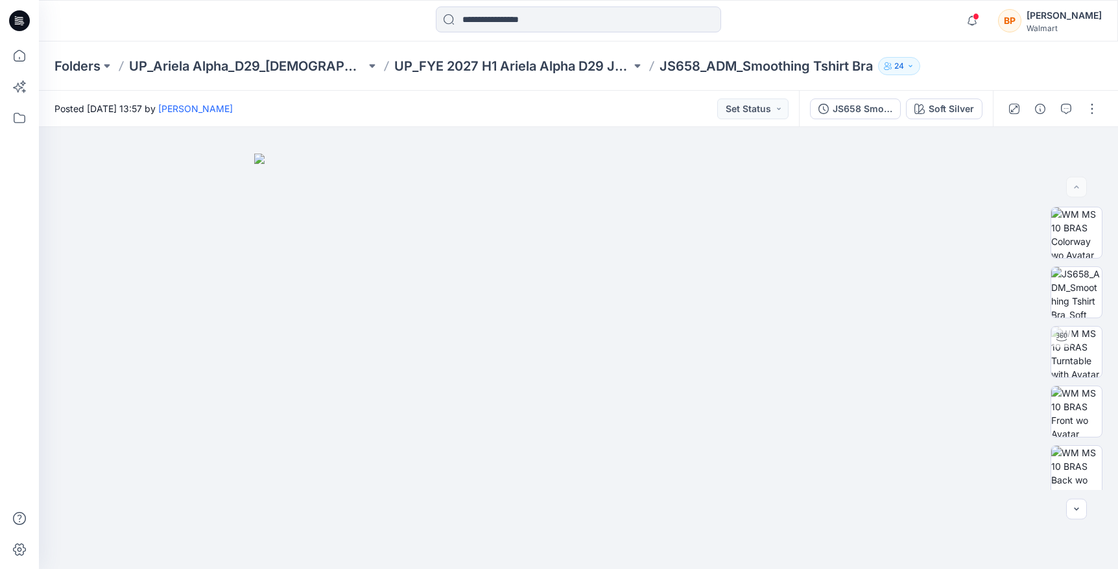
click at [953, 97] on div "JS658 Smoothing Tshirt Bra Second Colorway Soft Silver" at bounding box center [896, 109] width 194 height 36
click at [953, 108] on div "Soft Silver" at bounding box center [951, 109] width 45 height 14
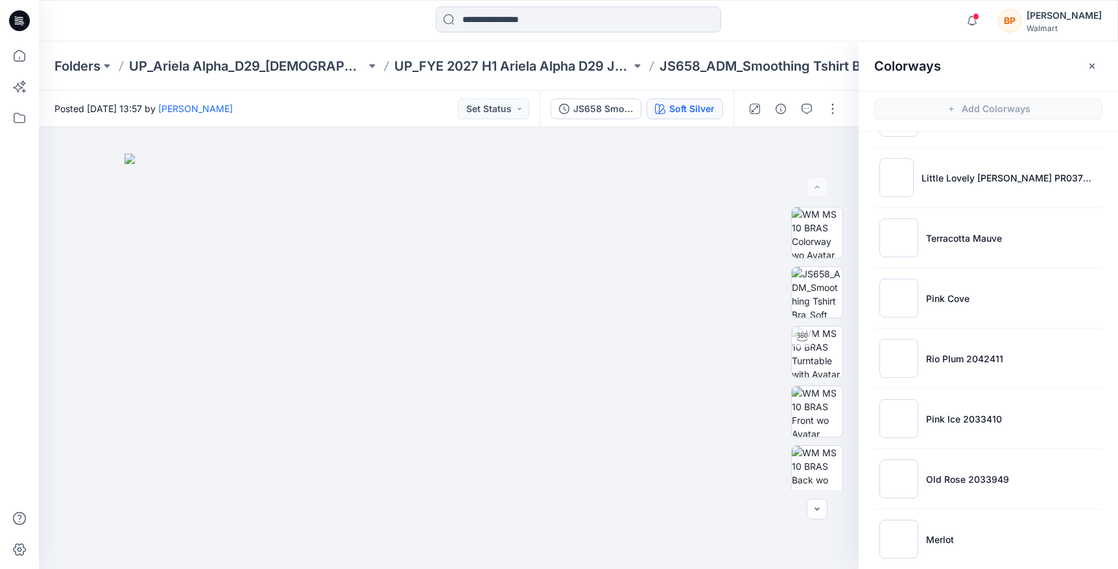
scroll to position [428, 0]
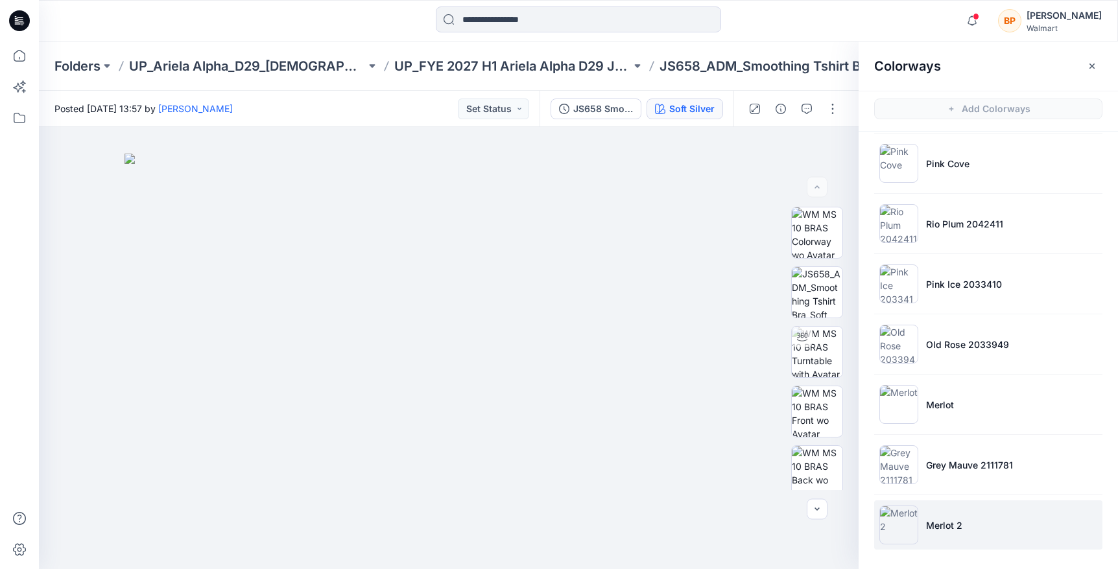
click at [935, 508] on li "Merlot 2" at bounding box center [988, 525] width 228 height 49
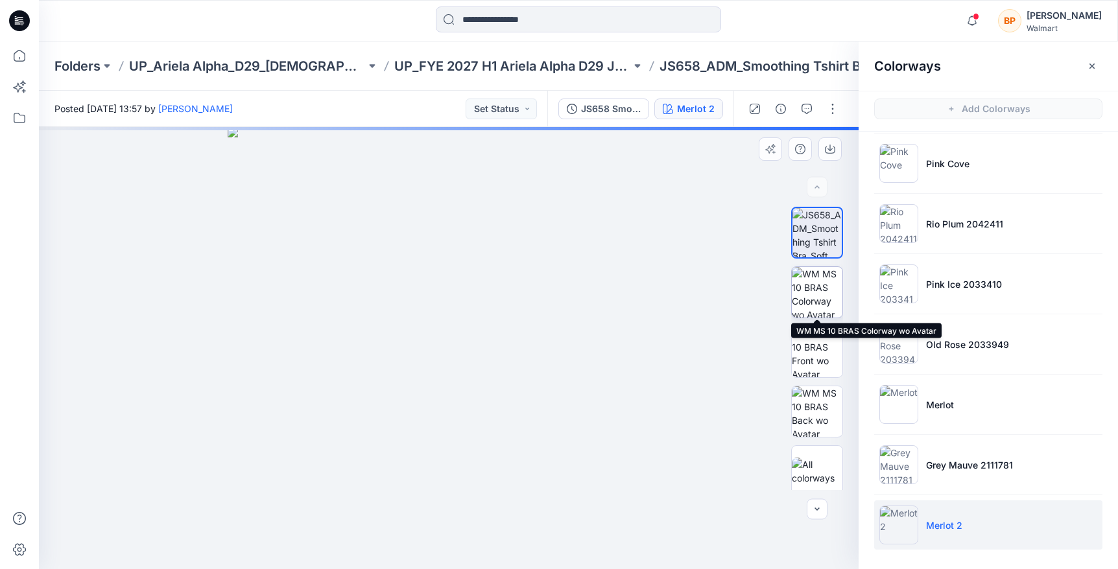
click at [816, 303] on img at bounding box center [817, 292] width 51 height 51
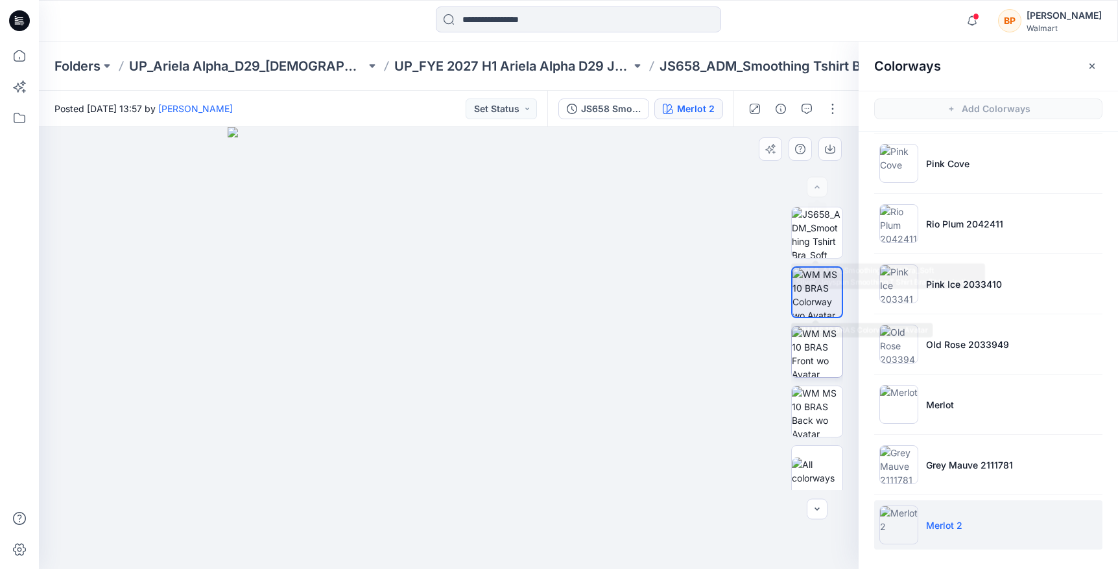
click at [816, 339] on img at bounding box center [817, 352] width 51 height 51
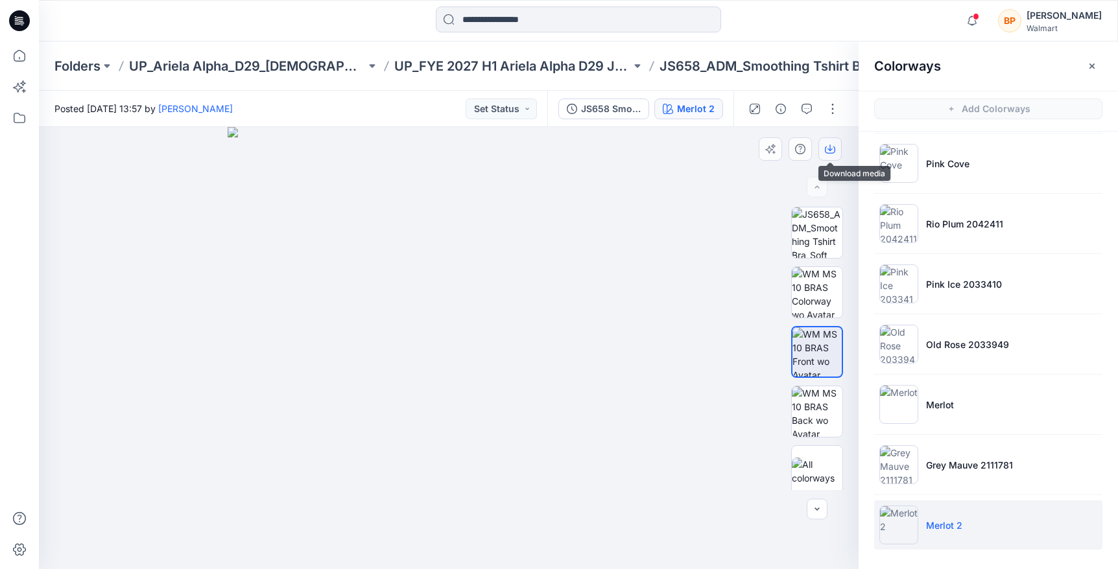
click at [824, 157] on button "button" at bounding box center [829, 148] width 23 height 23
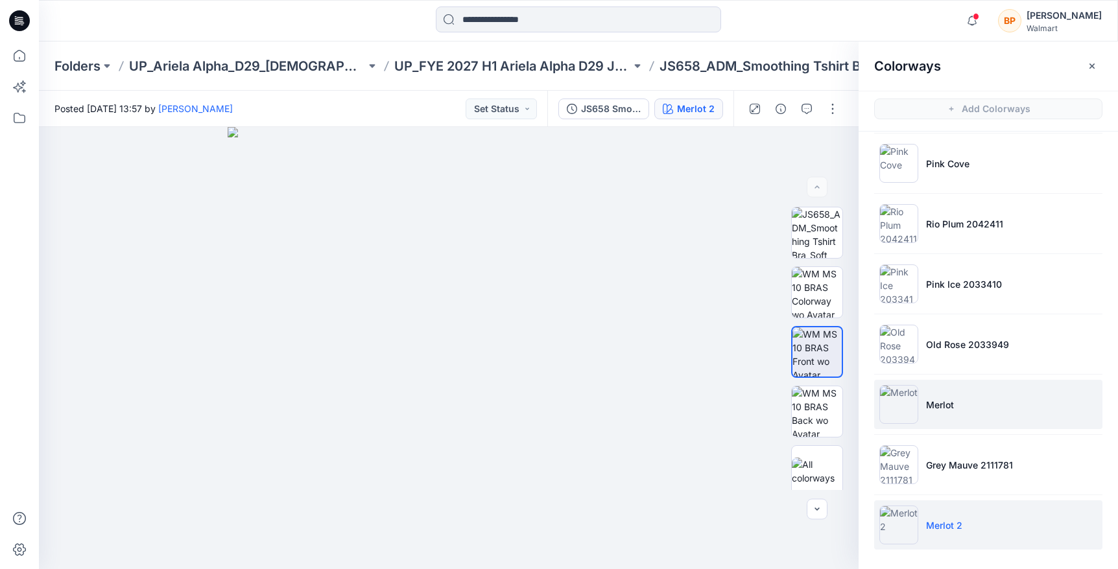
click at [938, 407] on p "Merlot" at bounding box center [940, 405] width 28 height 14
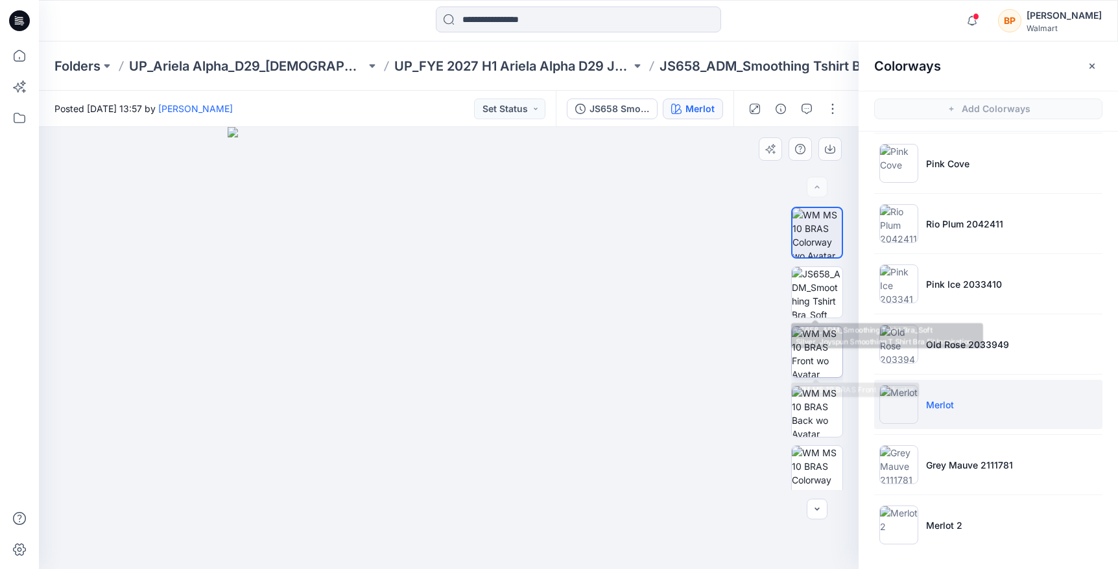
click at [816, 346] on img at bounding box center [817, 352] width 51 height 51
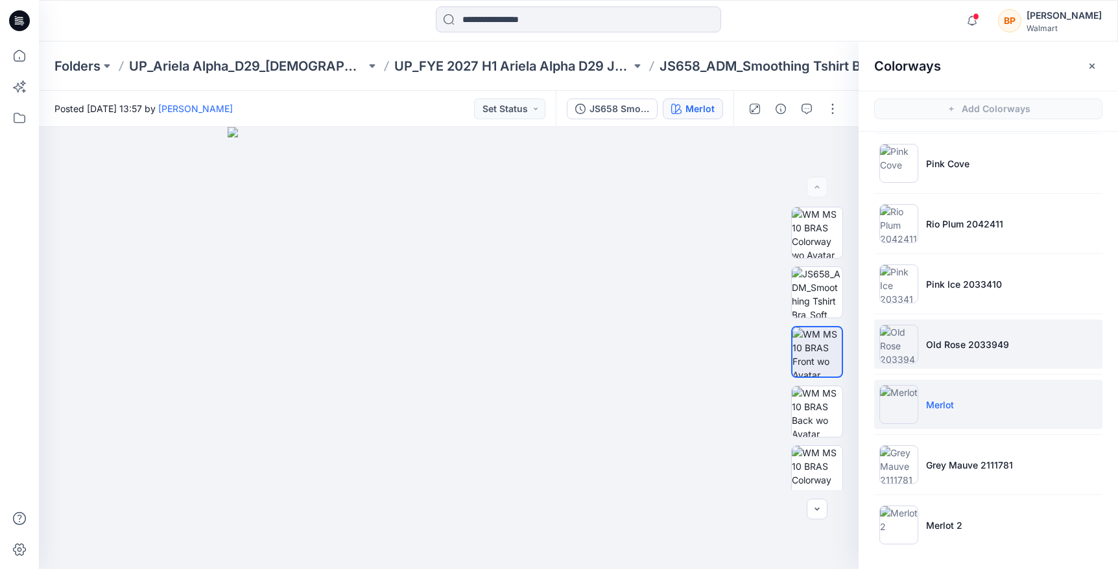
click at [931, 322] on li "Old Rose 2033949" at bounding box center [988, 344] width 228 height 49
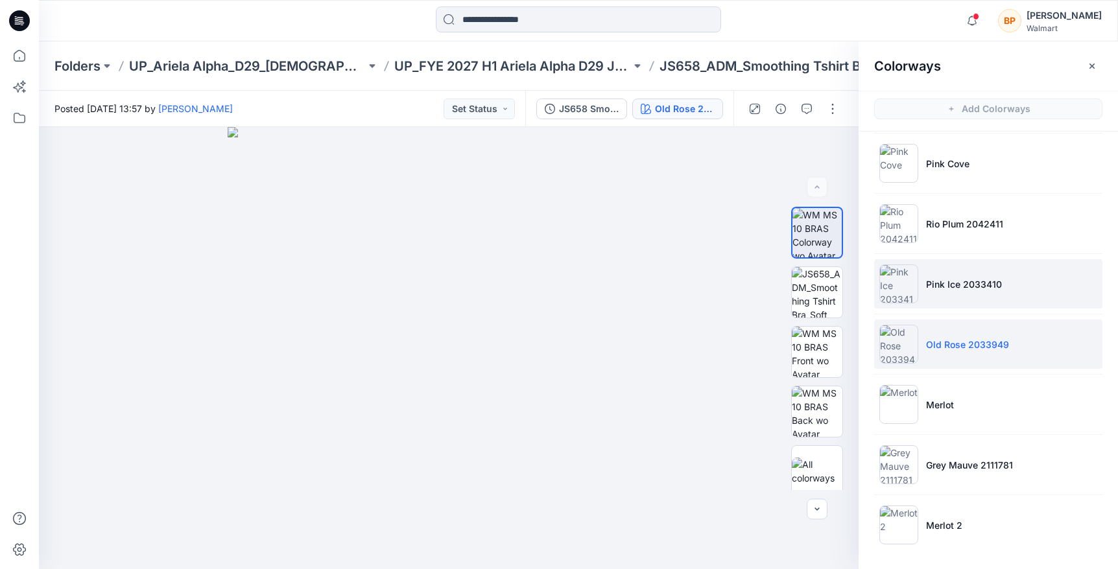
click at [914, 272] on img at bounding box center [898, 284] width 39 height 39
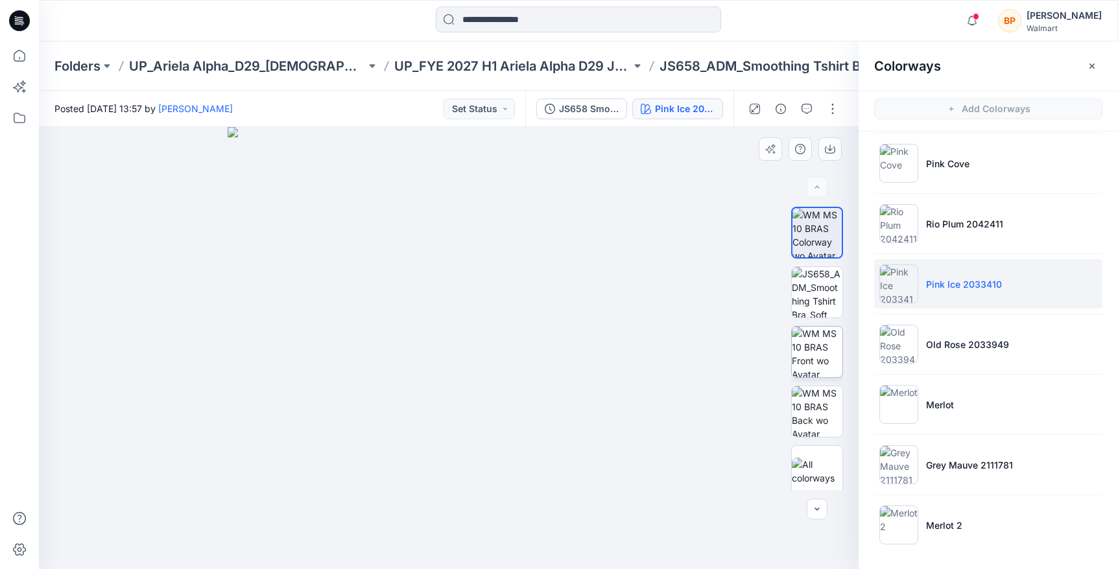
click at [840, 345] on img at bounding box center [817, 352] width 51 height 51
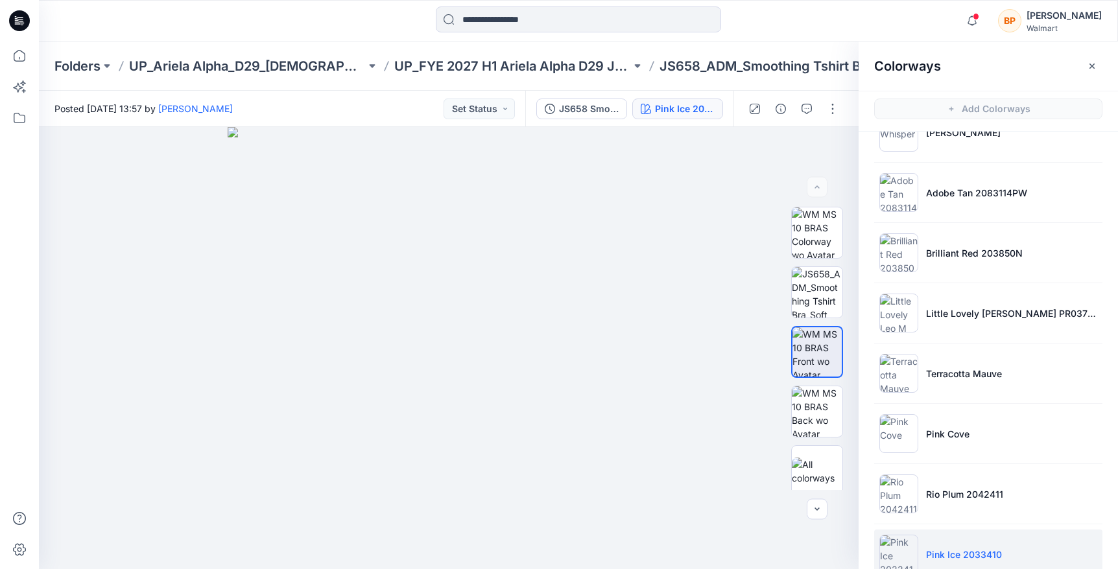
scroll to position [143, 0]
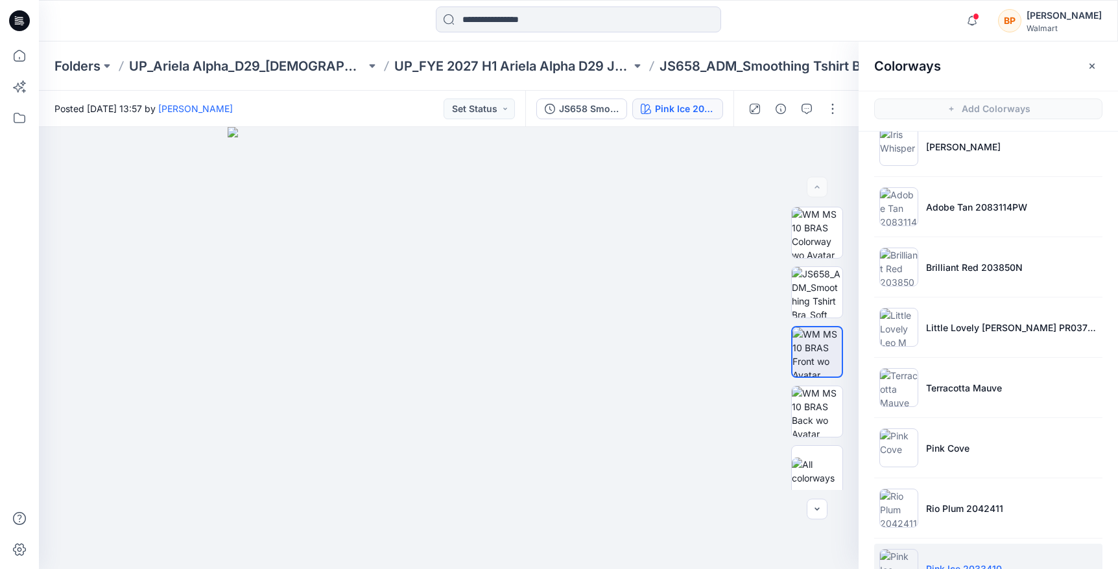
click at [934, 413] on ul "Soft Silver Blue Dream Iris Whisper Adobe Tan 2083114PW Brilliant Red 203850N L…" at bounding box center [988, 417] width 259 height 859
click at [938, 442] on p "Pink Cove" at bounding box center [947, 449] width 43 height 14
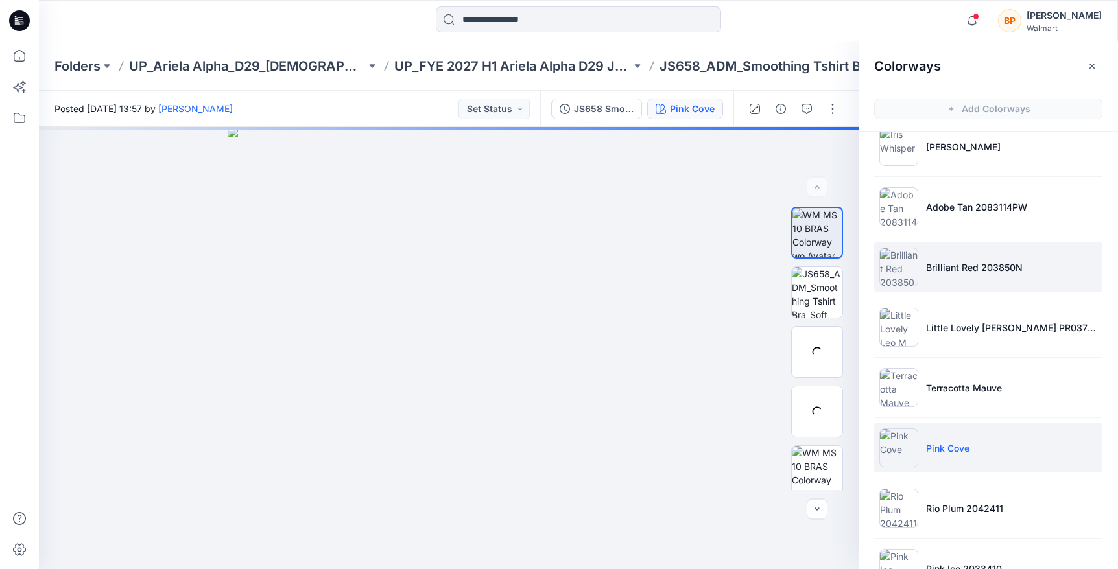
scroll to position [0, 0]
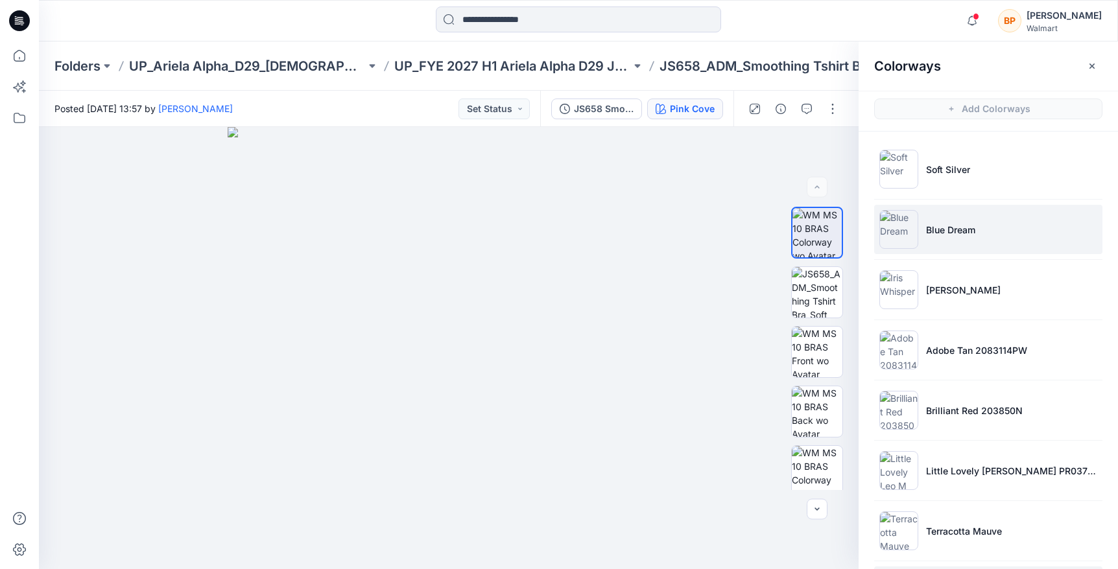
click at [947, 239] on li "Blue Dream" at bounding box center [988, 229] width 228 height 49
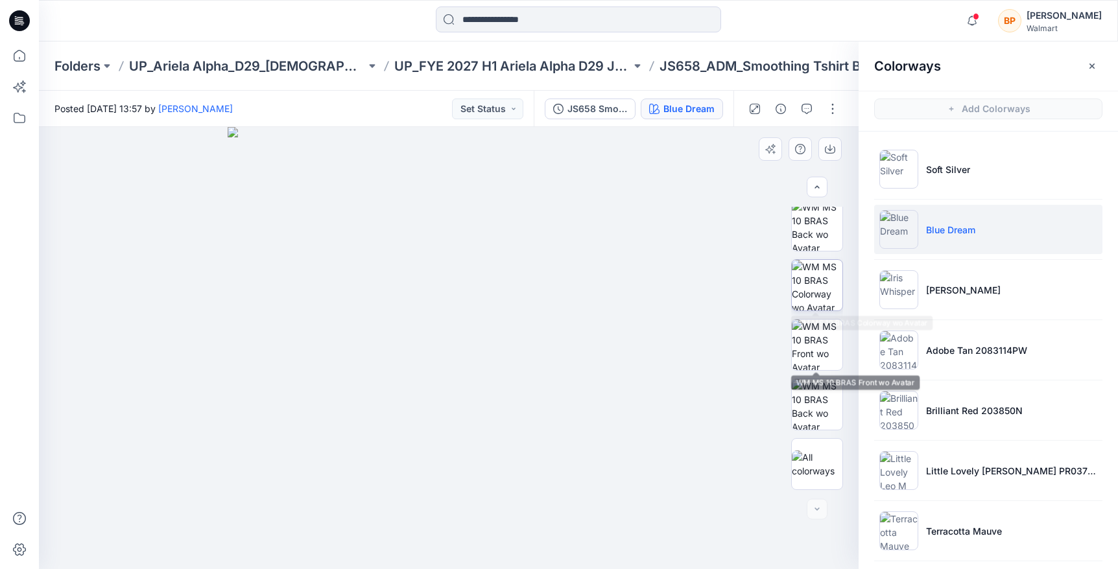
click at [816, 308] on img at bounding box center [817, 285] width 51 height 51
click at [811, 349] on img at bounding box center [817, 345] width 51 height 51
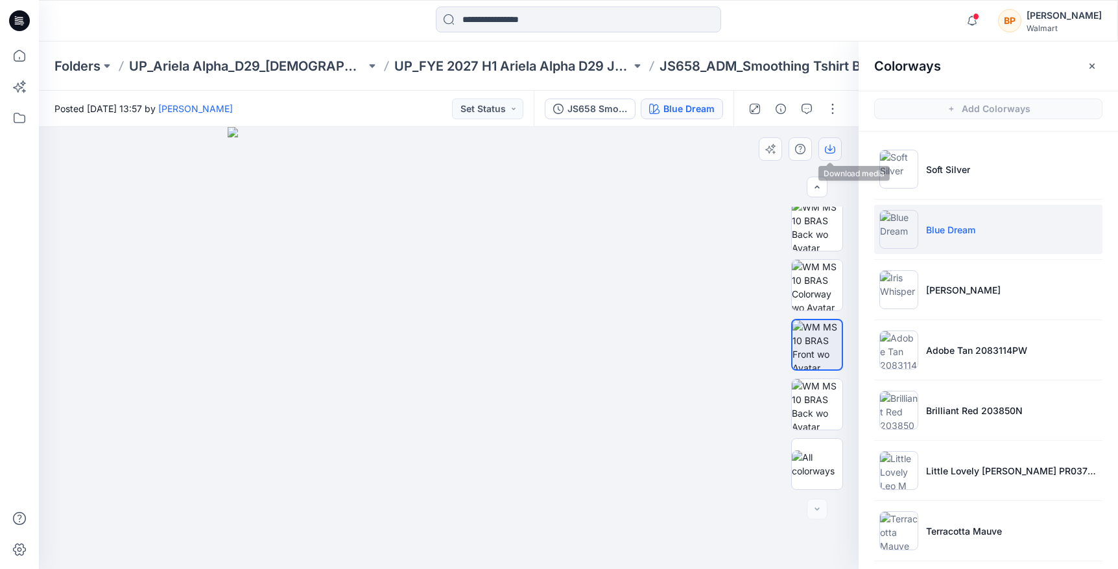
click at [831, 147] on icon "button" at bounding box center [830, 149] width 10 height 10
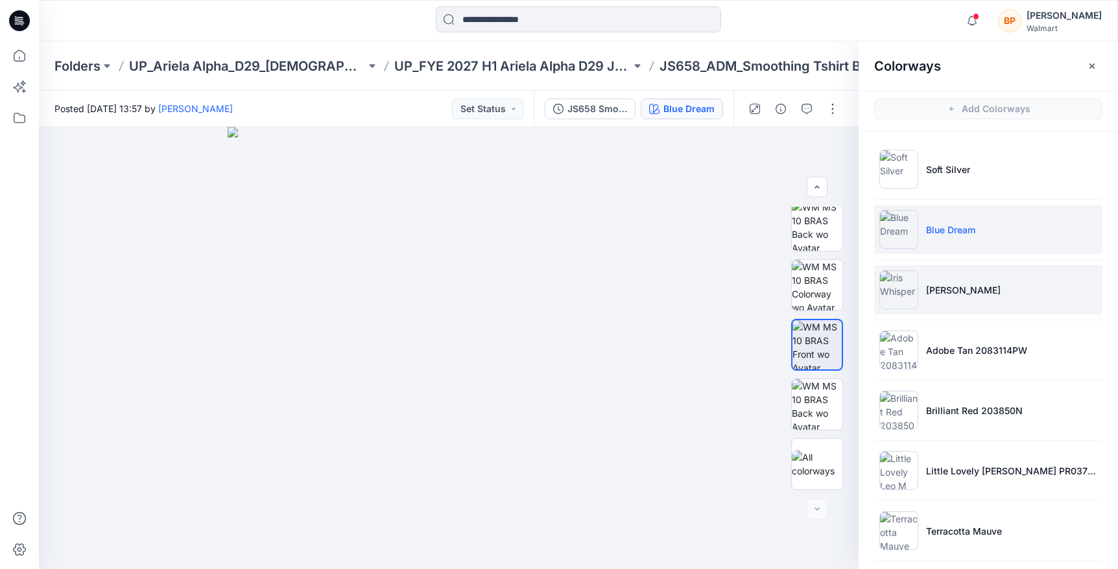
click at [965, 309] on li "Iris Whisper" at bounding box center [988, 289] width 228 height 49
click at [927, 297] on li "Iris Whisper" at bounding box center [988, 289] width 228 height 49
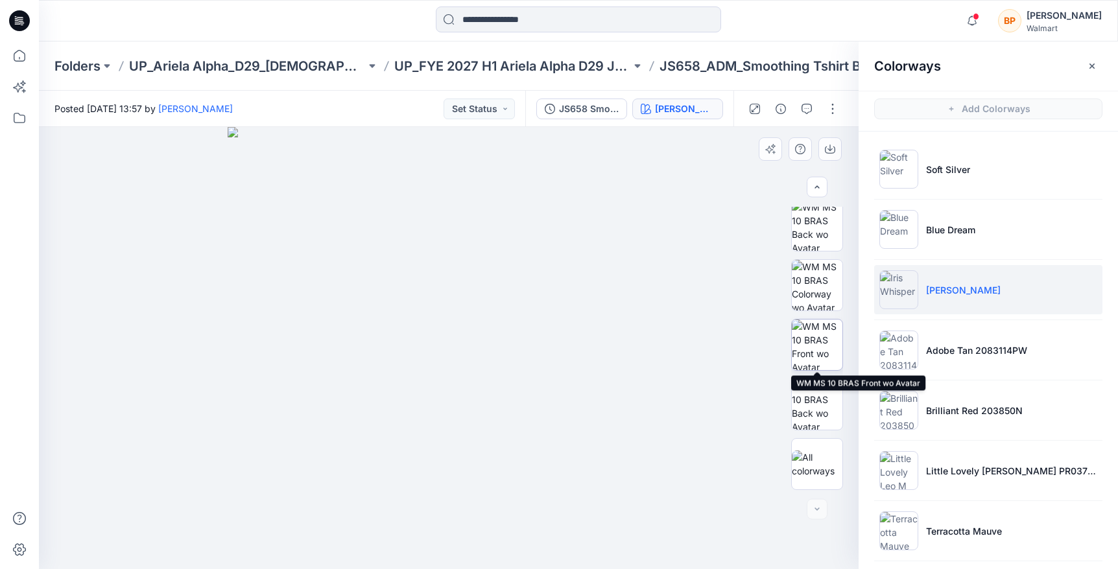
click at [819, 354] on img at bounding box center [817, 345] width 51 height 51
click at [825, 153] on icon "button" at bounding box center [830, 149] width 10 height 10
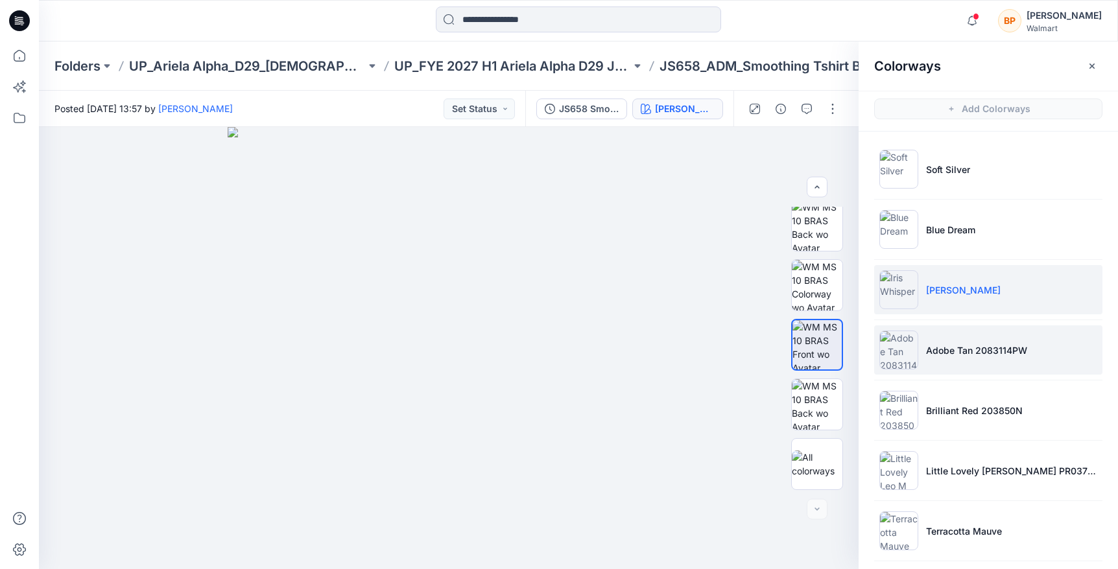
click at [927, 365] on li "Adobe Tan 2083114PW" at bounding box center [988, 350] width 228 height 49
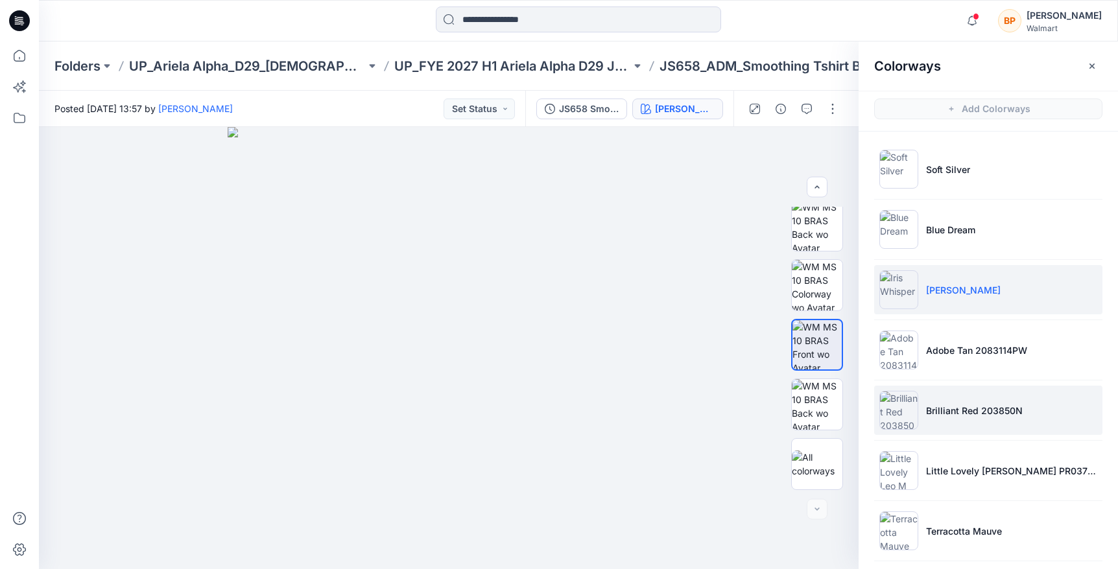
click at [927, 409] on p "Brilliant Red 203850N" at bounding box center [974, 411] width 97 height 14
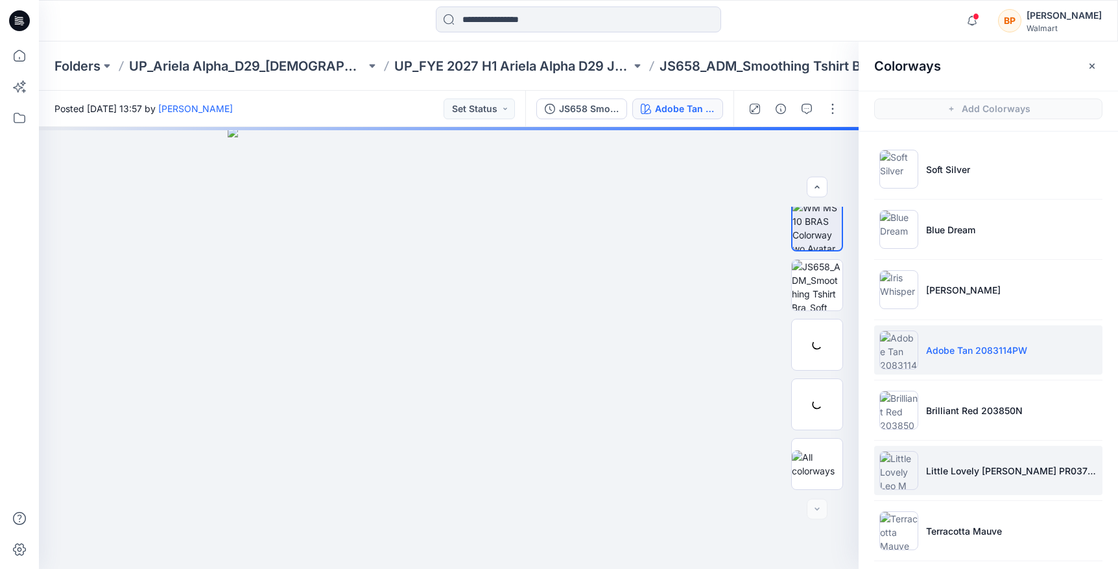
scroll to position [7, 0]
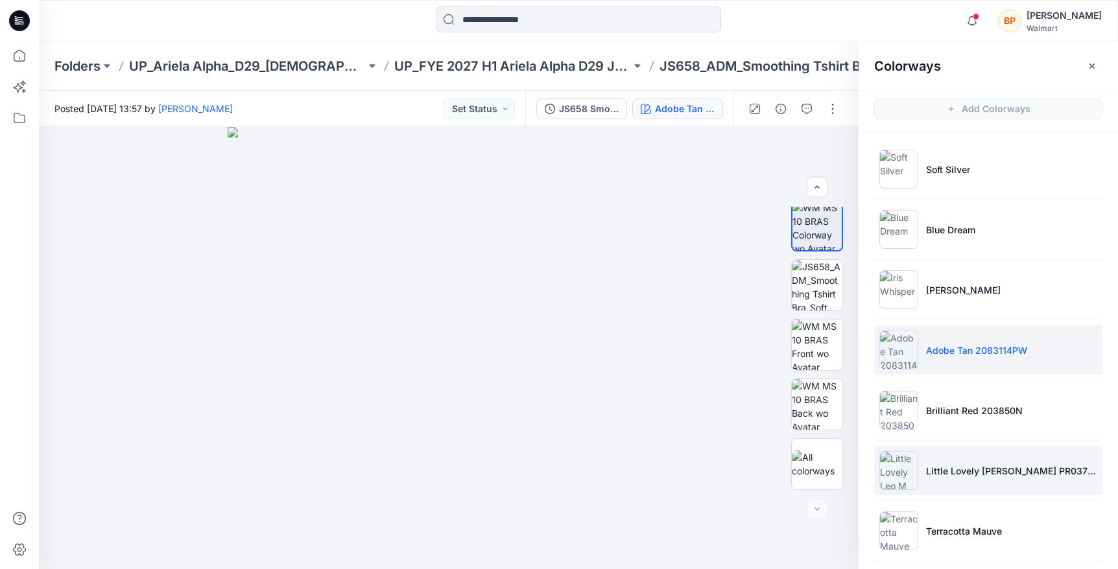
click at [912, 468] on img at bounding box center [898, 470] width 39 height 39
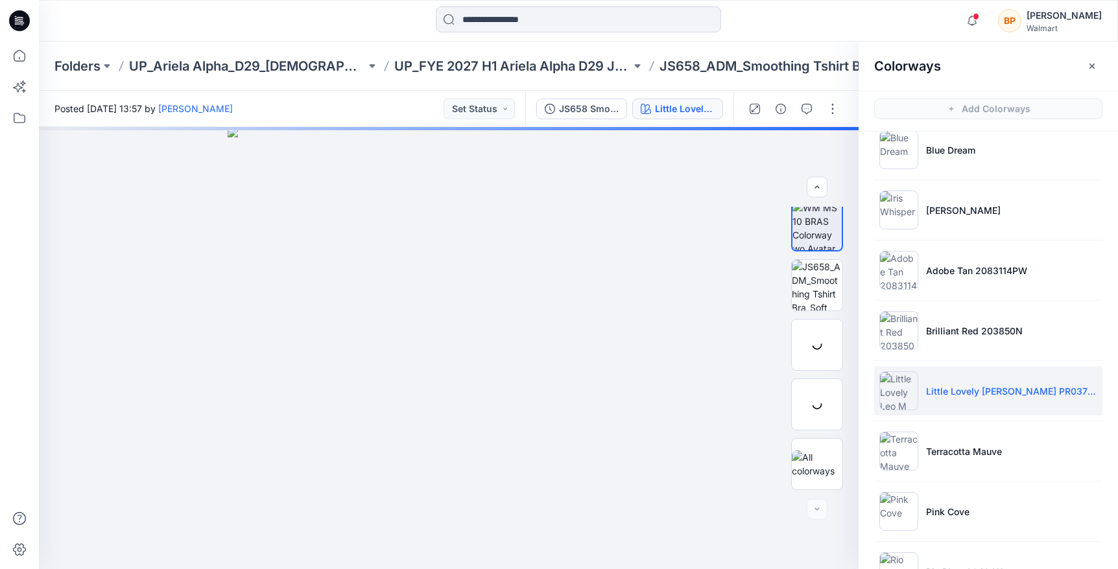
scroll to position [116, 0]
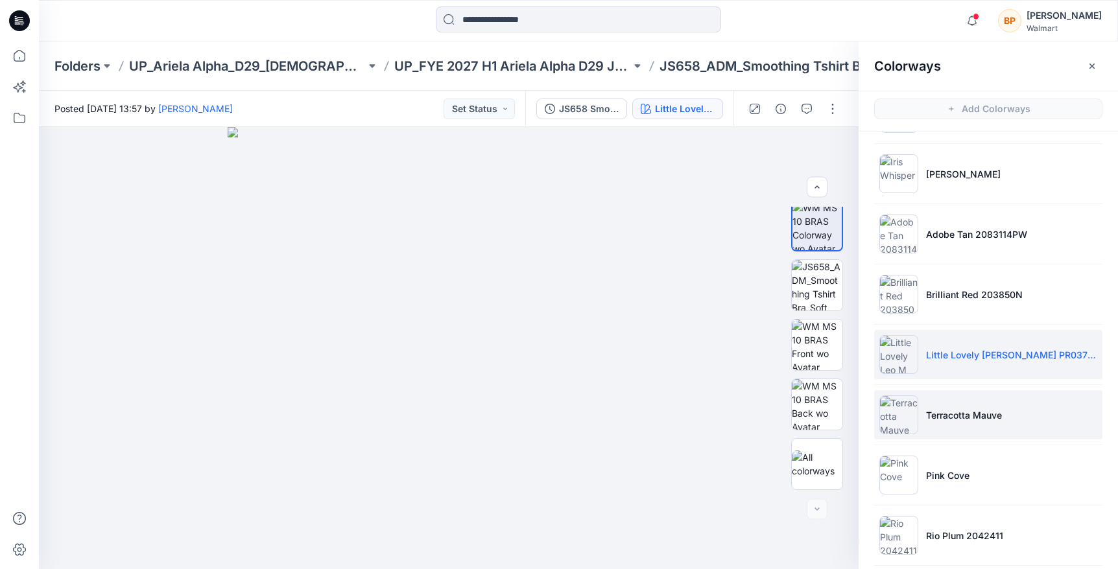
click at [912, 426] on img at bounding box center [898, 415] width 39 height 39
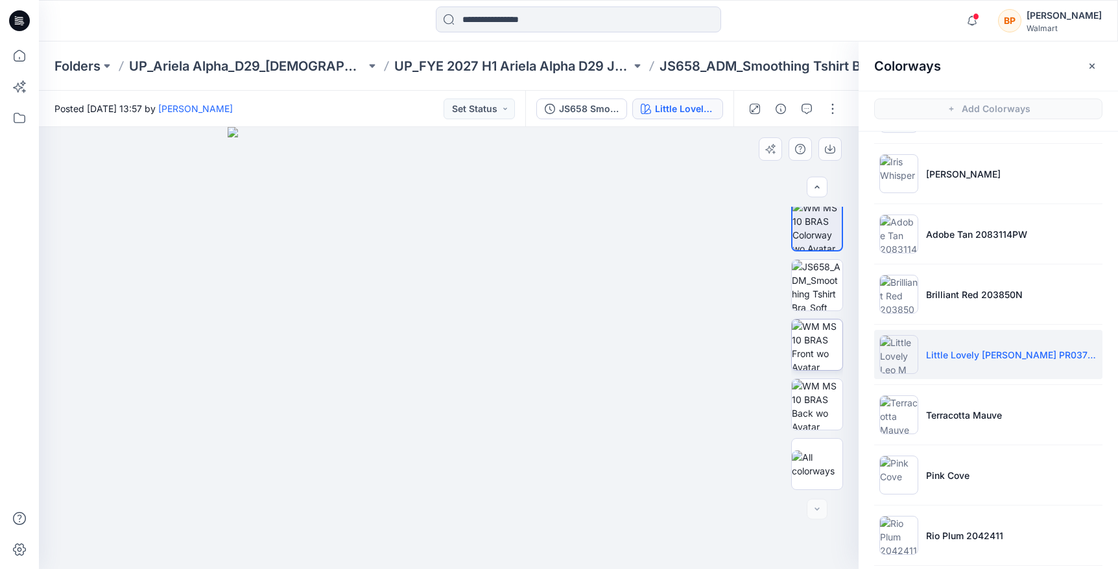
click at [820, 355] on img at bounding box center [817, 345] width 51 height 51
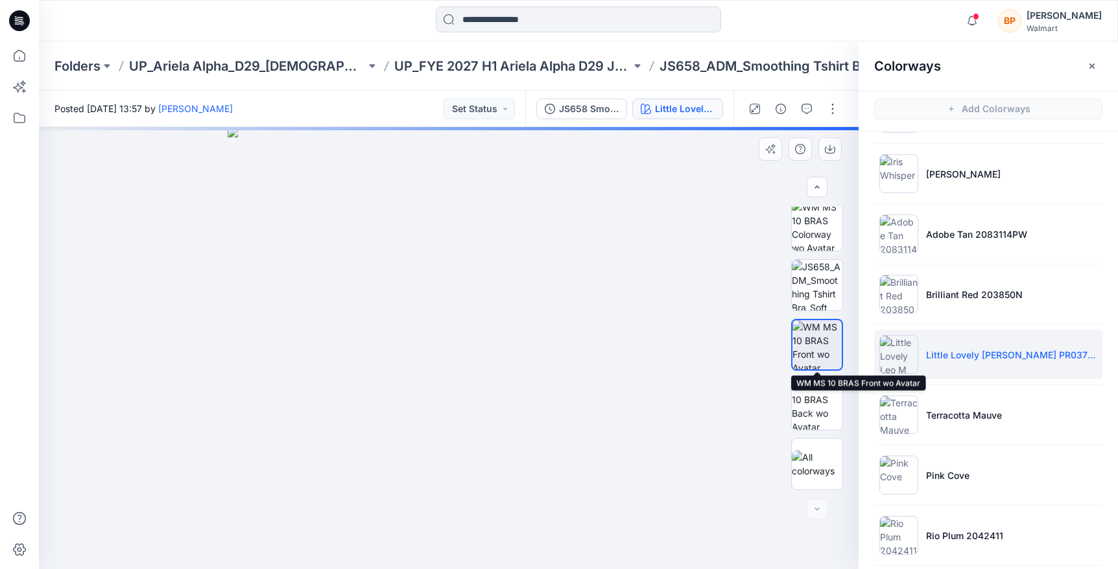
scroll to position [186, 0]
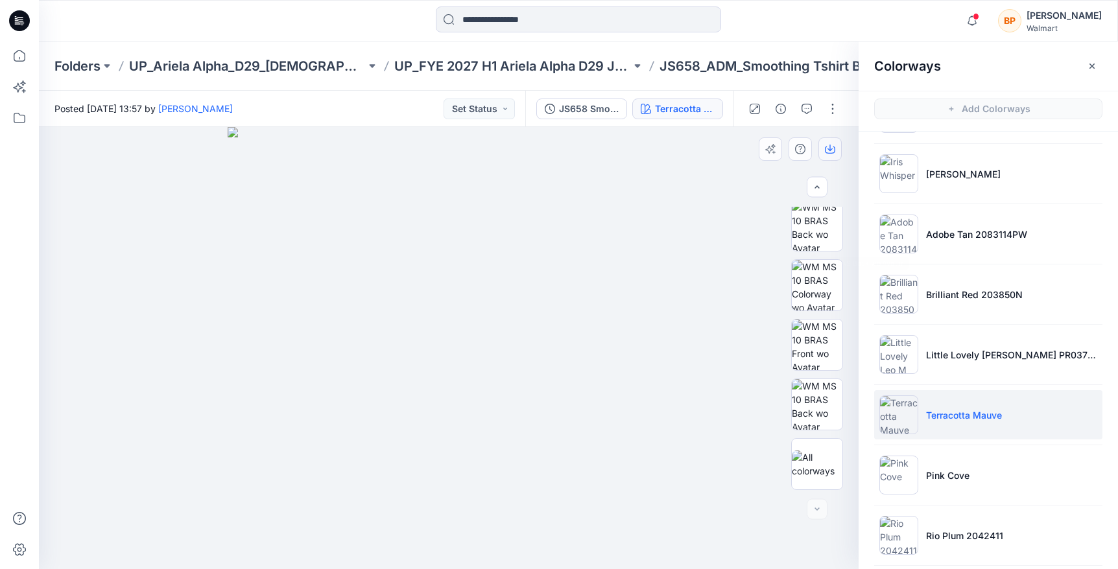
click at [833, 157] on button "button" at bounding box center [829, 148] width 23 height 23
click at [814, 336] on img at bounding box center [817, 345] width 51 height 51
click at [0, 0] on icon "button" at bounding box center [0, 0] width 0 height 0
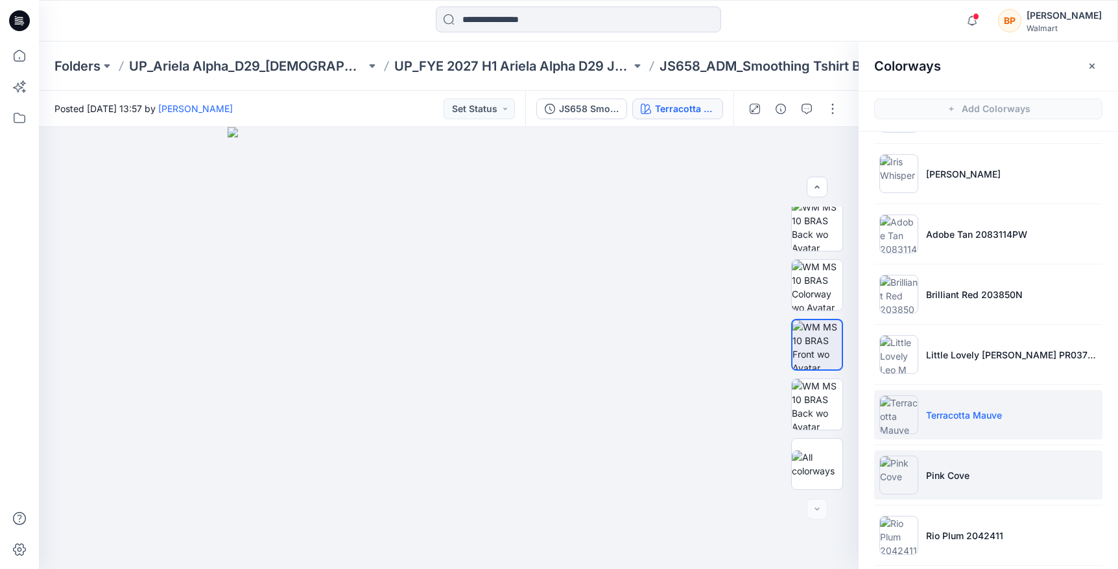
click at [929, 484] on li "Pink Cove" at bounding box center [988, 475] width 228 height 49
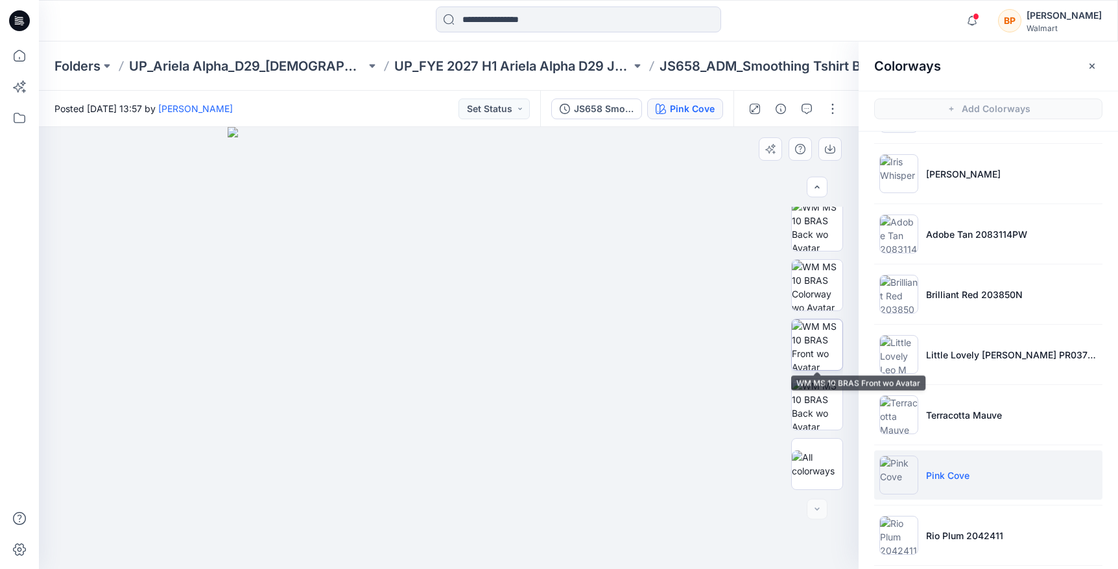
scroll to position [4, 0]
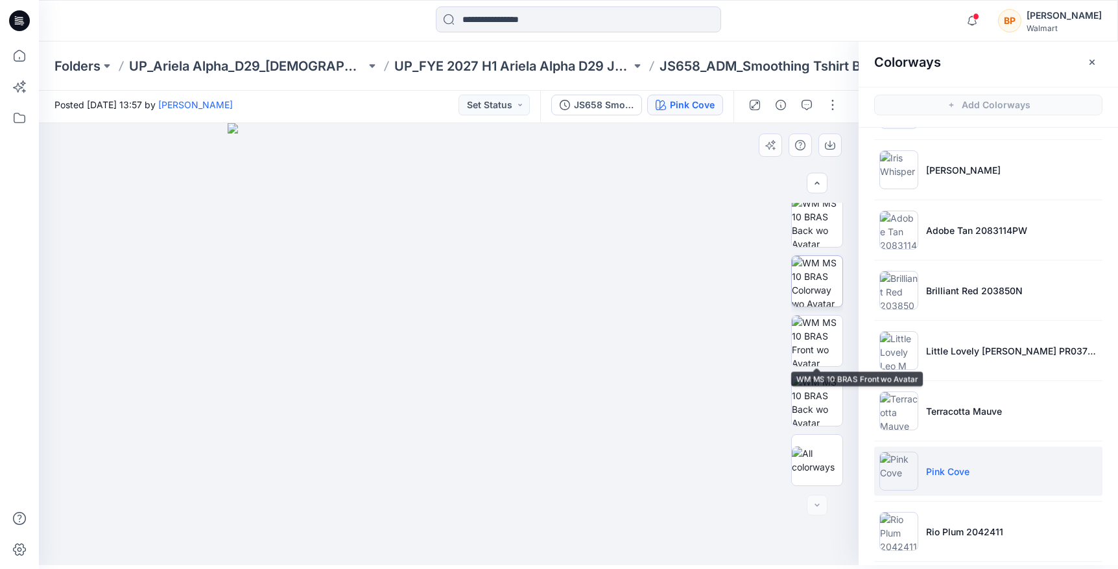
click at [814, 303] on img at bounding box center [817, 281] width 51 height 51
click at [527, 330] on img at bounding box center [449, 344] width 442 height 442
click at [818, 337] on img at bounding box center [817, 341] width 51 height 51
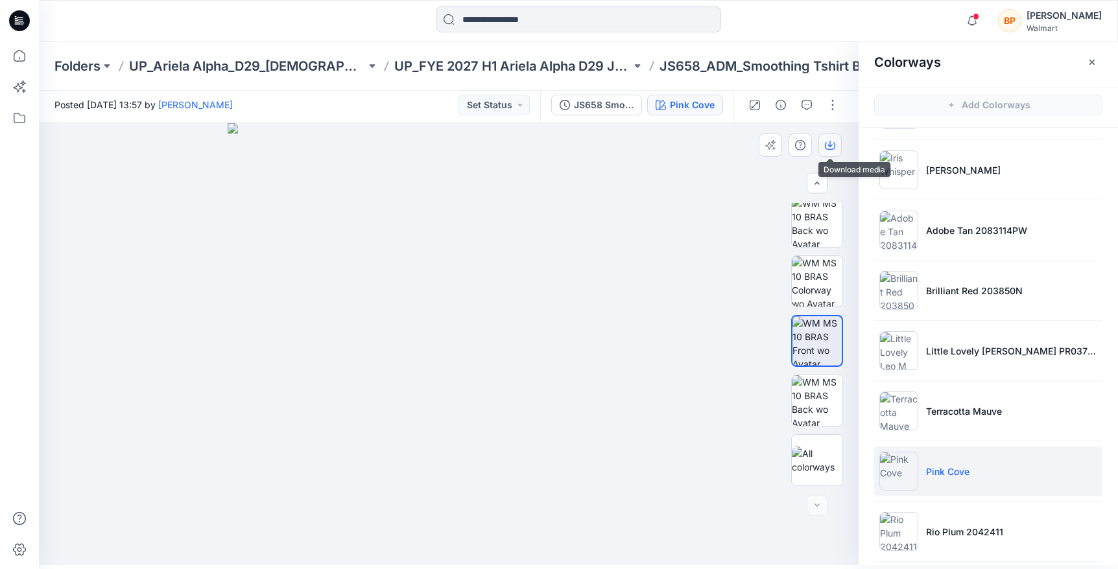
click at [834, 147] on icon "button" at bounding box center [830, 145] width 10 height 10
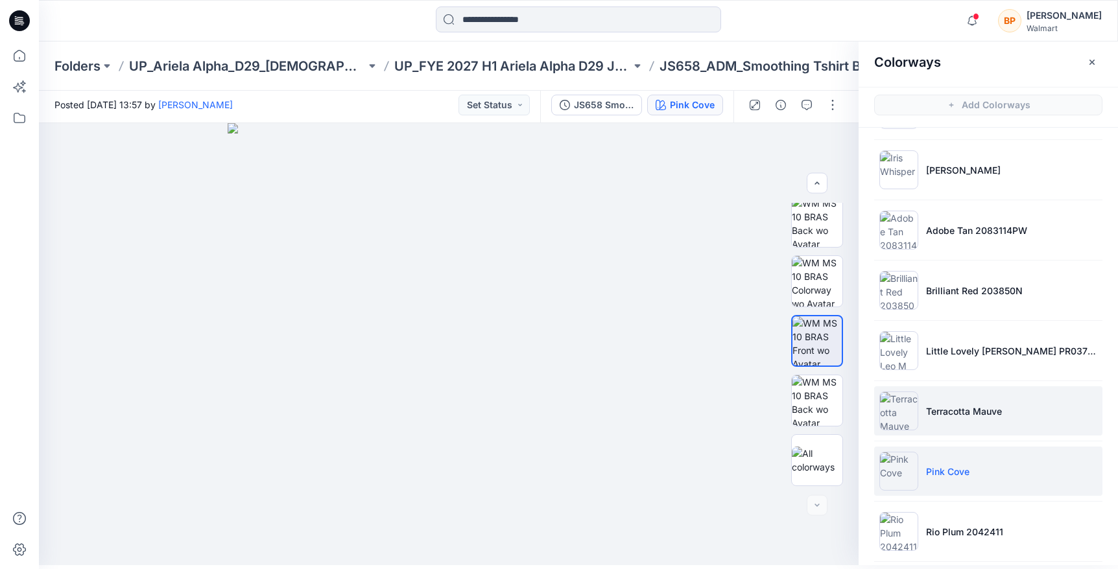
click at [938, 406] on p "Terracotta Mauve" at bounding box center [964, 412] width 76 height 14
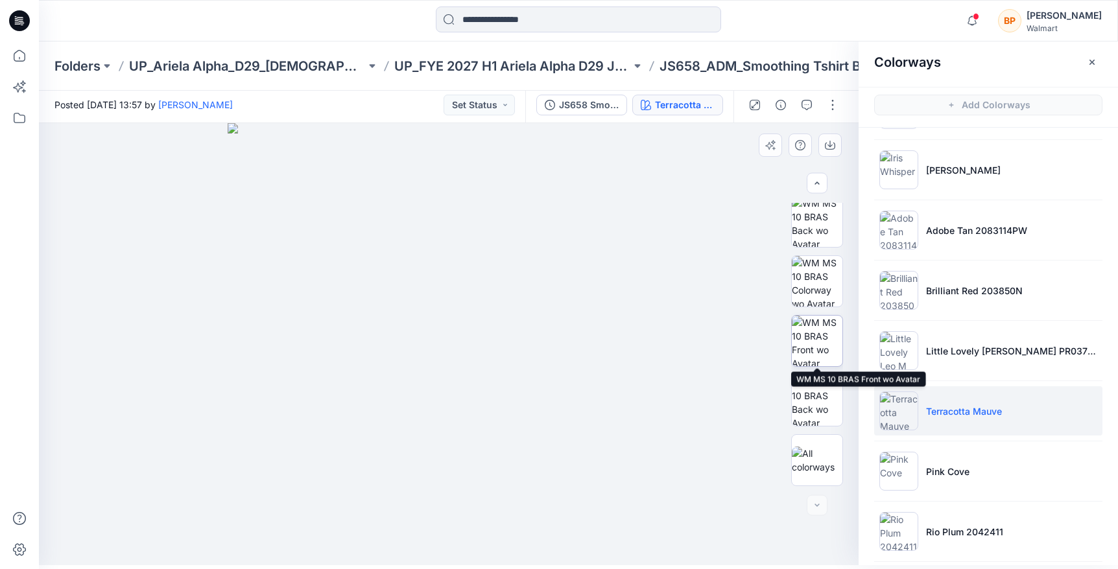
click at [811, 327] on img at bounding box center [817, 341] width 51 height 51
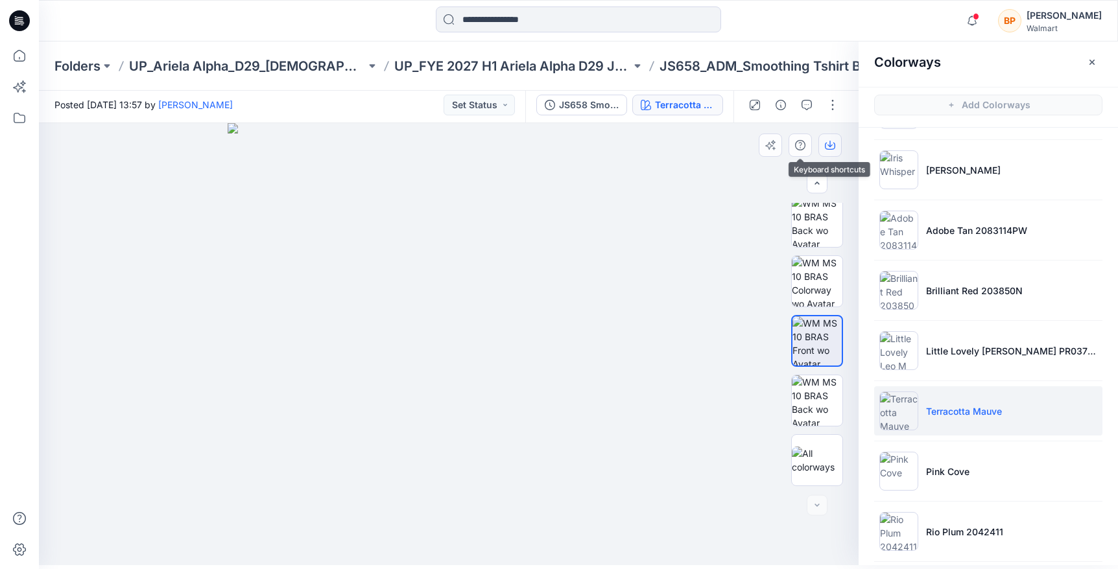
click at [824, 144] on button "button" at bounding box center [829, 145] width 23 height 23
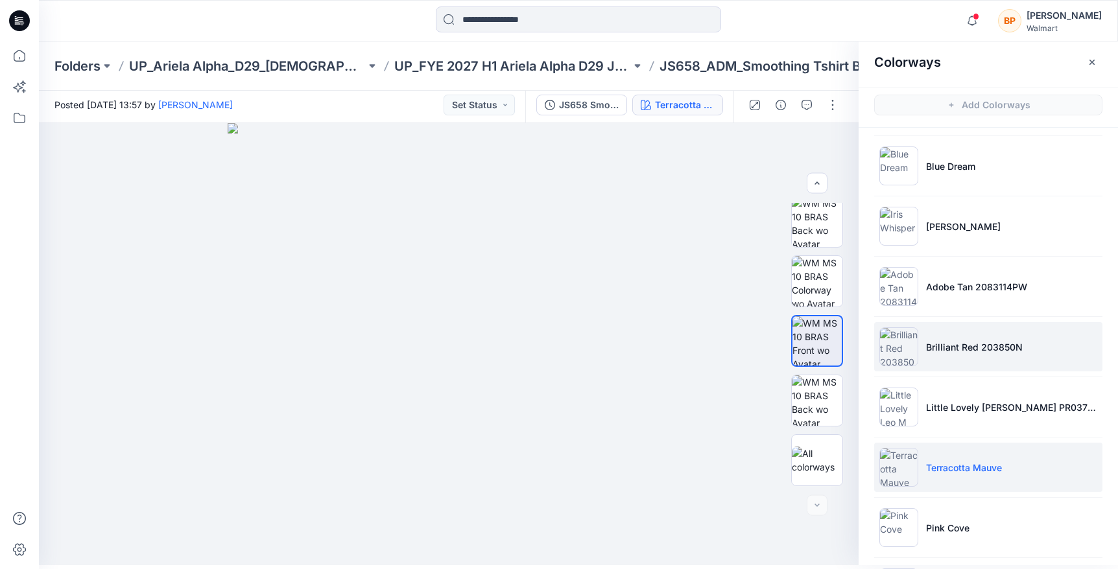
scroll to position [428, 0]
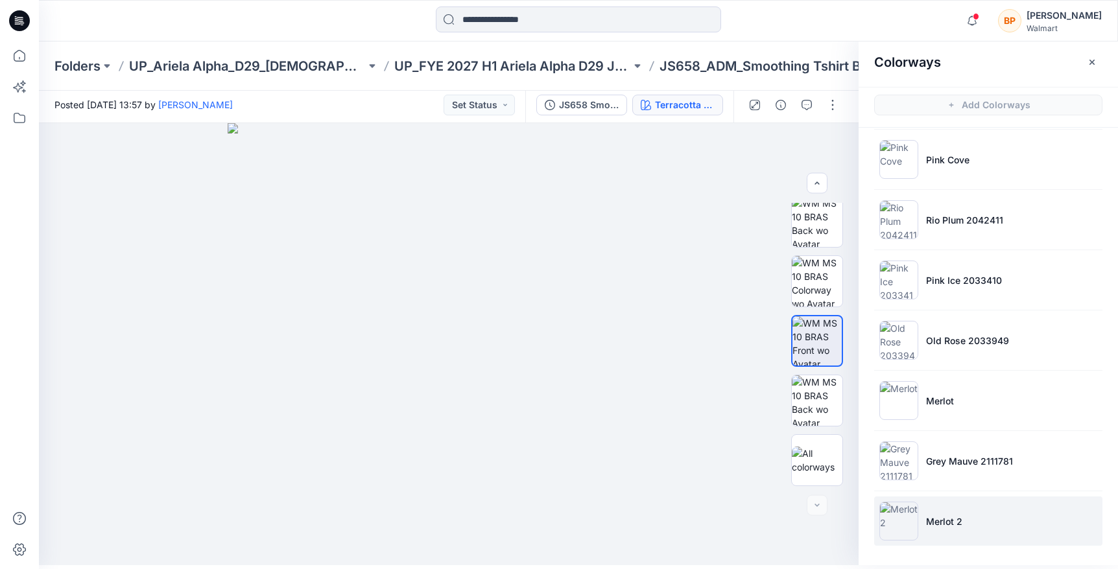
click at [934, 542] on li "Merlot 2" at bounding box center [988, 521] width 228 height 49
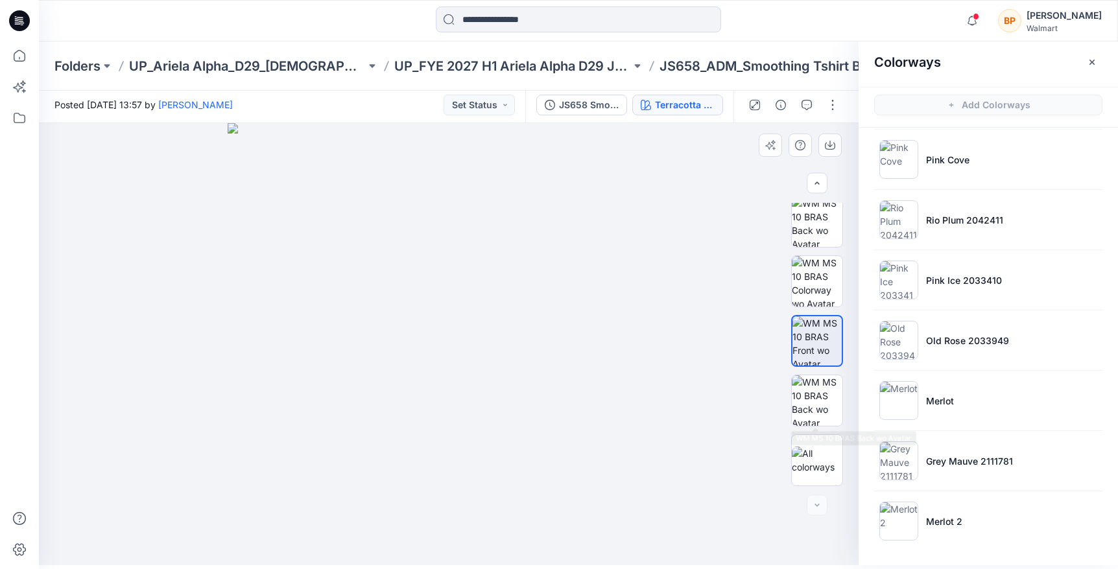
scroll to position [7, 0]
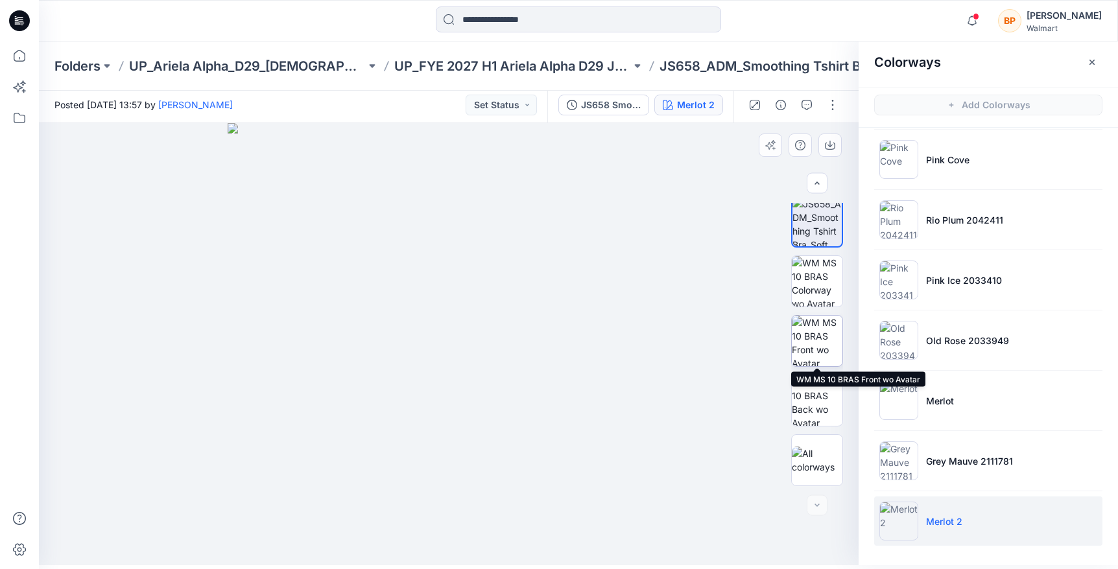
click at [820, 348] on img at bounding box center [817, 341] width 51 height 51
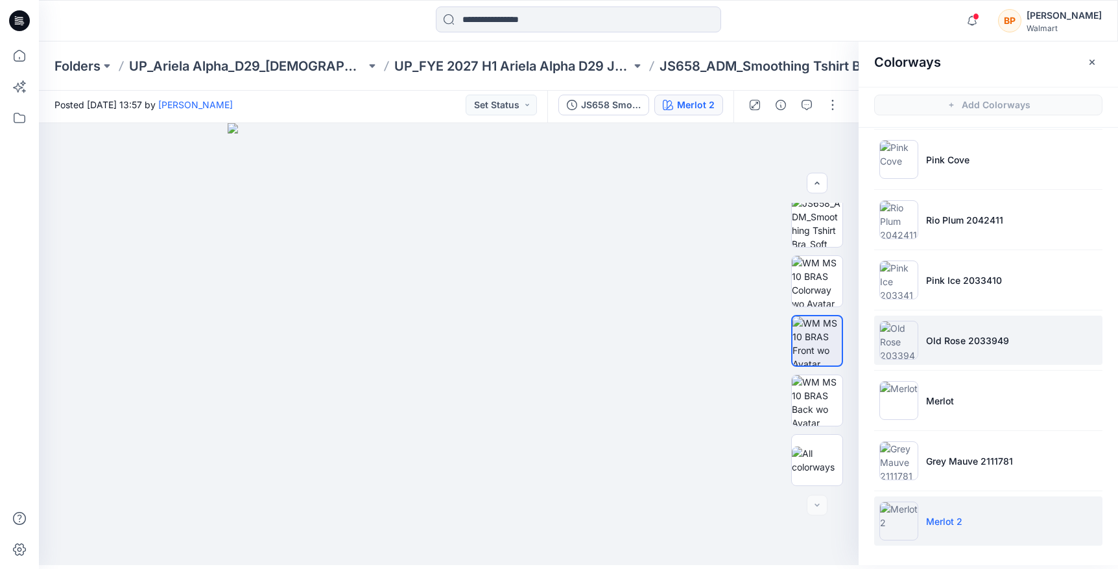
scroll to position [405, 0]
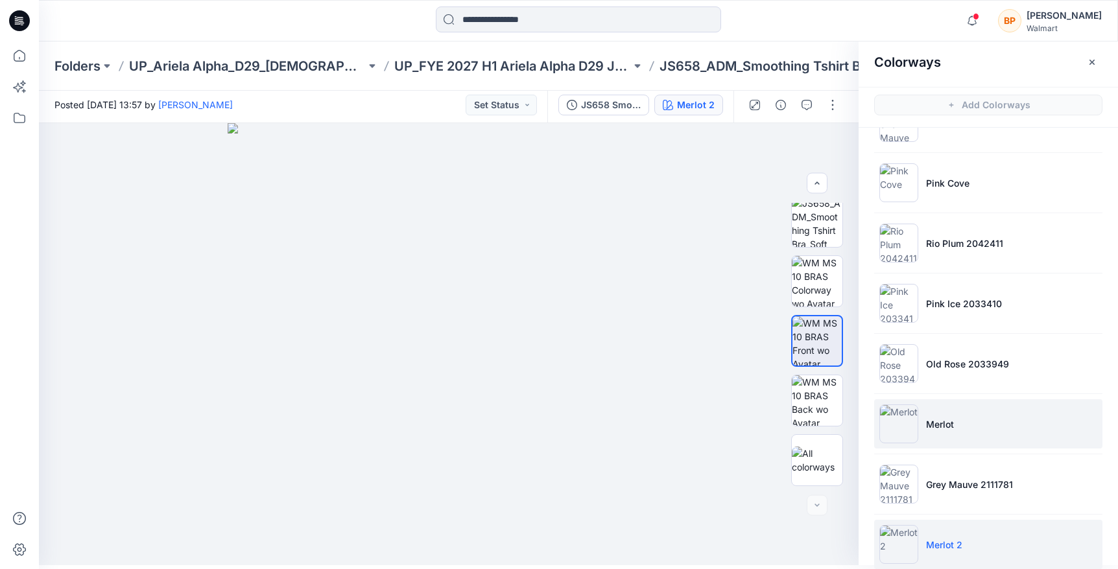
click at [924, 436] on li "Merlot" at bounding box center [988, 423] width 228 height 49
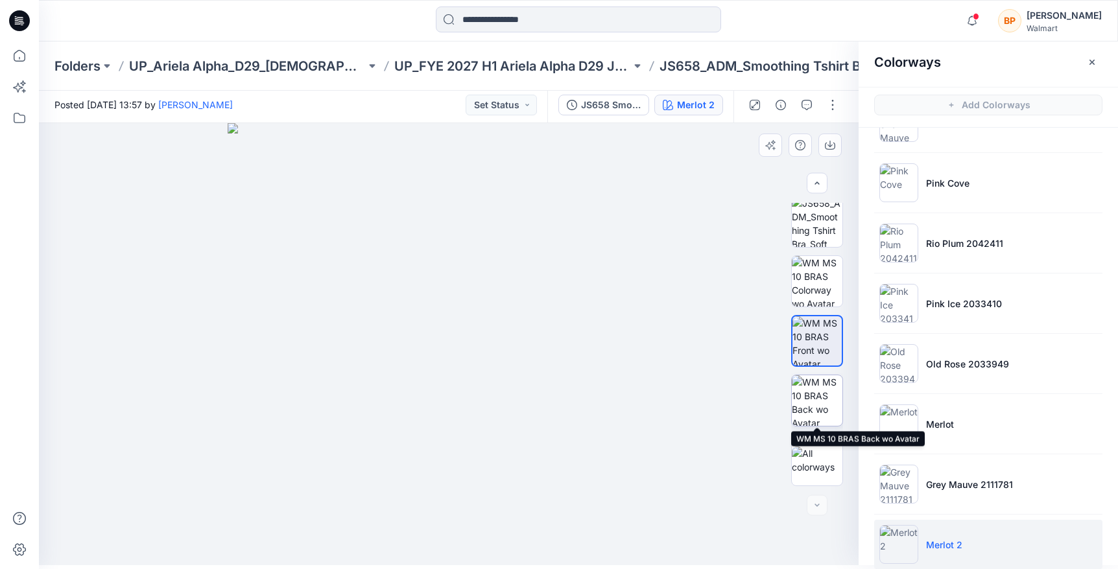
scroll to position [186, 0]
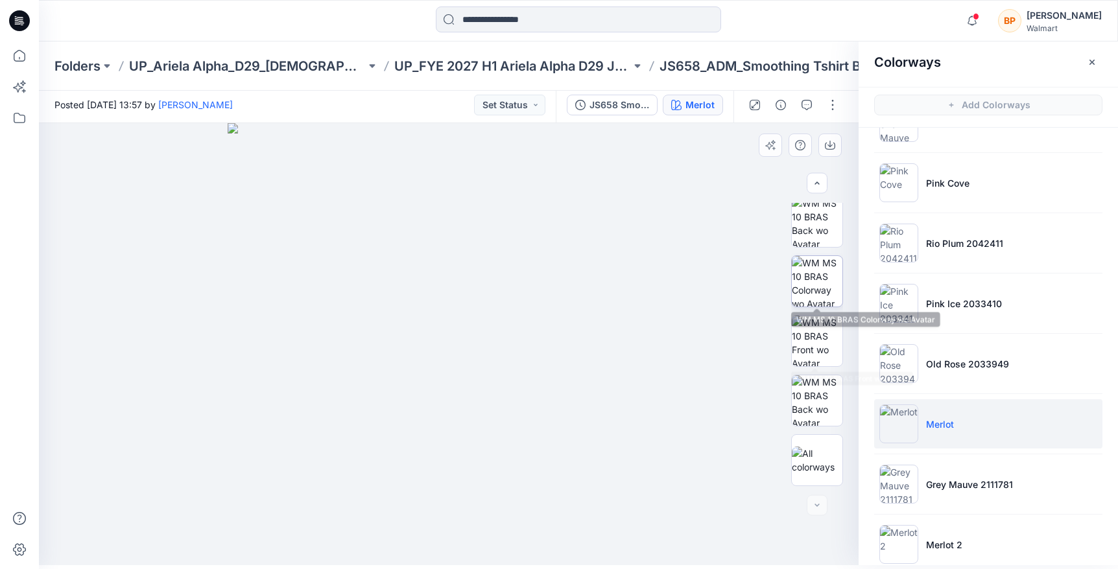
click at [827, 298] on img at bounding box center [817, 281] width 51 height 51
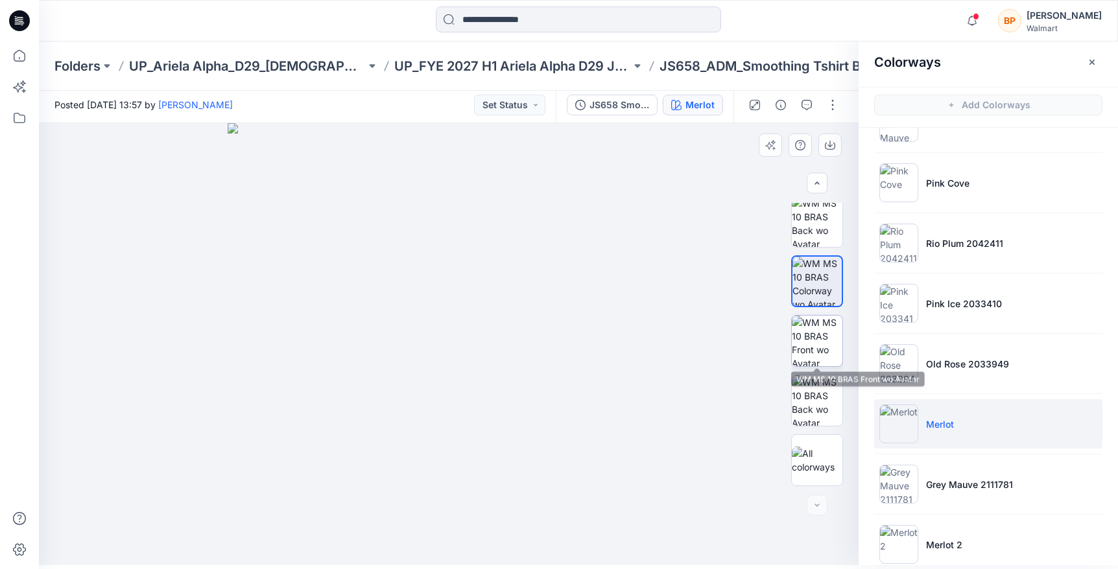
click at [825, 348] on img at bounding box center [817, 341] width 51 height 51
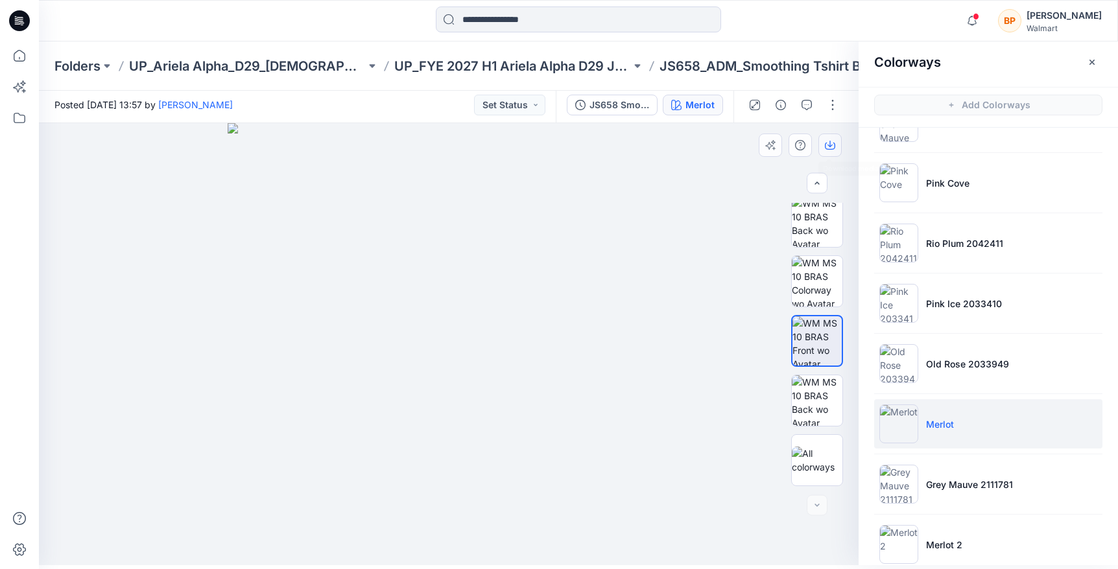
click at [827, 140] on icon "button" at bounding box center [830, 145] width 10 height 10
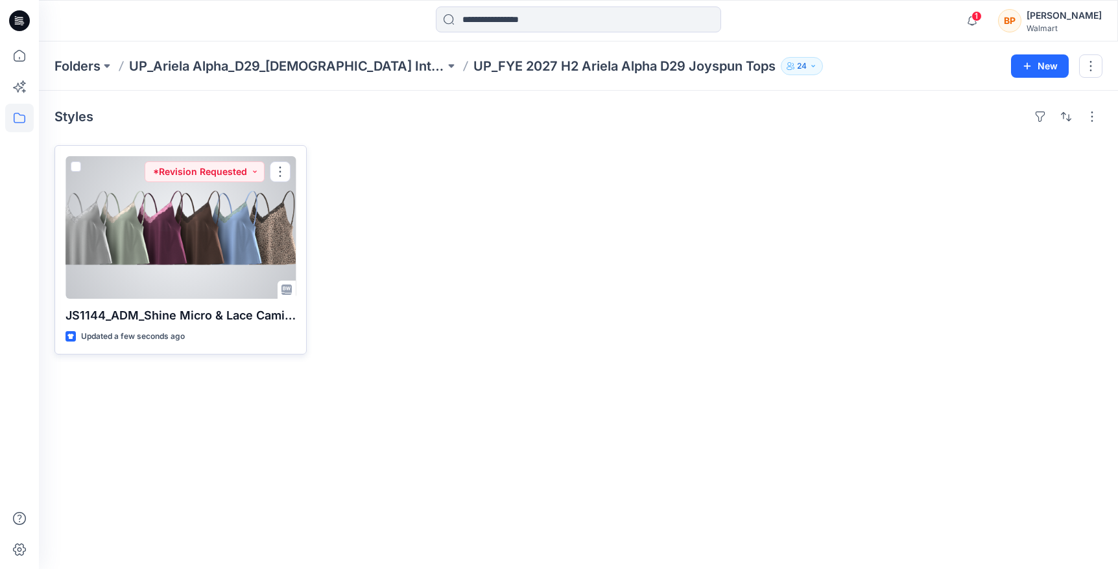
click at [220, 231] on div at bounding box center [180, 227] width 230 height 143
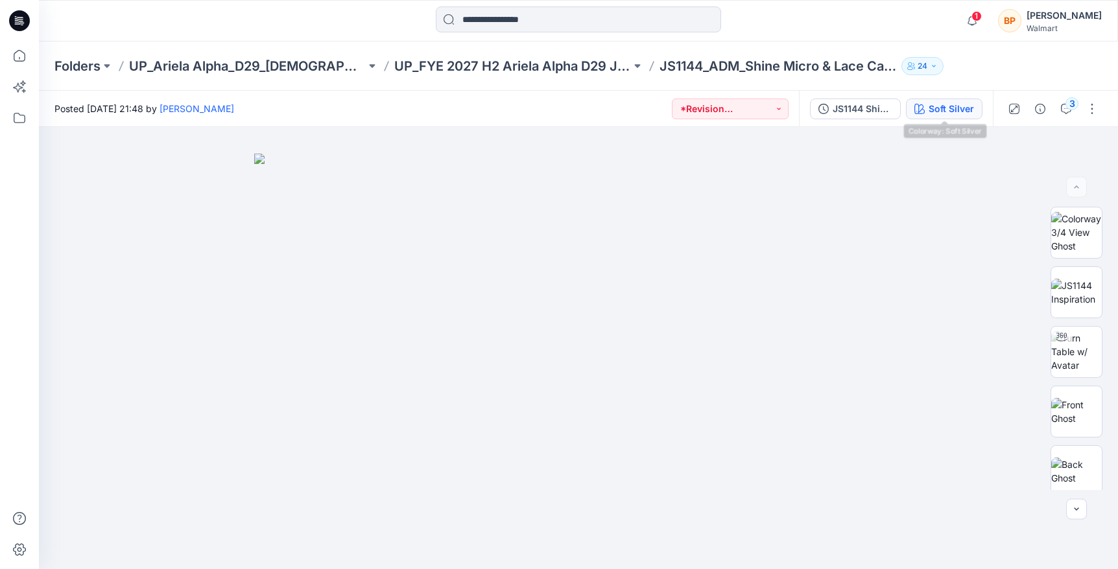
click at [974, 106] on button "Soft Silver" at bounding box center [944, 109] width 77 height 21
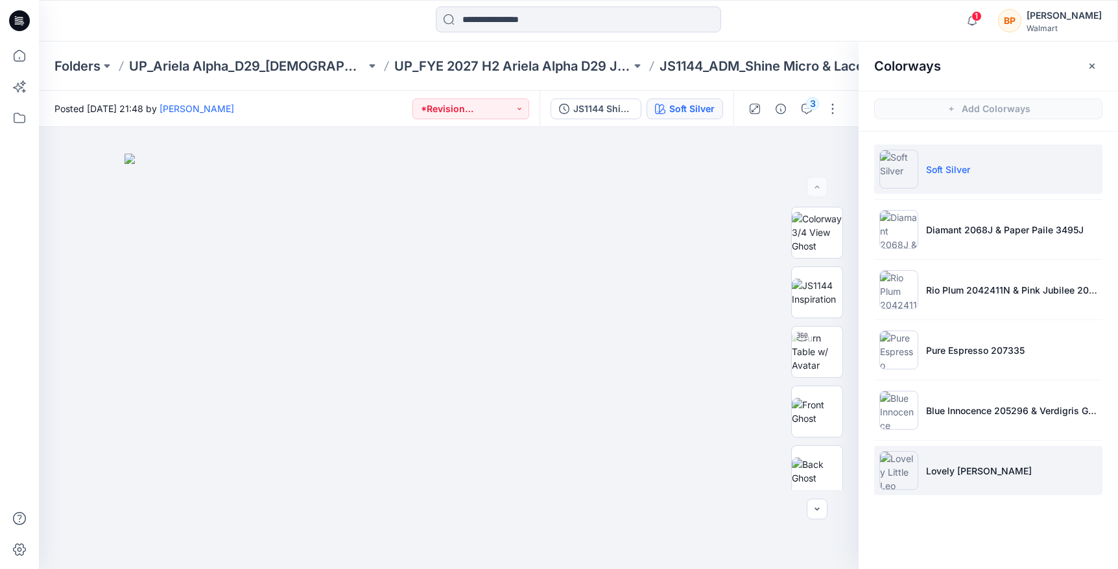
click at [947, 469] on p "Lovely Little Leo" at bounding box center [979, 471] width 106 height 14
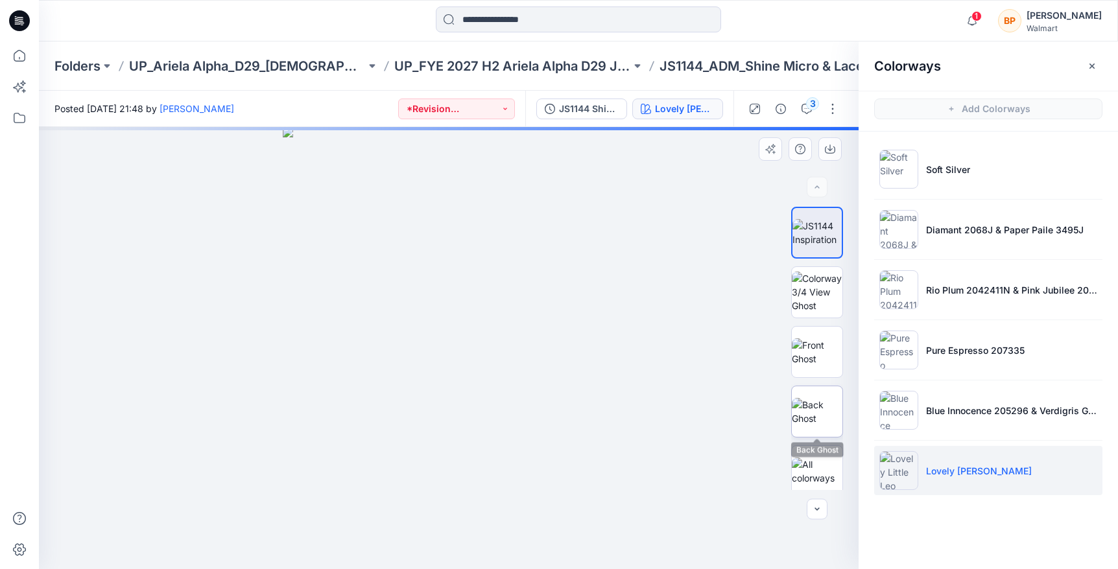
click at [824, 407] on img at bounding box center [817, 411] width 51 height 27
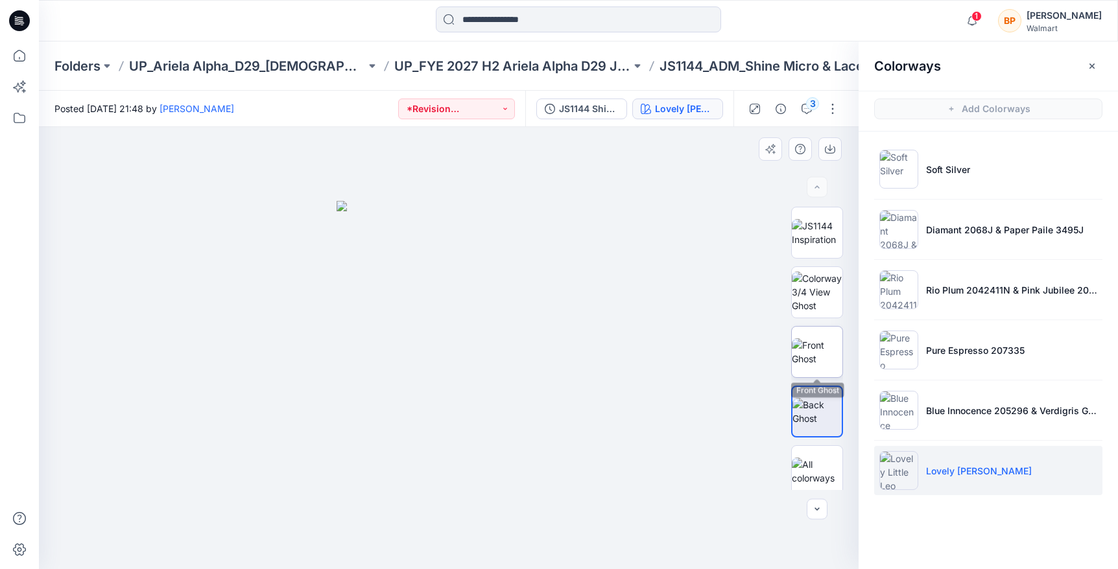
click at [821, 350] on img at bounding box center [817, 351] width 51 height 27
click at [830, 140] on button "button" at bounding box center [829, 148] width 23 height 23
click at [567, 71] on p "UP_FYE 2027 H2 Ariela Alpha D29 Joyspun Tops" at bounding box center [512, 66] width 237 height 18
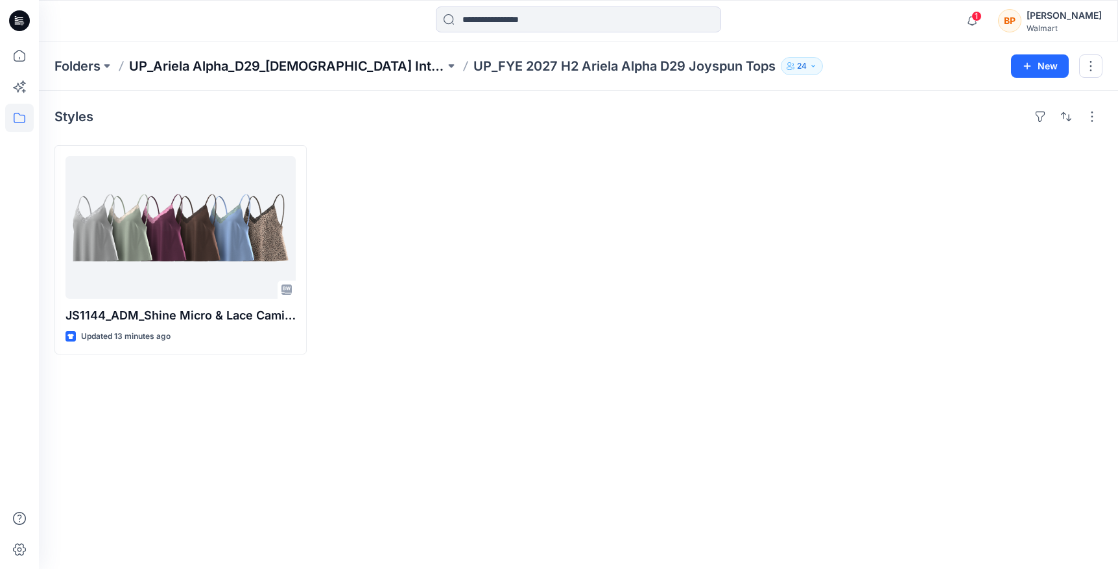
click at [379, 58] on p "UP_Ariela Alpha_D29_[DEMOGRAPHIC_DATA] Intimates - Joyspun" at bounding box center [287, 66] width 316 height 18
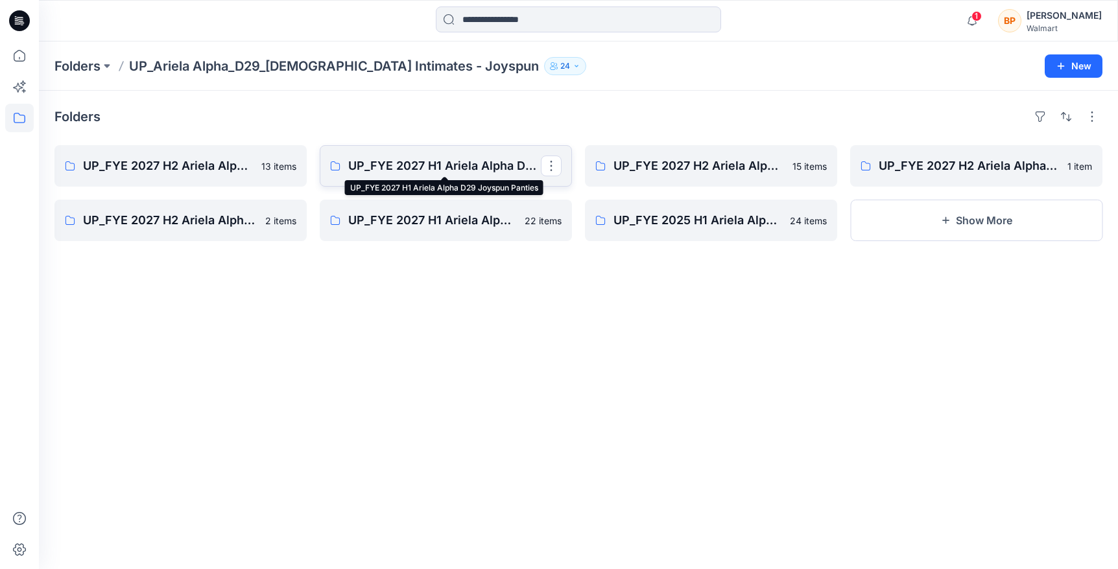
click at [424, 163] on p "UP_FYE 2027 H1 Ariela Alpha D29 Joyspun Panties" at bounding box center [444, 166] width 193 height 18
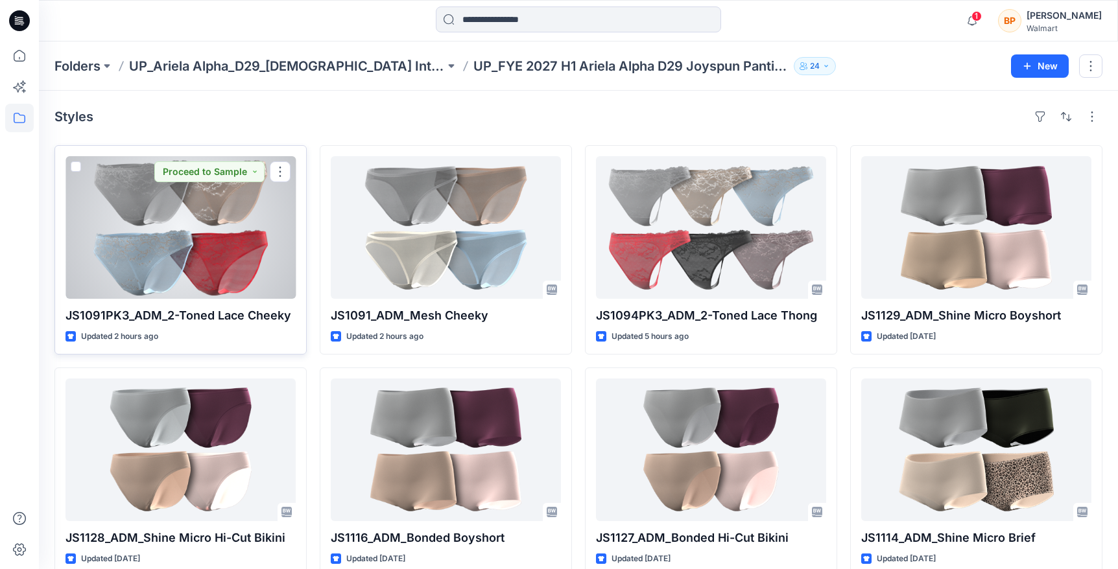
click at [234, 241] on div at bounding box center [180, 227] width 230 height 143
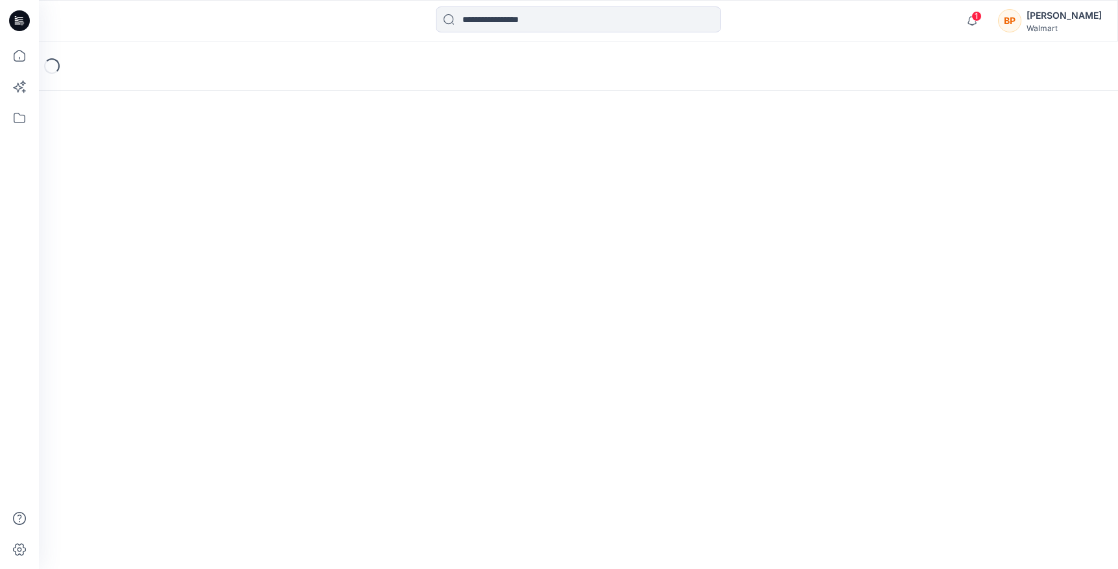
click at [234, 241] on div "Loading..." at bounding box center [578, 305] width 1079 height 528
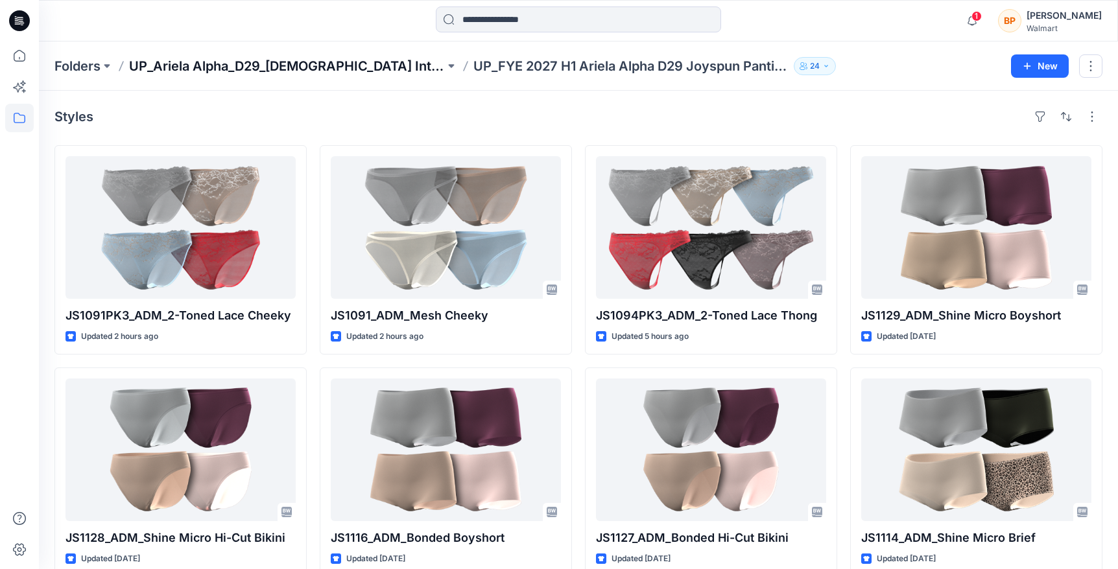
click at [375, 69] on p "UP_Ariela Alpha_D29_[DEMOGRAPHIC_DATA] Intimates - Joyspun" at bounding box center [287, 66] width 316 height 18
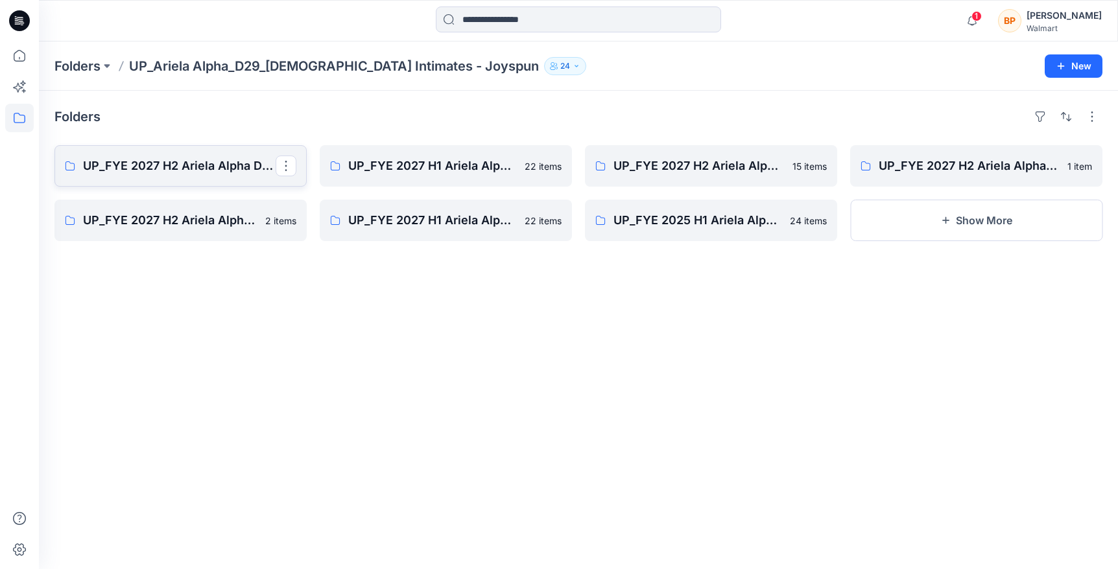
click at [243, 158] on p "UP_FYE 2027 H2 Ariela Alpha D29 Joyspun Panties" at bounding box center [179, 166] width 193 height 18
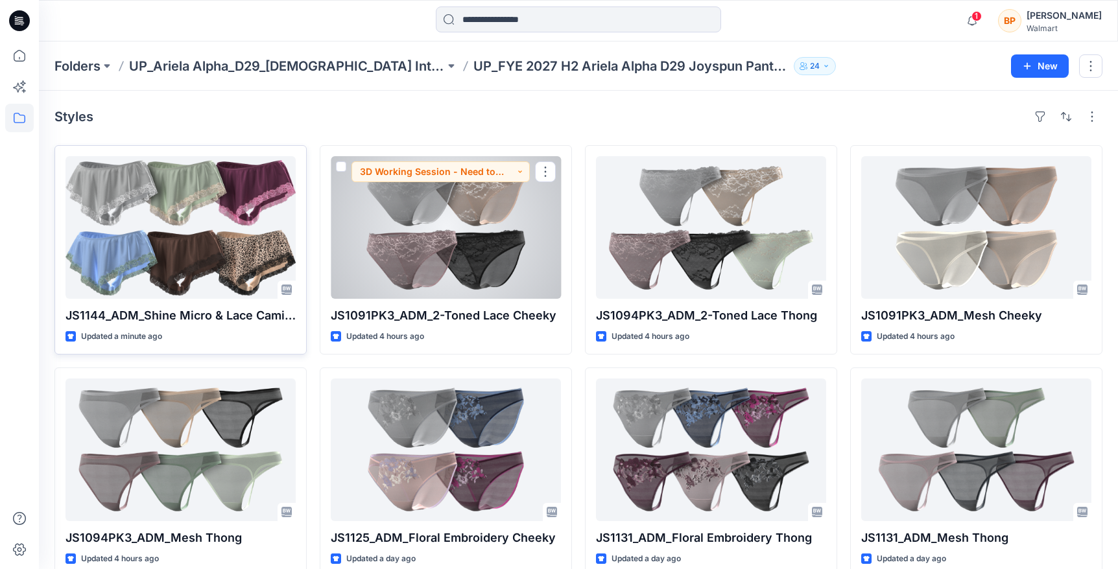
click at [246, 261] on div at bounding box center [180, 227] width 230 height 143
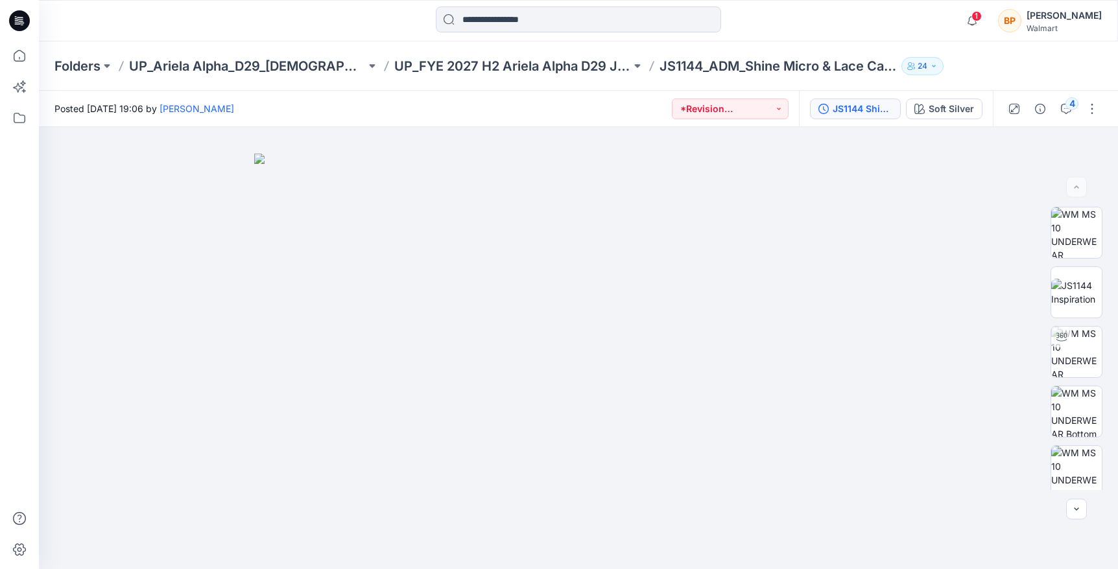
click at [899, 104] on button "JS1144 Shine Micro & Lace Cami/Flutter Cheeky Set First Colorway" at bounding box center [855, 109] width 91 height 21
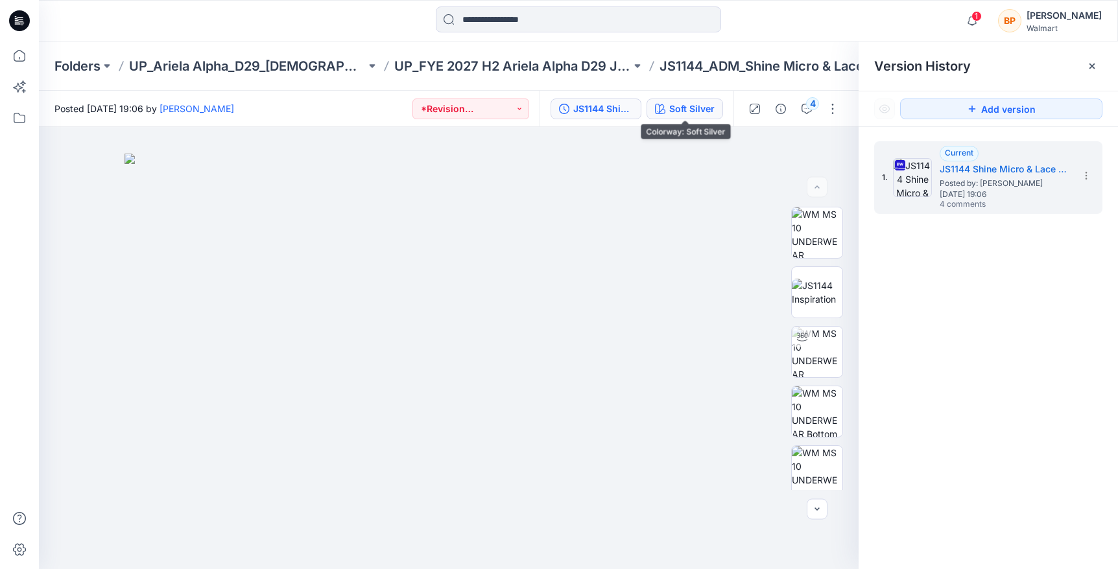
click at [686, 108] on div "Soft Silver" at bounding box center [691, 109] width 45 height 14
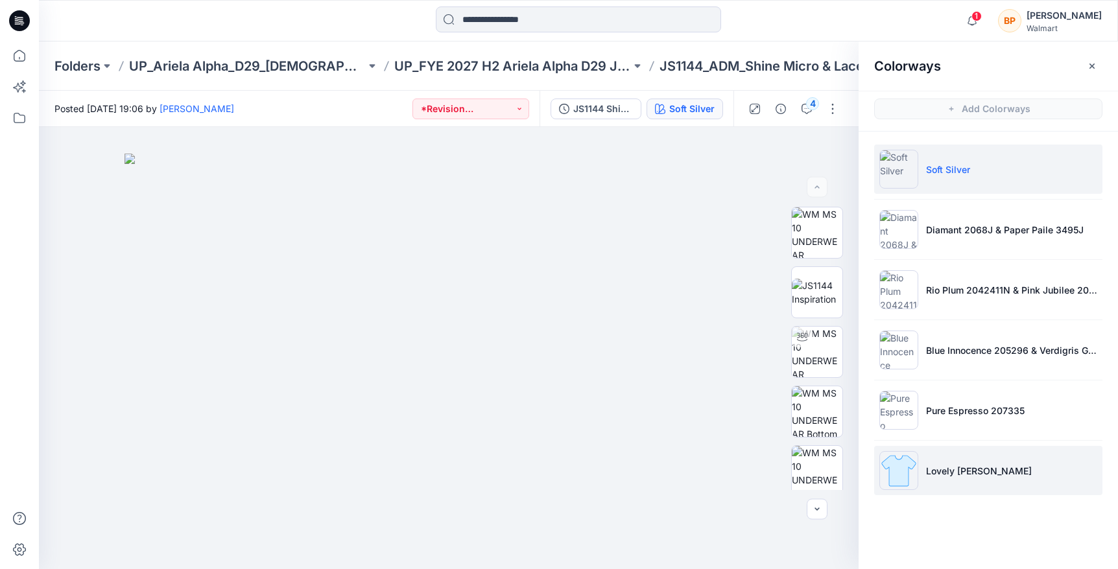
click at [987, 479] on li "Lovely [PERSON_NAME]" at bounding box center [988, 470] width 228 height 49
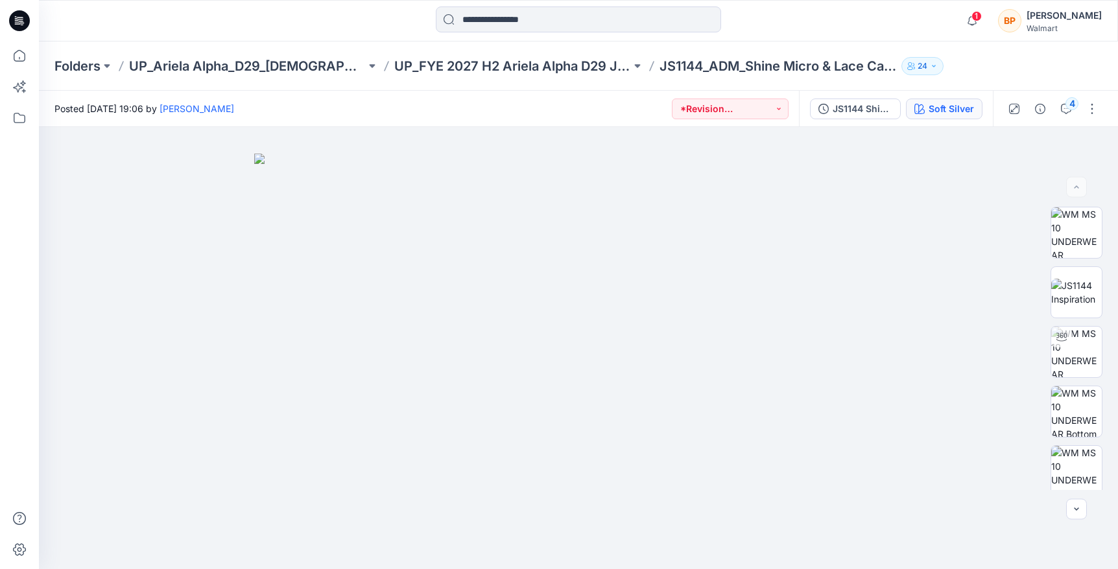
click at [929, 117] on button "Soft Silver" at bounding box center [944, 109] width 77 height 21
click at [953, 110] on div "Soft Silver" at bounding box center [951, 109] width 45 height 14
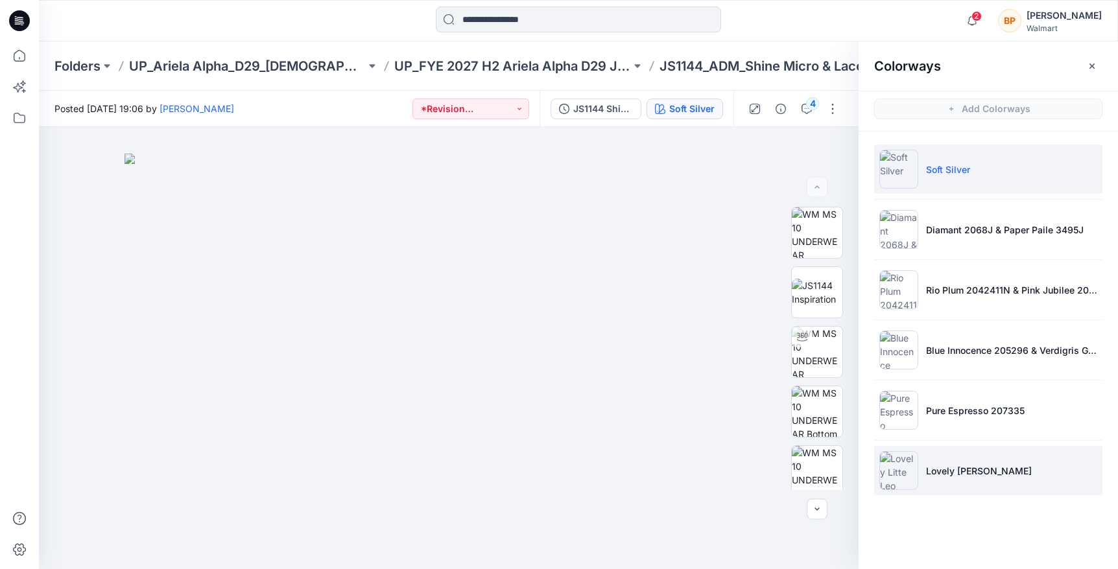
click at [941, 458] on li "Lovely [PERSON_NAME]" at bounding box center [988, 470] width 228 height 49
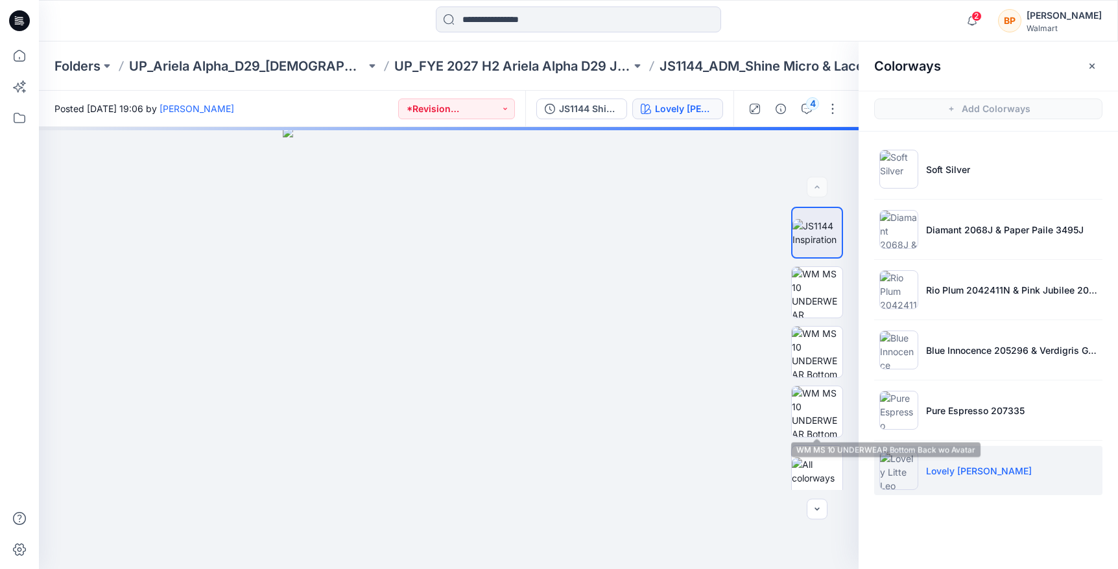
click at [831, 412] on div at bounding box center [817, 412] width 52 height 52
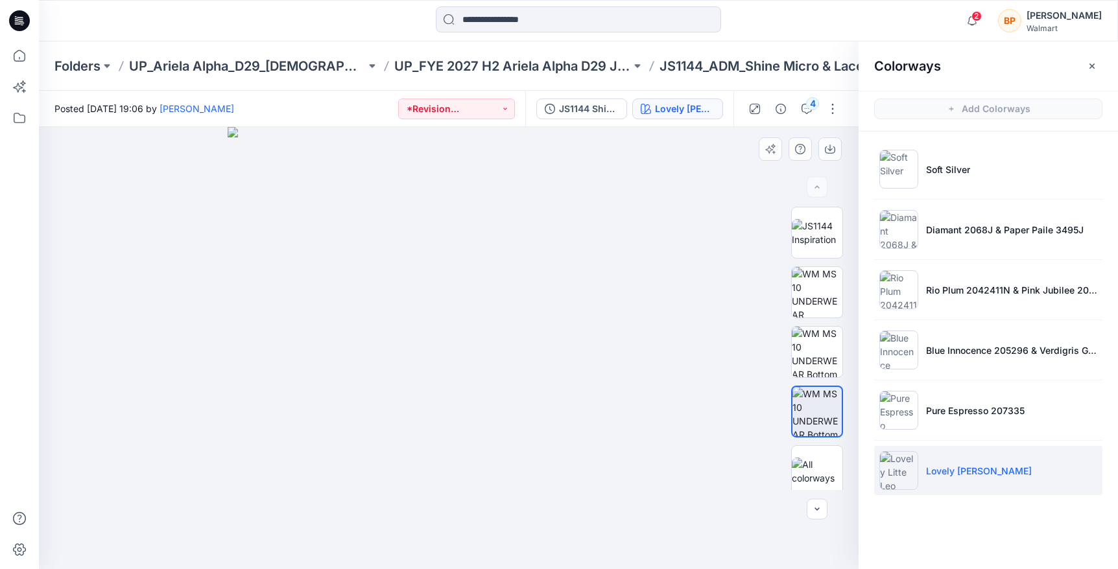
click at [827, 381] on div at bounding box center [817, 348] width 52 height 283
click at [826, 373] on img at bounding box center [817, 352] width 51 height 51
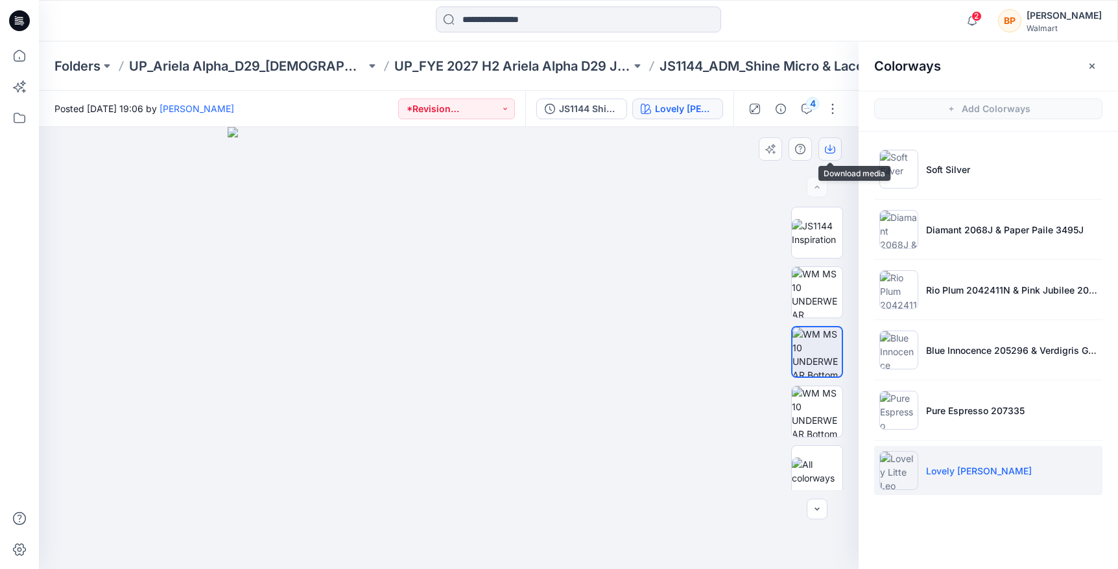
click at [827, 148] on icon "button" at bounding box center [830, 149] width 10 height 10
click at [440, 49] on div "Folders UP_Ariela Alpha_D29_[DEMOGRAPHIC_DATA] Intimates - Joyspun UP_FYE 2027 …" at bounding box center [578, 65] width 1079 height 49
click at [440, 62] on p "UP_FYE 2027 H2 Ariela Alpha D29 Joyspun Panties" at bounding box center [512, 66] width 237 height 18
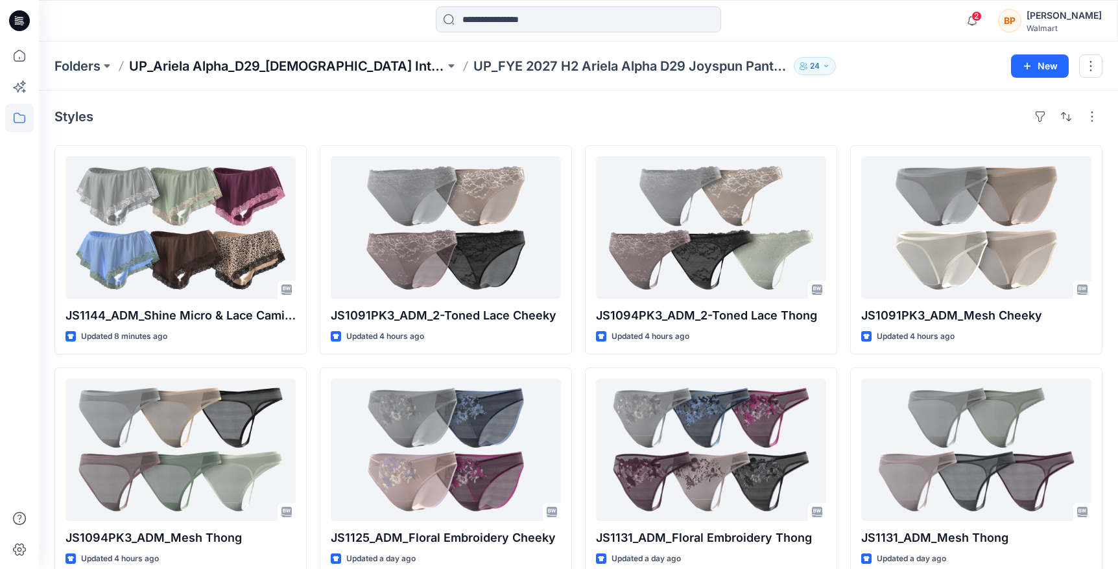
click at [317, 67] on p "UP_Ariela Alpha_D29_[DEMOGRAPHIC_DATA] Intimates - Joyspun" at bounding box center [287, 66] width 316 height 18
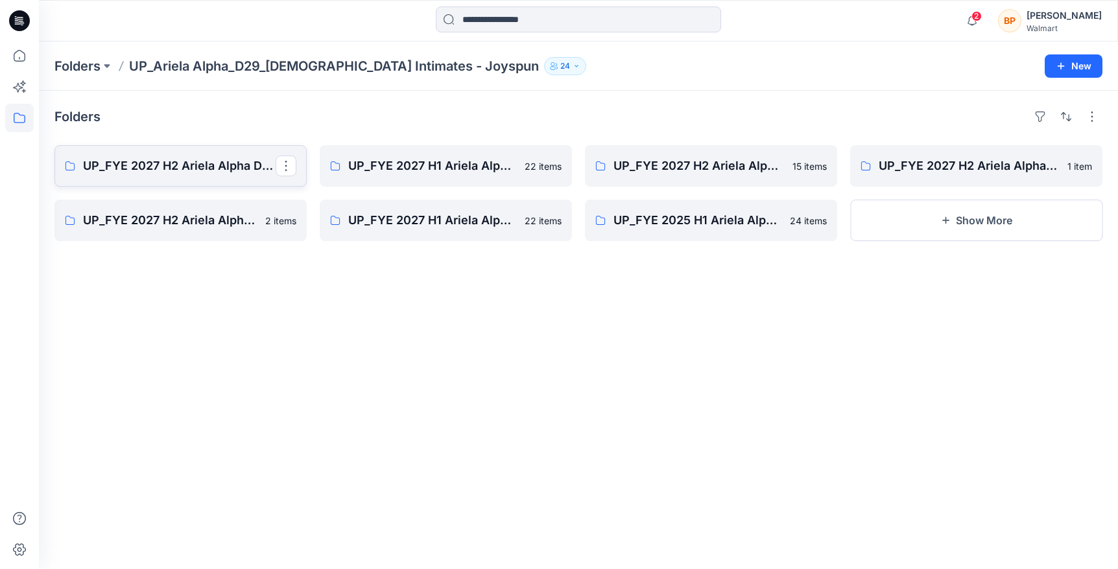
click at [236, 168] on p "UP_FYE 2027 H2 Ariela Alpha D29 Joyspun Panties" at bounding box center [179, 166] width 193 height 18
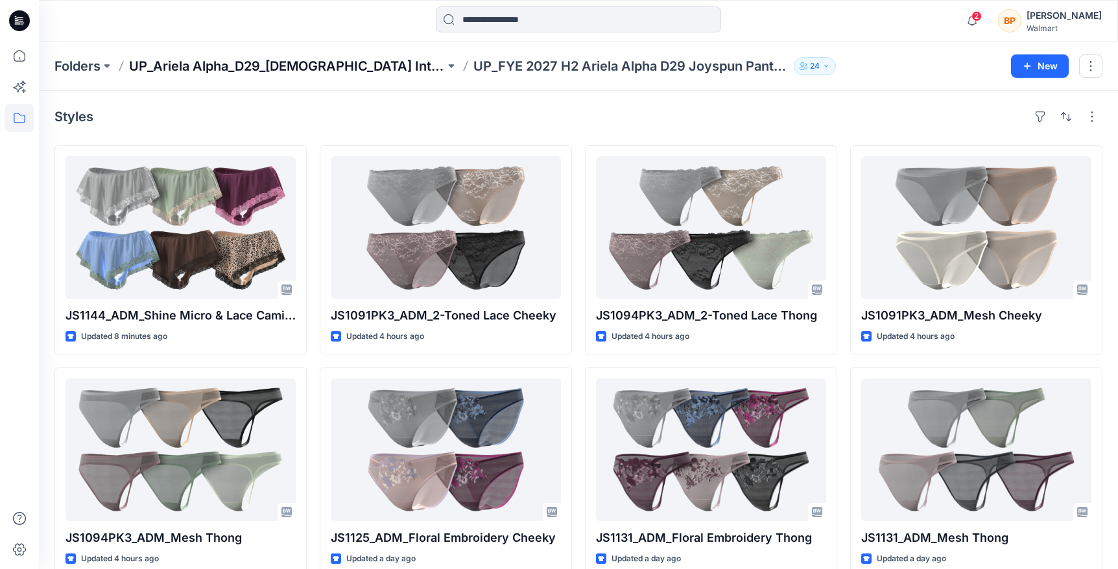
click at [294, 71] on p "UP_Ariela Alpha_D29_[DEMOGRAPHIC_DATA] Intimates - Joyspun" at bounding box center [287, 66] width 316 height 18
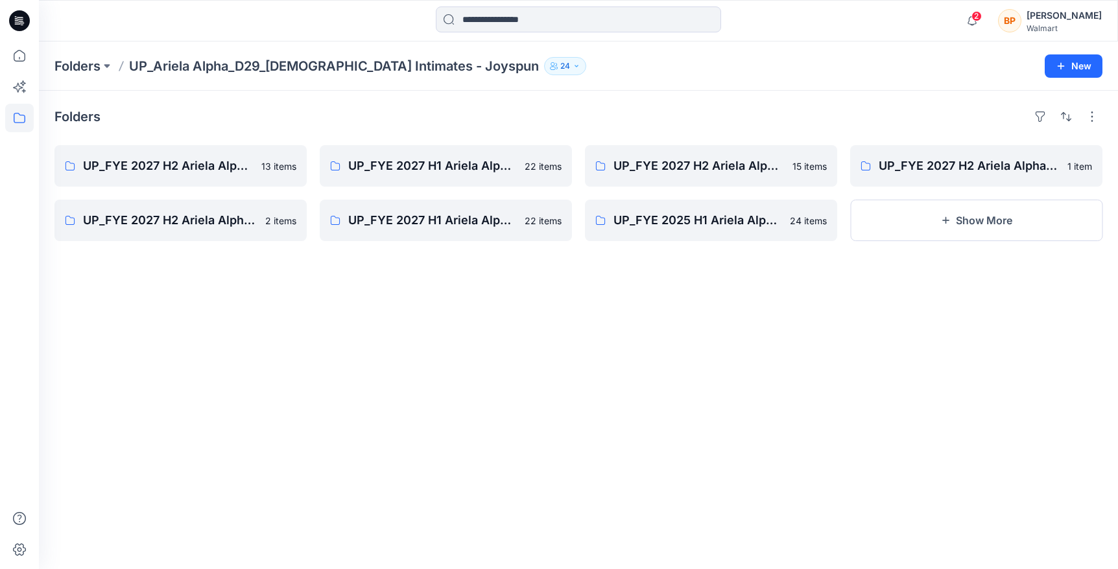
click at [405, 121] on div "Folders" at bounding box center [578, 116] width 1048 height 21
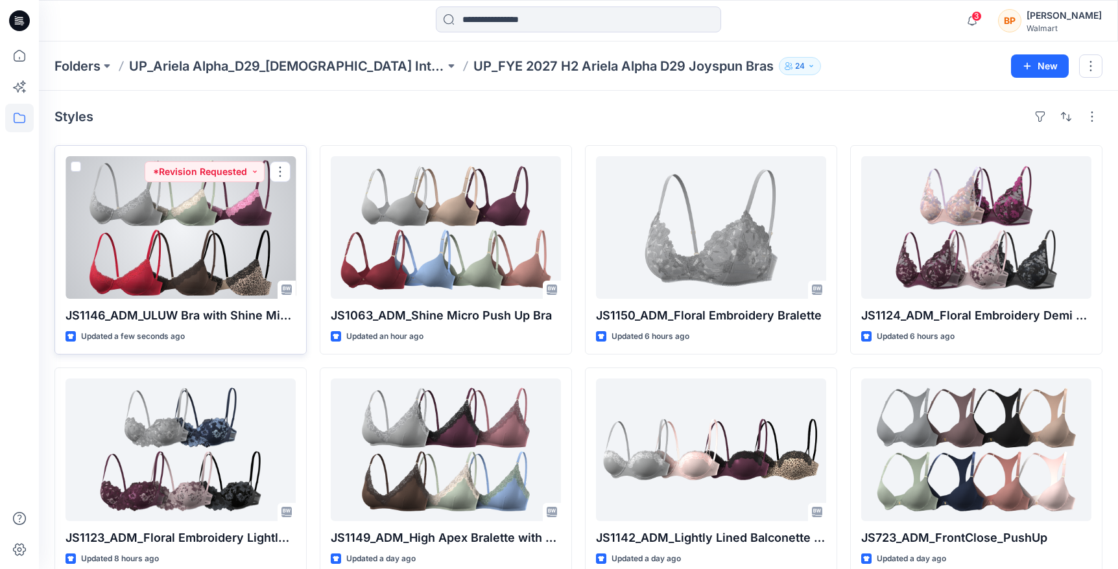
click at [227, 213] on div at bounding box center [180, 227] width 230 height 143
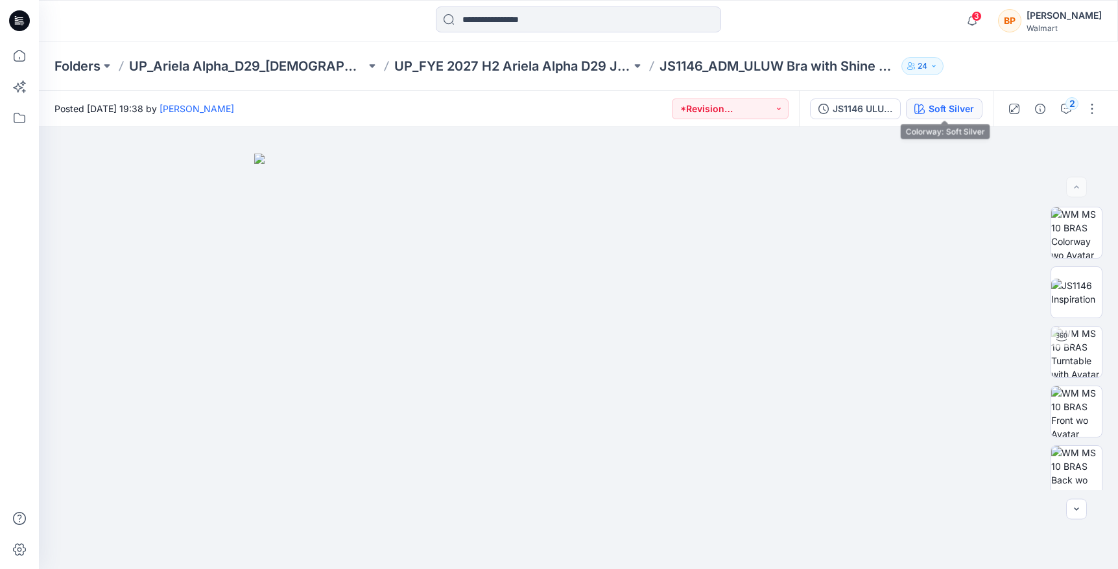
click at [950, 112] on div "Soft Silver" at bounding box center [951, 109] width 45 height 14
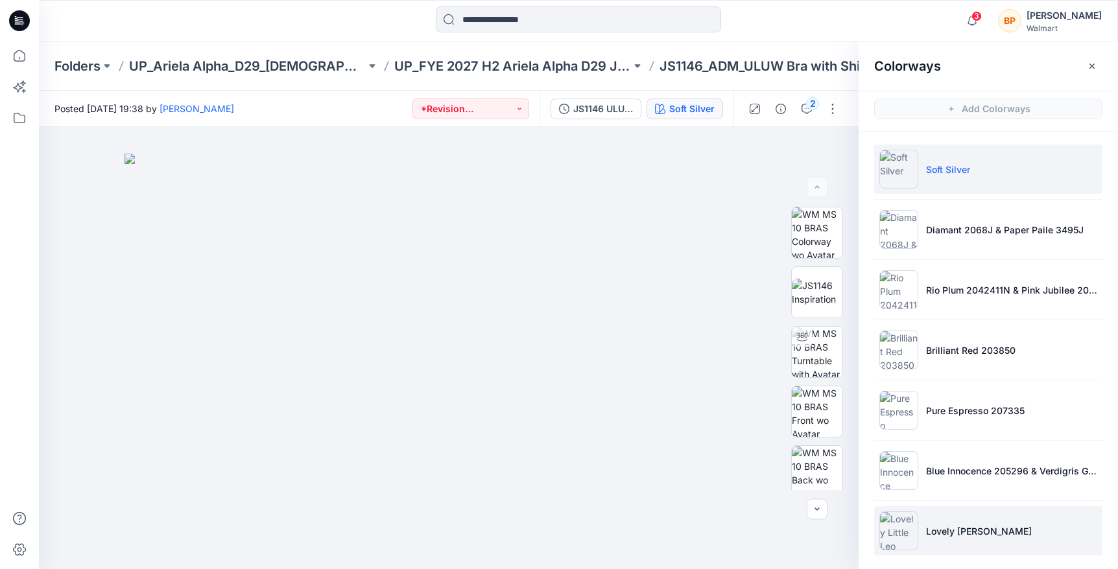
click at [909, 545] on img at bounding box center [898, 531] width 39 height 39
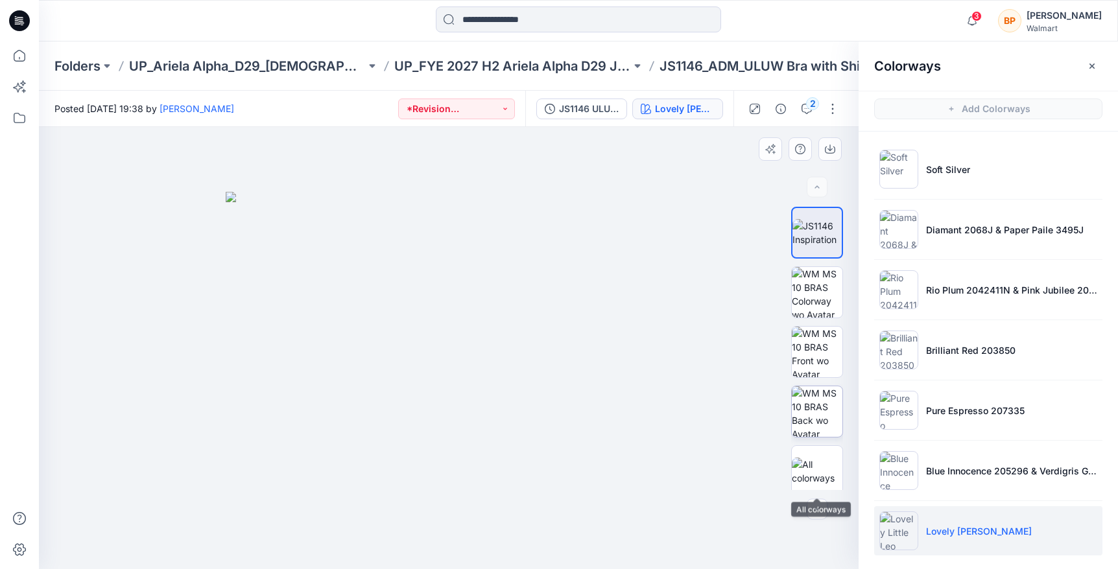
click at [816, 418] on img at bounding box center [817, 411] width 51 height 51
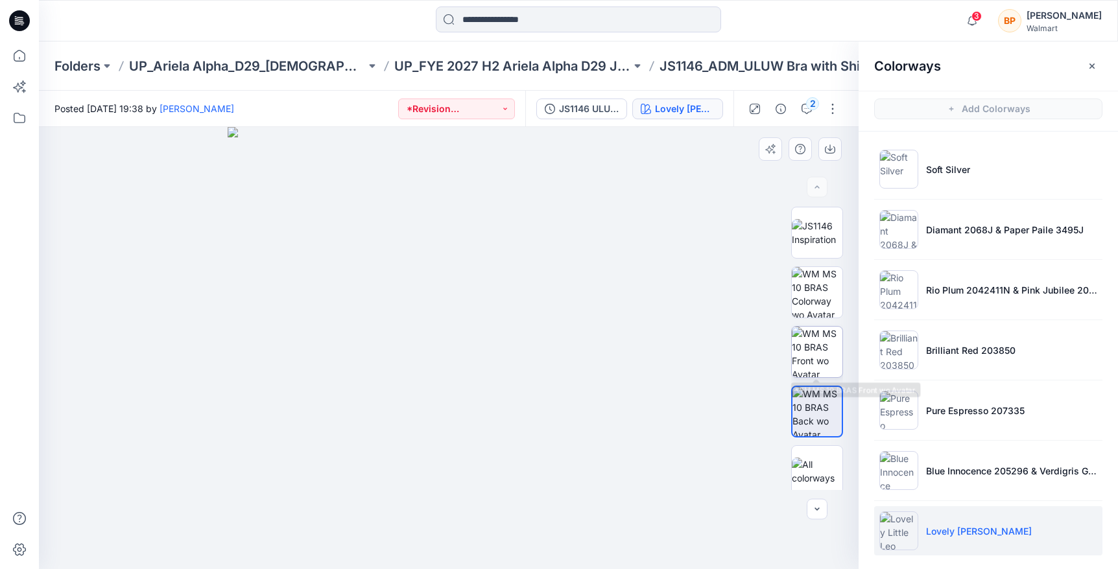
click at [818, 358] on img at bounding box center [817, 352] width 51 height 51
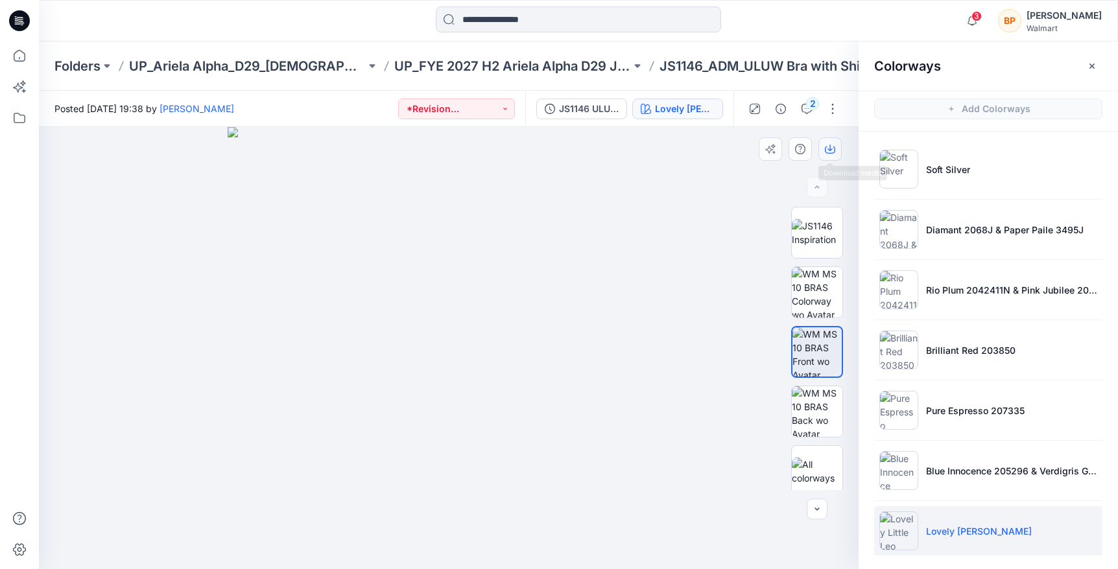
click at [831, 149] on icon "button" at bounding box center [829, 148] width 5 height 6
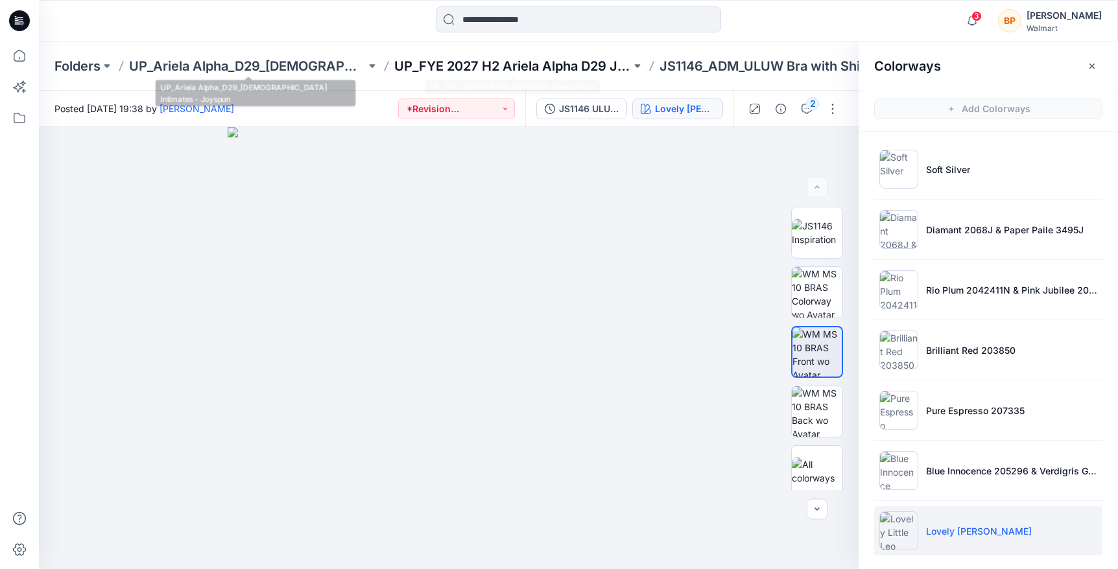
click at [420, 59] on p "UP_FYE 2027 H2 Ariela Alpha D29 Joyspun Bras" at bounding box center [512, 66] width 237 height 18
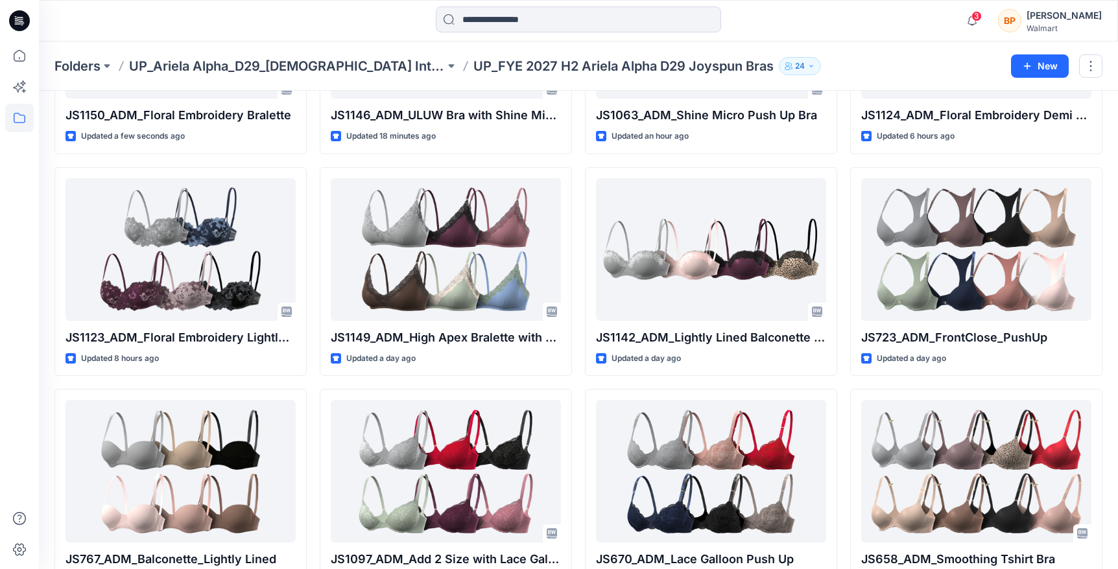
scroll to position [147, 0]
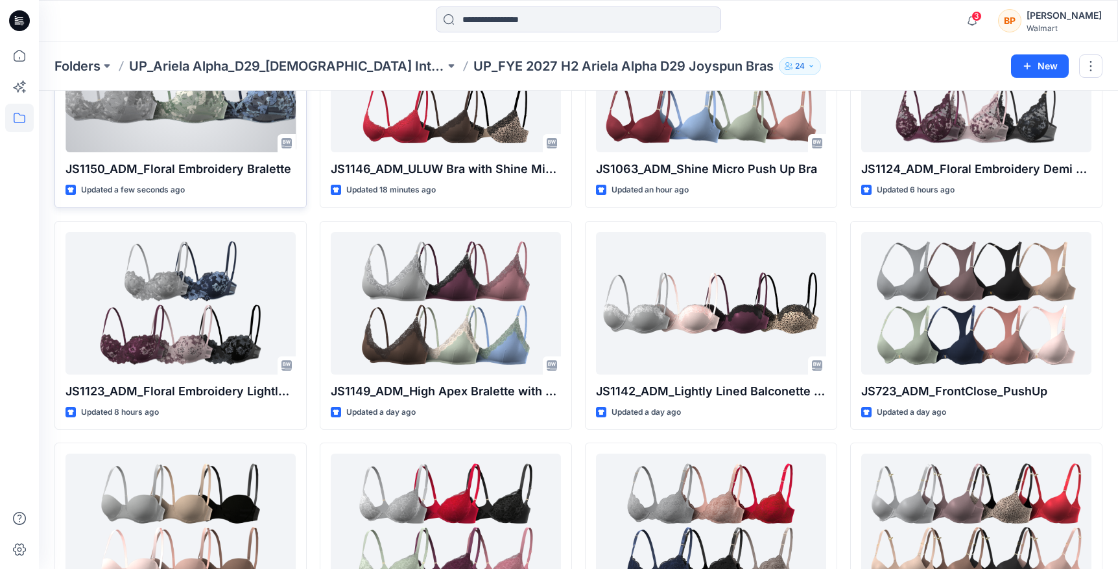
click at [229, 115] on div at bounding box center [180, 81] width 230 height 143
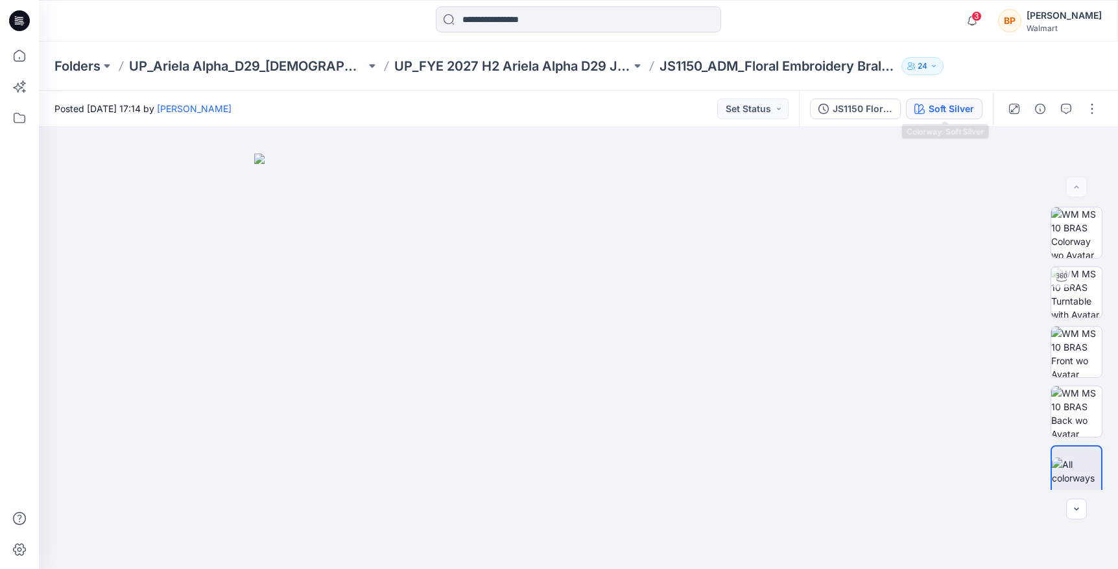
click at [930, 108] on div "Soft Silver" at bounding box center [951, 109] width 45 height 14
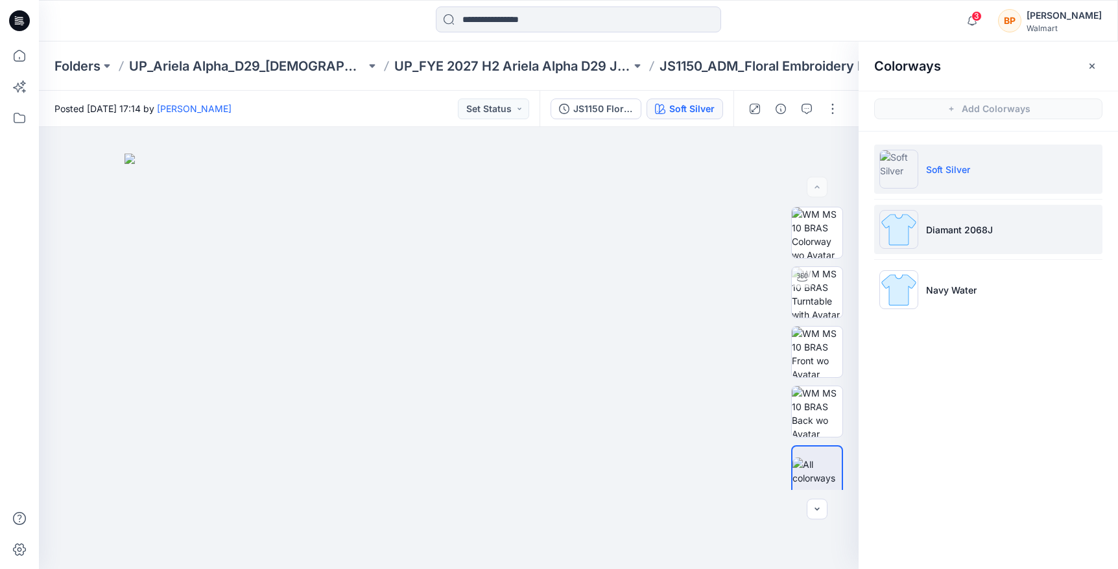
click at [956, 237] on li "Diamant 2068J" at bounding box center [988, 229] width 228 height 49
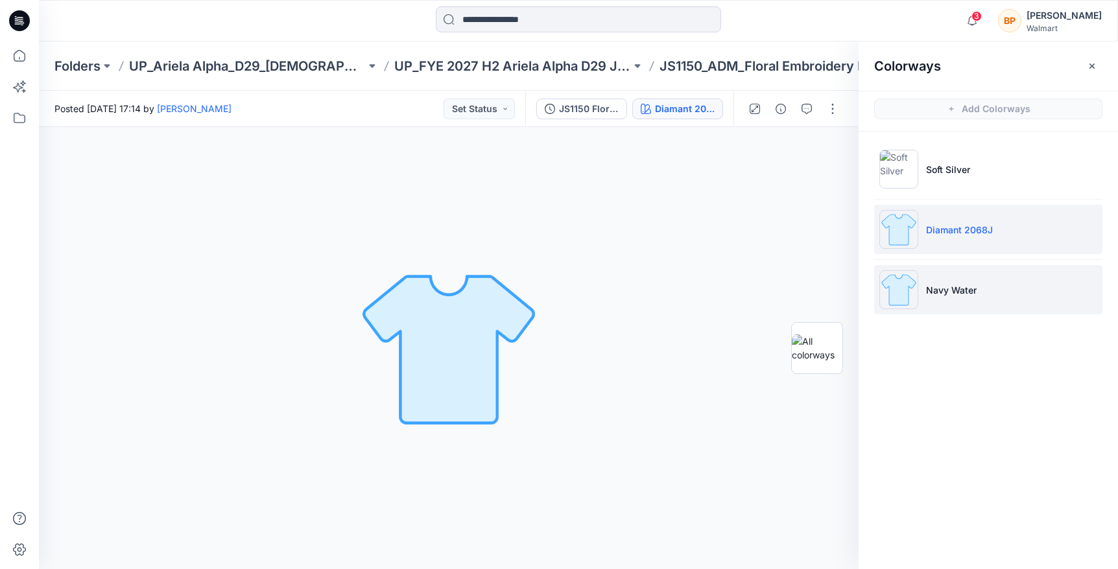
click at [951, 295] on p "Navy Water" at bounding box center [951, 290] width 51 height 14
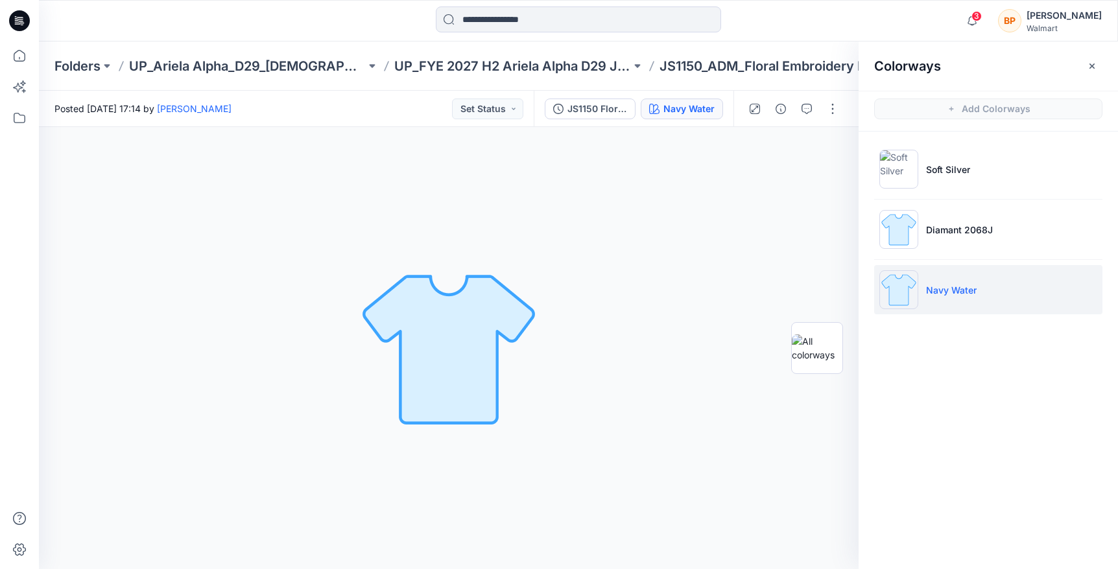
click at [940, 334] on div "Soft Silver Diamant 2068J Navy Water" at bounding box center [988, 235] width 259 height 206
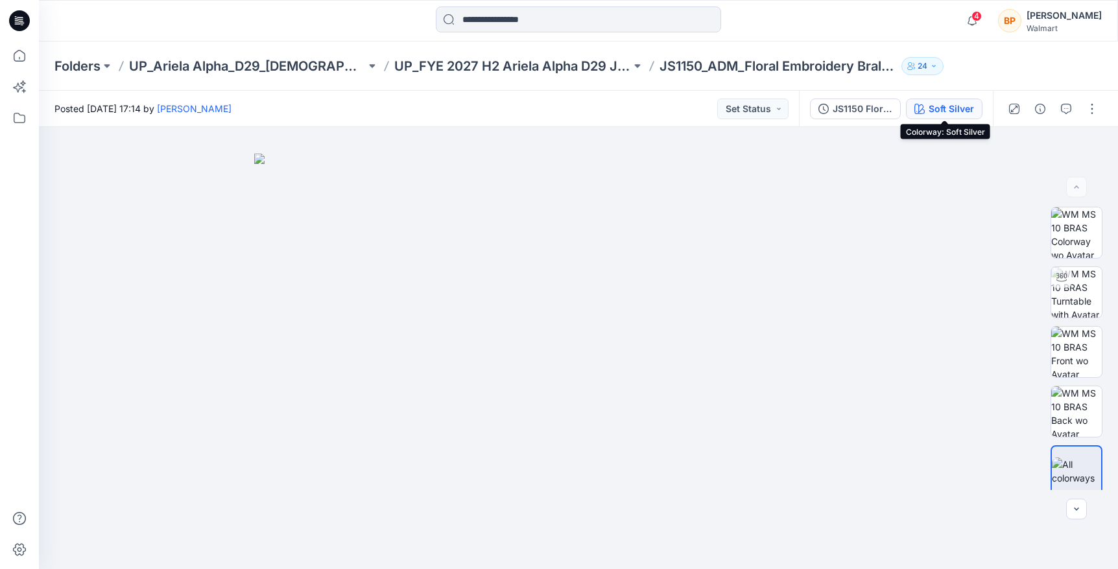
click at [939, 108] on div "Soft Silver" at bounding box center [951, 109] width 45 height 14
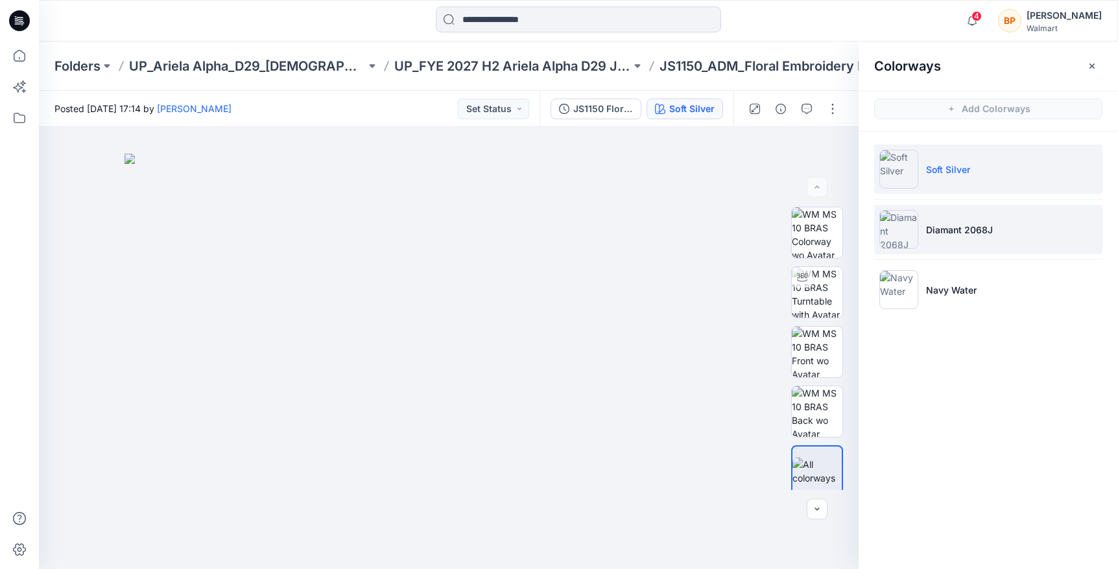
click at [982, 250] on li "Diamant 2068J" at bounding box center [988, 229] width 228 height 49
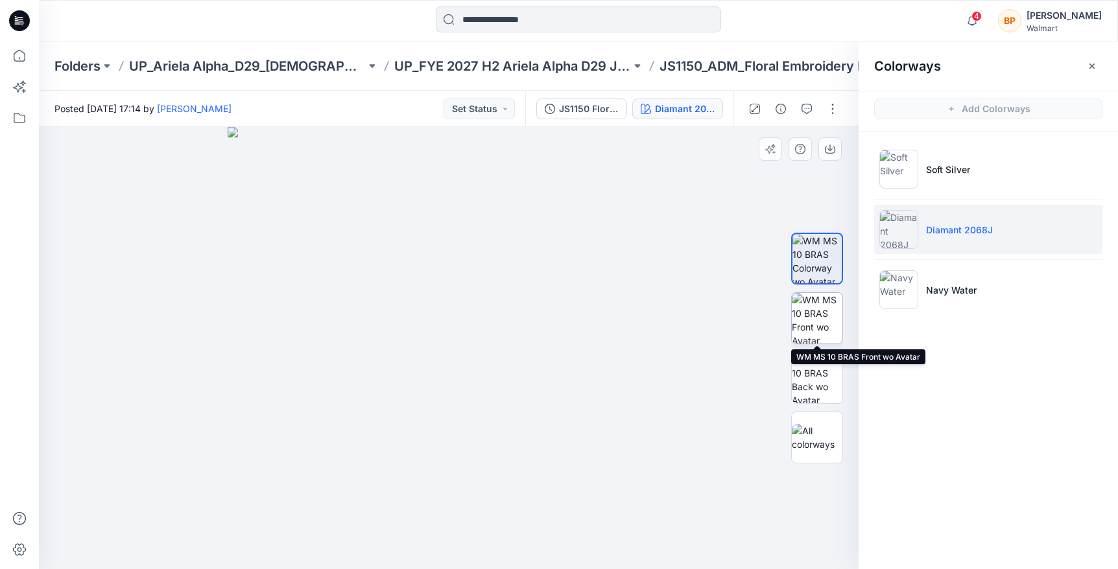
click at [814, 331] on img at bounding box center [817, 318] width 51 height 51
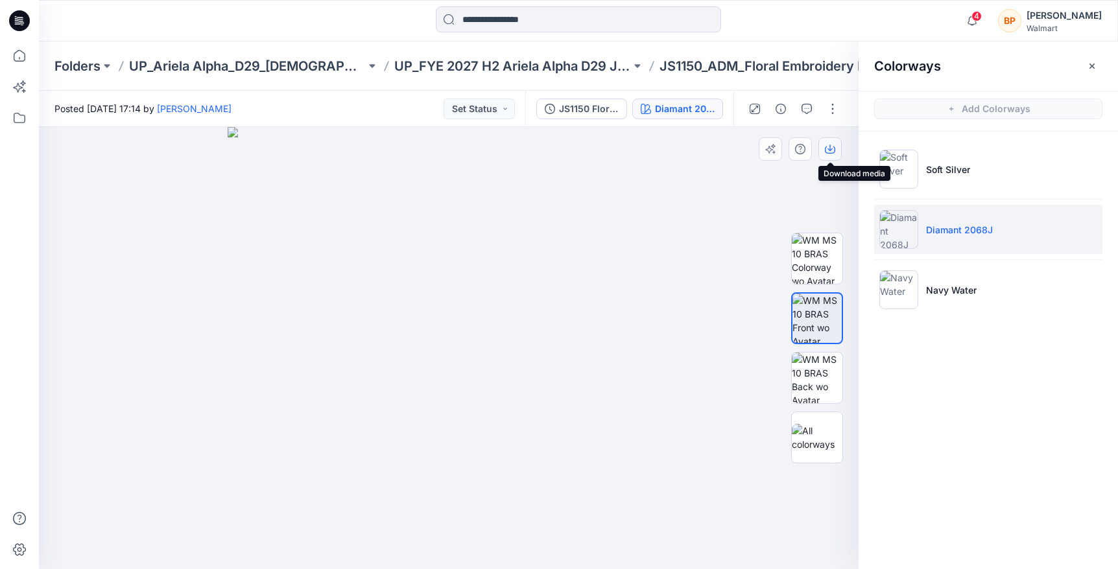
click at [831, 147] on icon "button" at bounding box center [830, 149] width 10 height 10
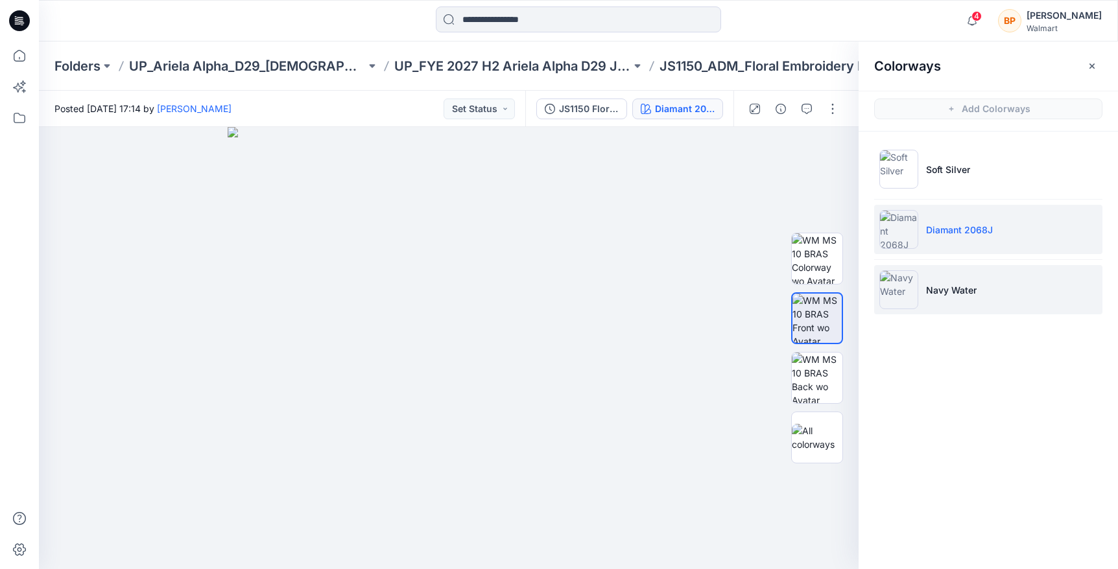
click at [946, 304] on li "Navy Water" at bounding box center [988, 289] width 228 height 49
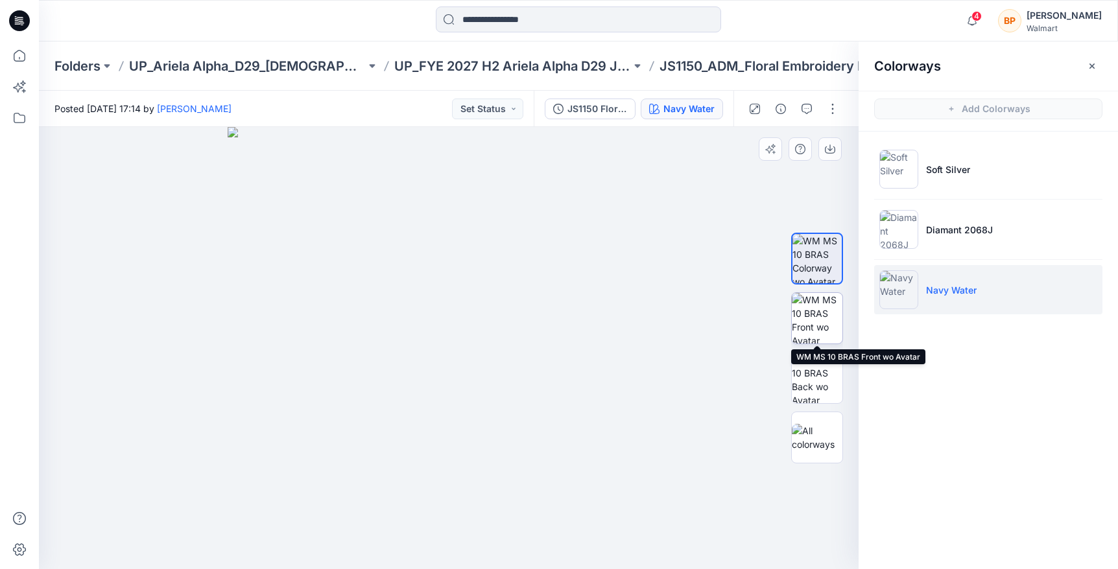
click at [828, 320] on img at bounding box center [817, 318] width 51 height 51
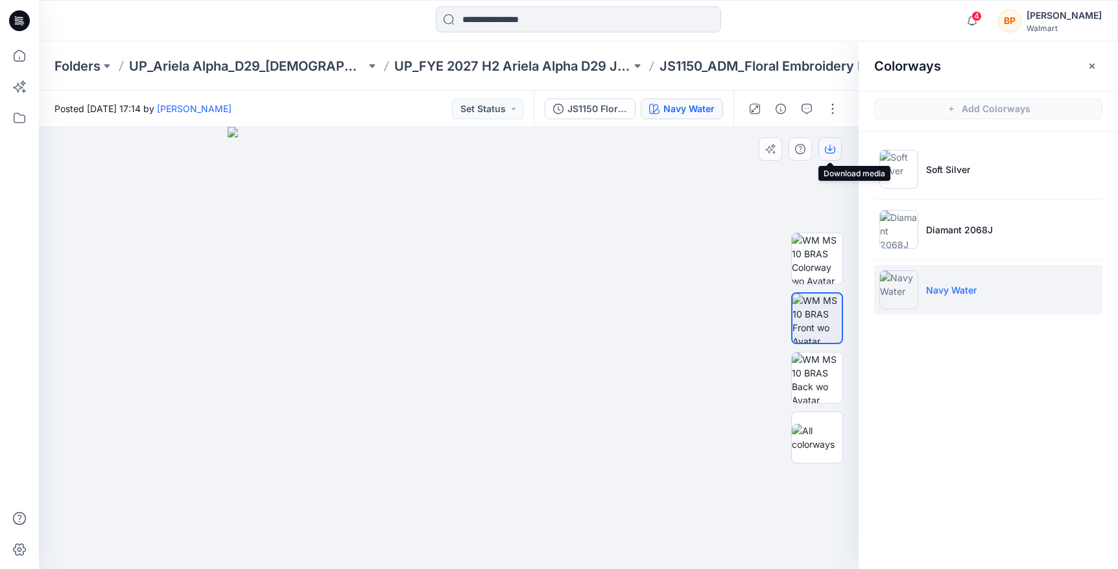
click at [833, 144] on icon "button" at bounding box center [830, 149] width 10 height 10
